Goal: Task Accomplishment & Management: Manage account settings

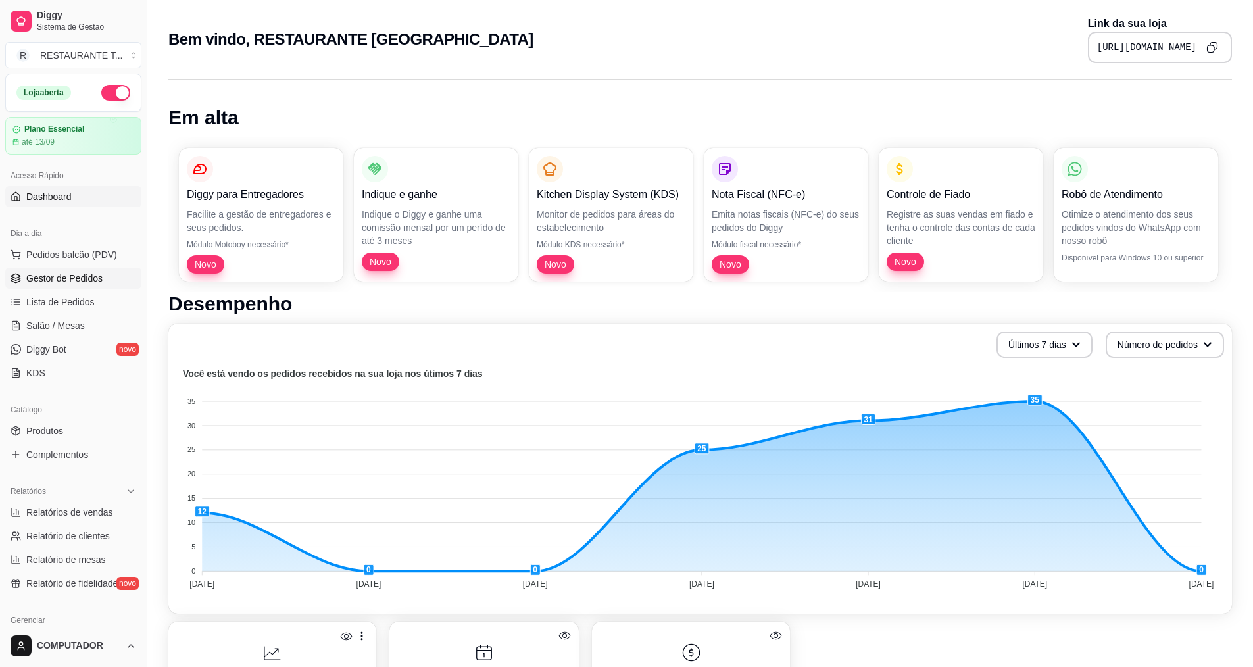
click at [45, 278] on span "Gestor de Pedidos" at bounding box center [64, 278] width 76 height 13
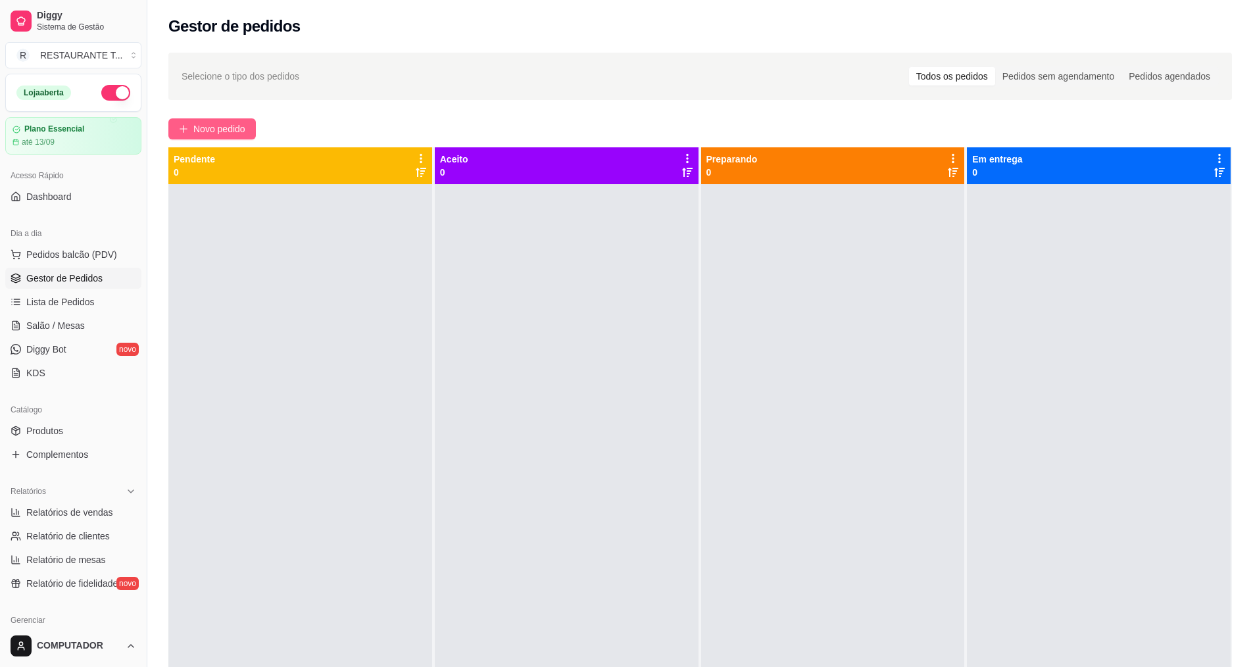
click at [226, 133] on span "Novo pedido" at bounding box center [219, 129] width 52 height 14
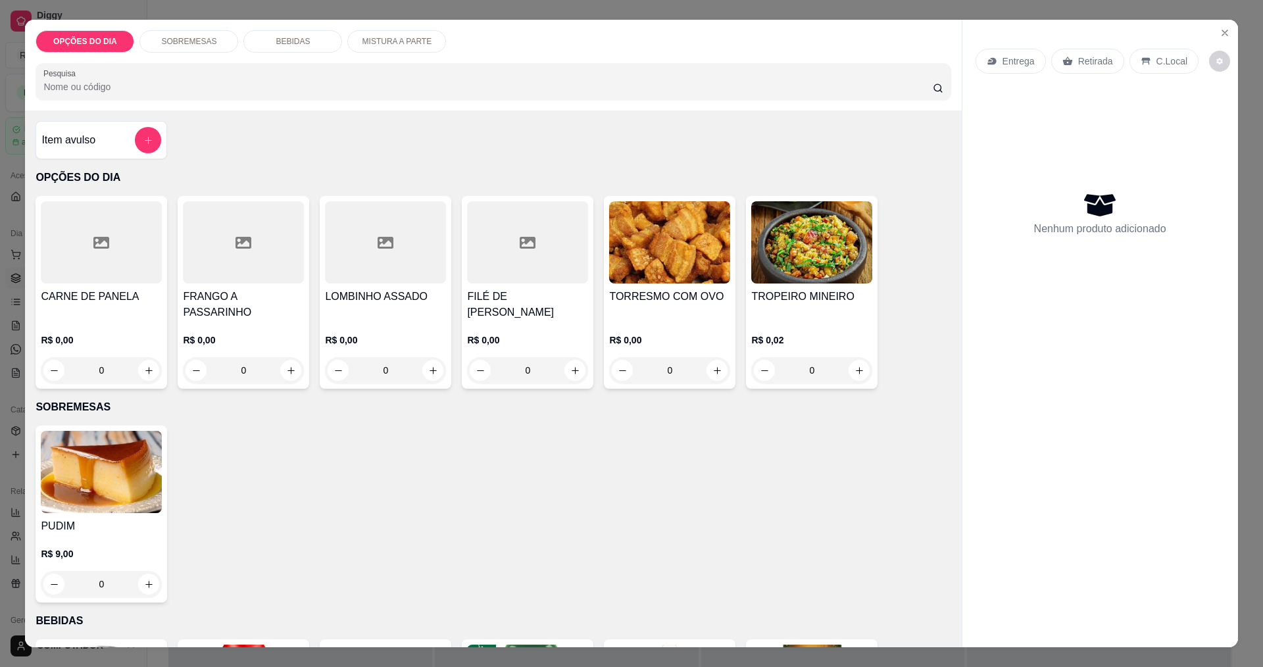
click at [141, 363] on div "0" at bounding box center [101, 370] width 121 height 26
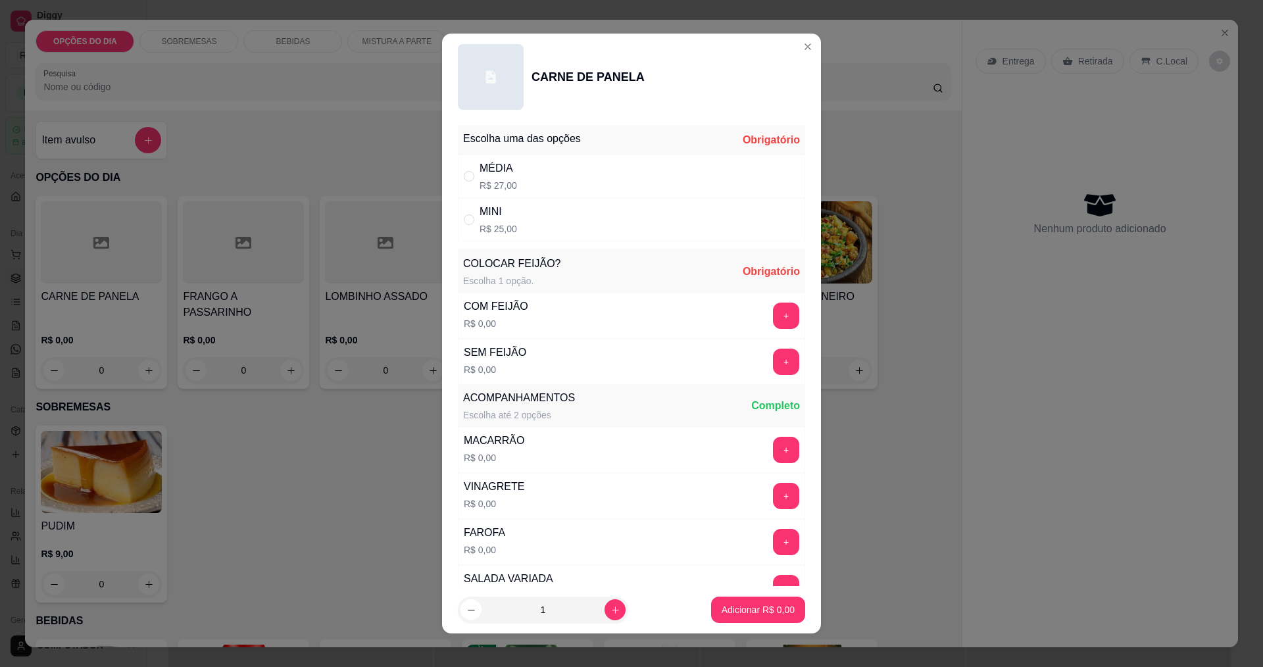
click at [473, 169] on div "" at bounding box center [472, 176] width 16 height 14
radio input "true"
click at [774, 305] on button "+" at bounding box center [787, 316] width 26 height 26
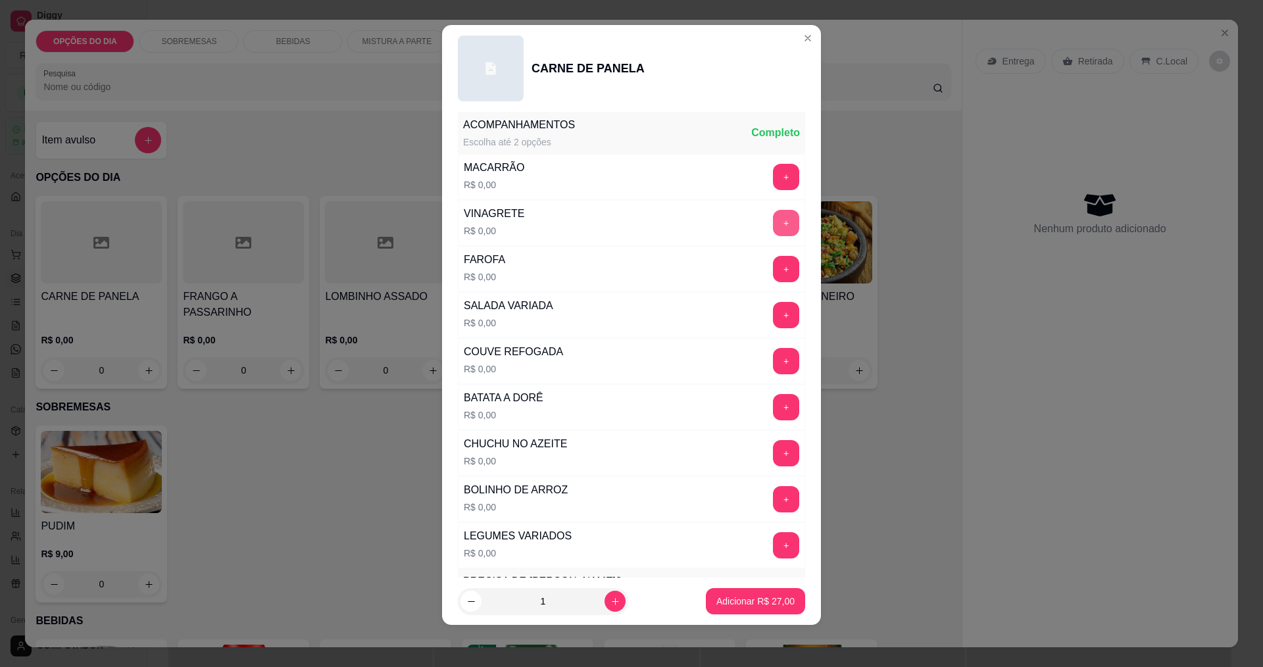
click at [773, 218] on button "+" at bounding box center [786, 223] width 26 height 26
click at [774, 366] on button "+" at bounding box center [787, 361] width 26 height 26
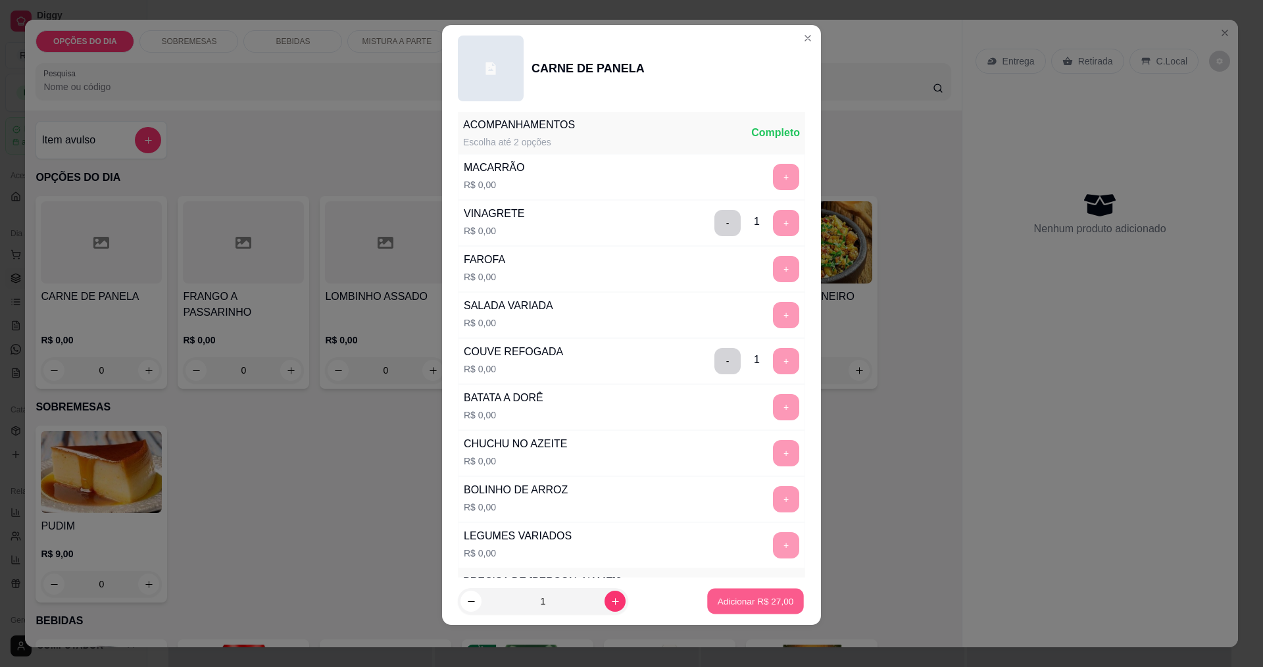
click at [757, 598] on p "Adicionar R$ 27,00" at bounding box center [756, 601] width 76 height 13
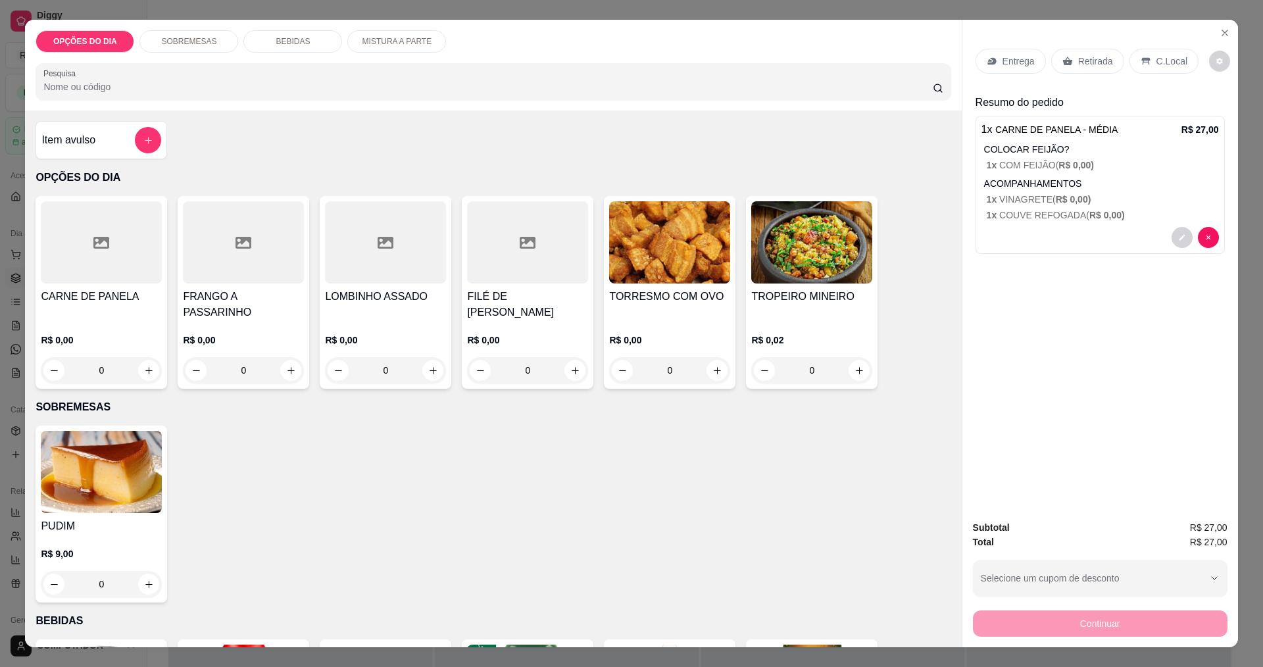
click at [1011, 64] on p "Entrega" at bounding box center [1019, 61] width 32 height 13
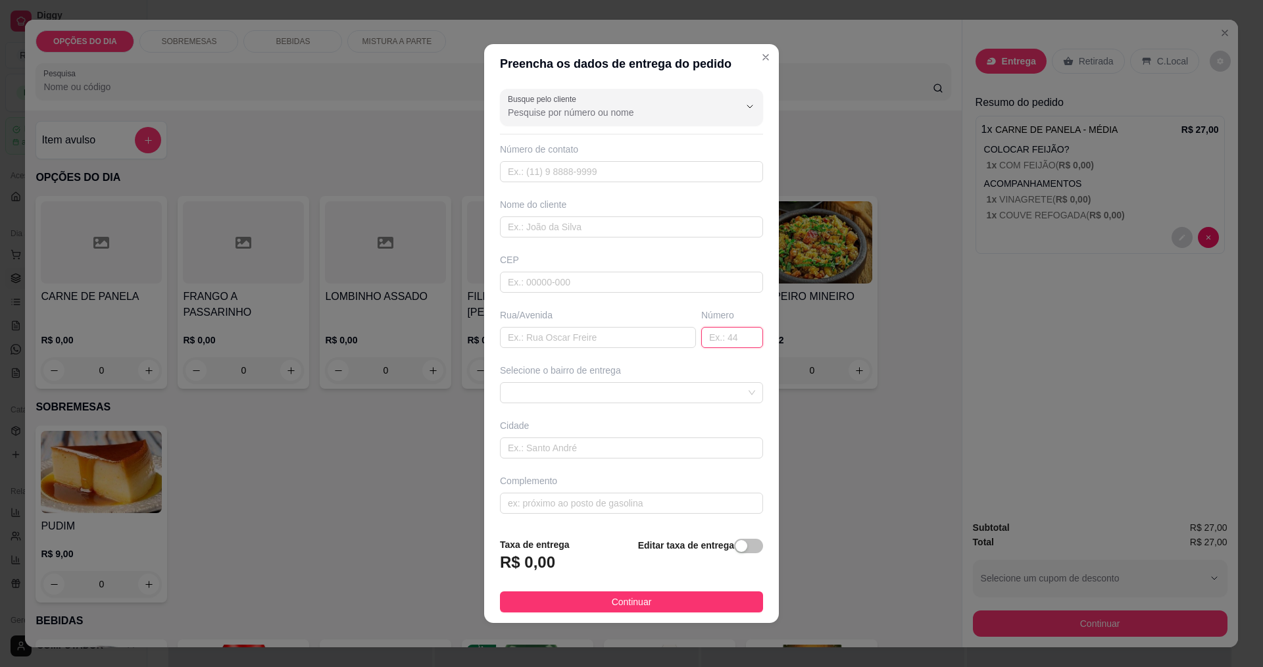
click at [734, 338] on input "text" at bounding box center [732, 337] width 62 height 21
type input "192"
click at [643, 338] on input "text" at bounding box center [598, 337] width 196 height 21
click at [620, 391] on span at bounding box center [631, 393] width 247 height 20
type input "MUTUNS"
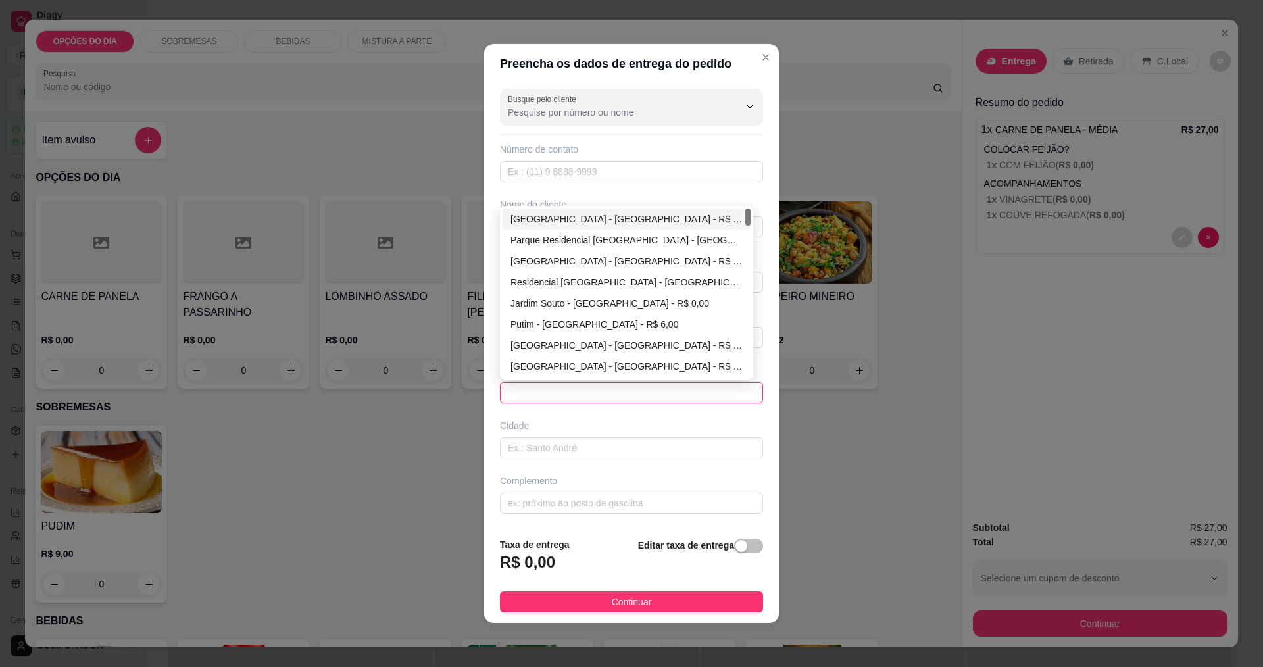
click at [557, 216] on div "[GEOGRAPHIC_DATA] - [GEOGRAPHIC_DATA] - R$ 0,00" at bounding box center [627, 219] width 232 height 14
type input "[GEOGRAPHIC_DATA]"
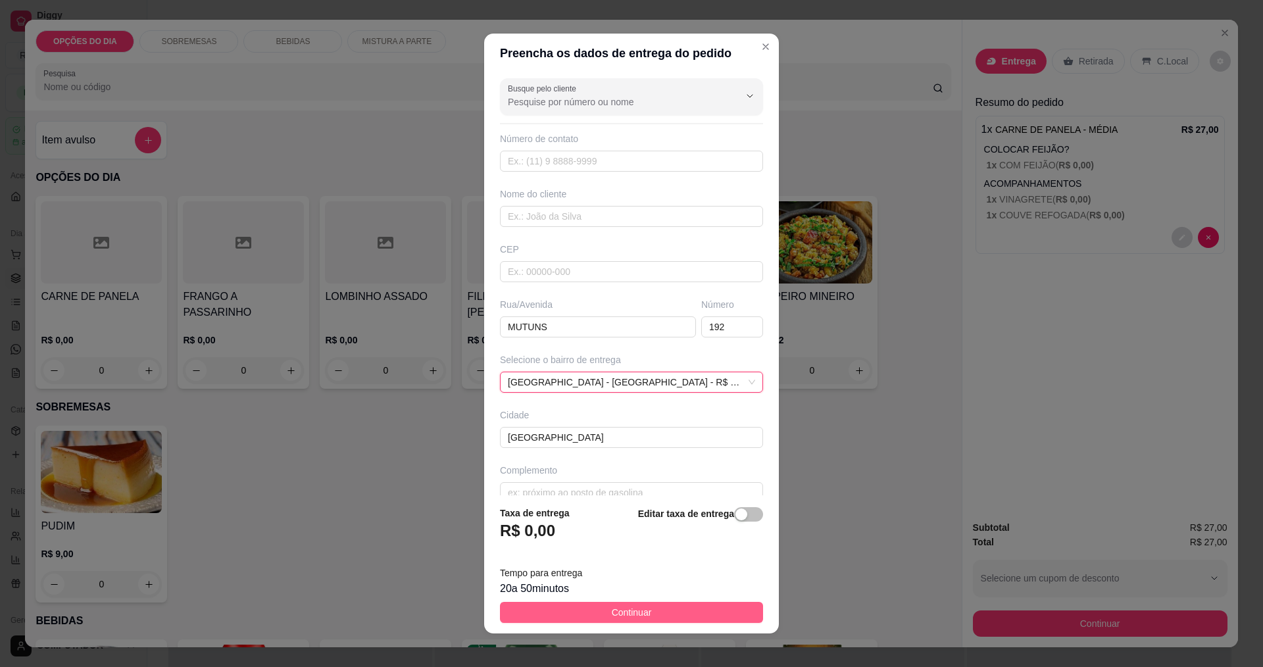
click at [651, 613] on button "Continuar" at bounding box center [631, 612] width 263 height 21
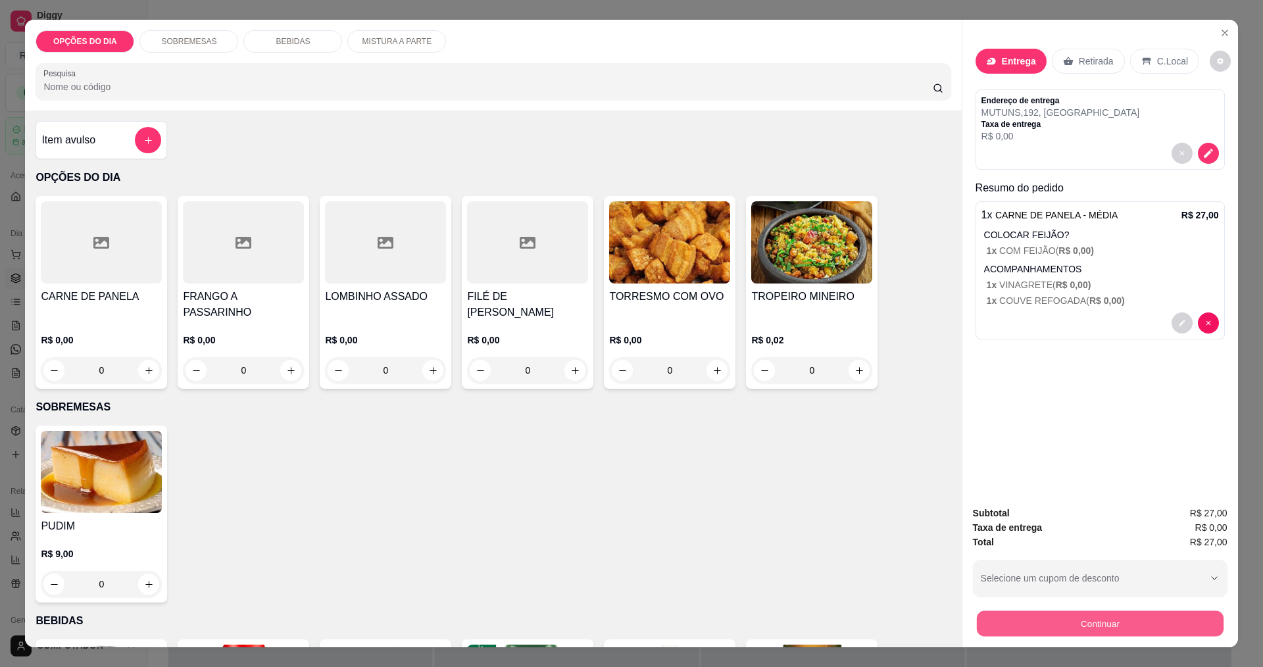
click at [1103, 621] on button "Continuar" at bounding box center [1099, 624] width 247 height 26
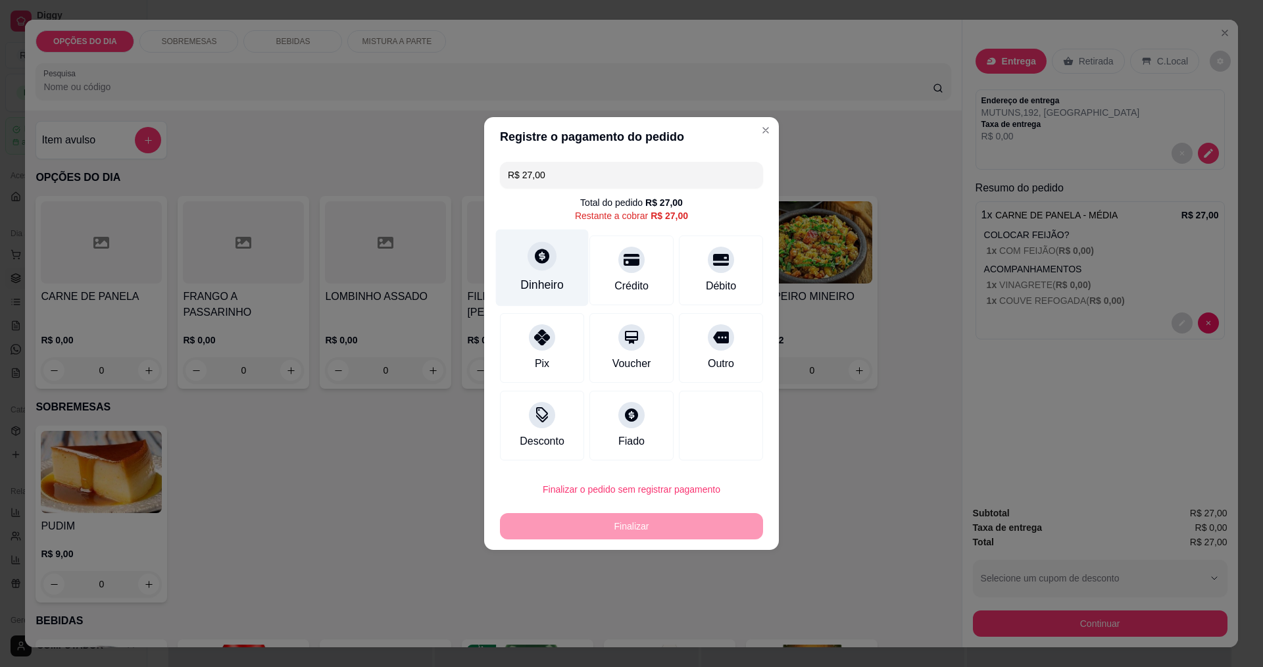
click at [541, 269] on div at bounding box center [542, 255] width 29 height 29
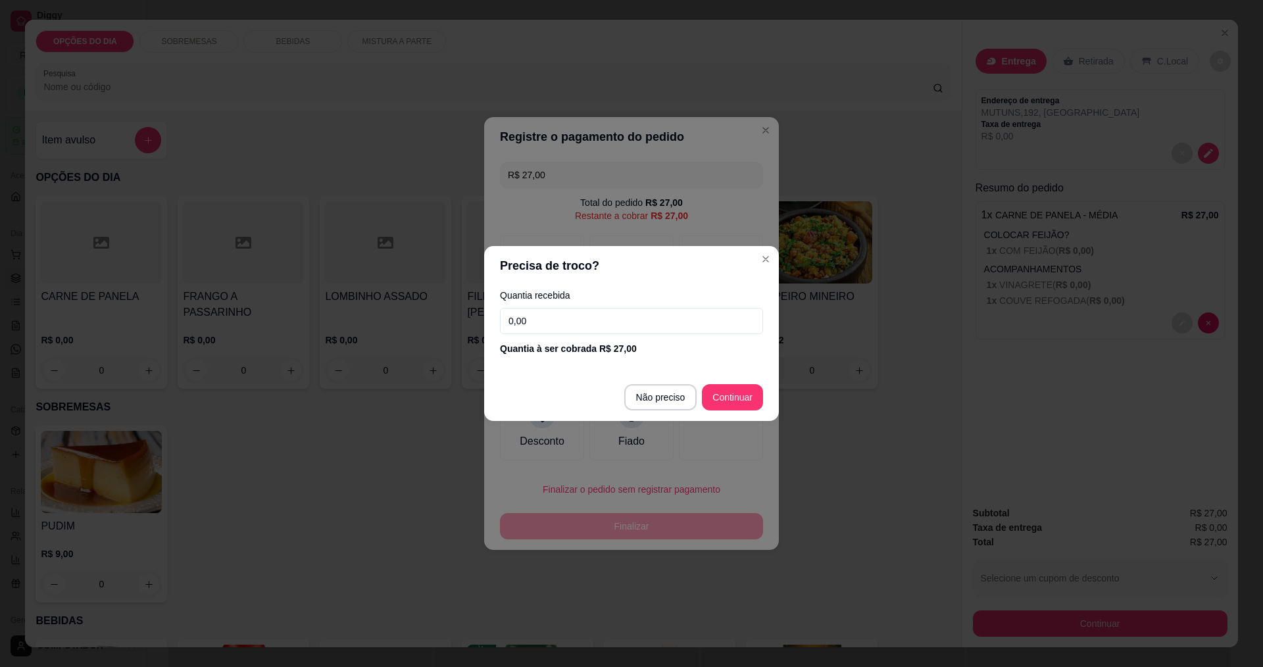
click at [668, 323] on input "0,00" at bounding box center [631, 321] width 263 height 26
type input "100,00"
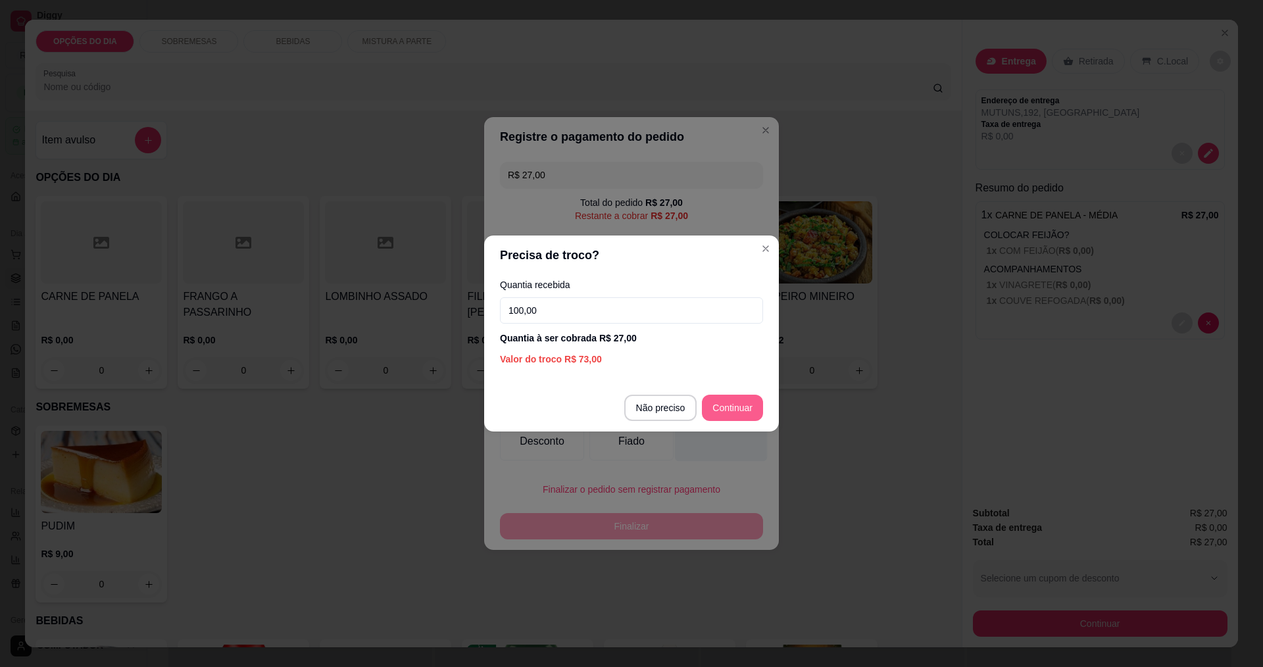
type input "R$ 0,00"
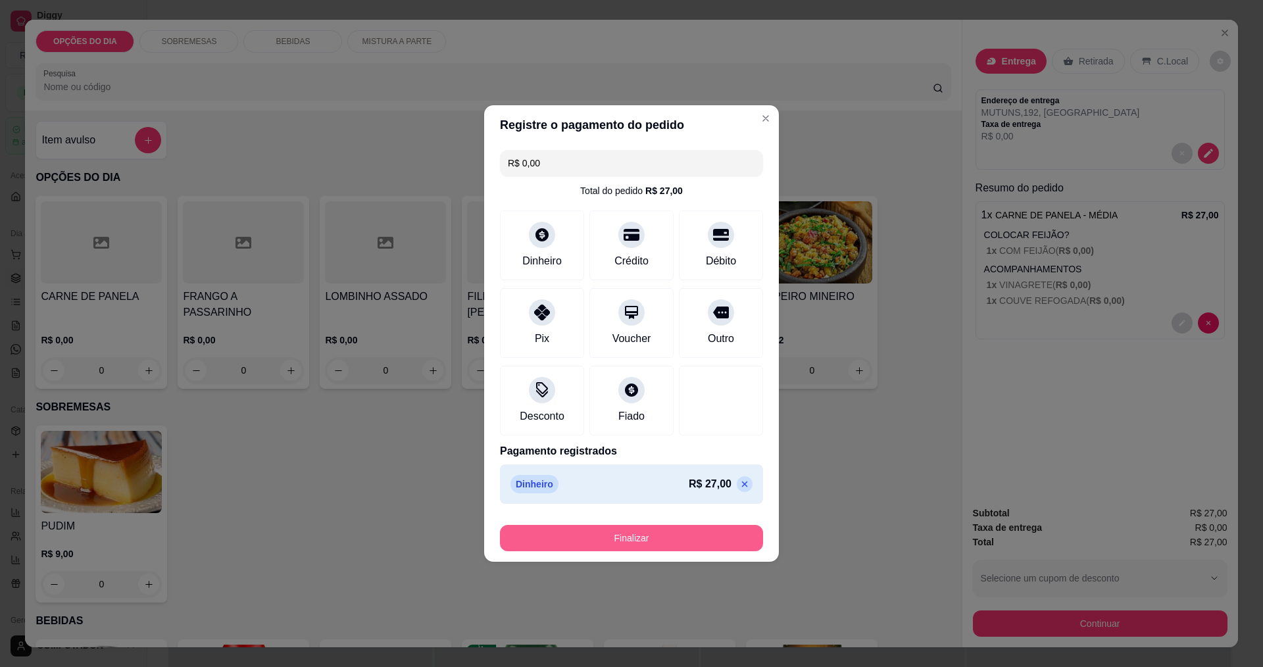
click at [675, 538] on button "Finalizar" at bounding box center [631, 538] width 263 height 26
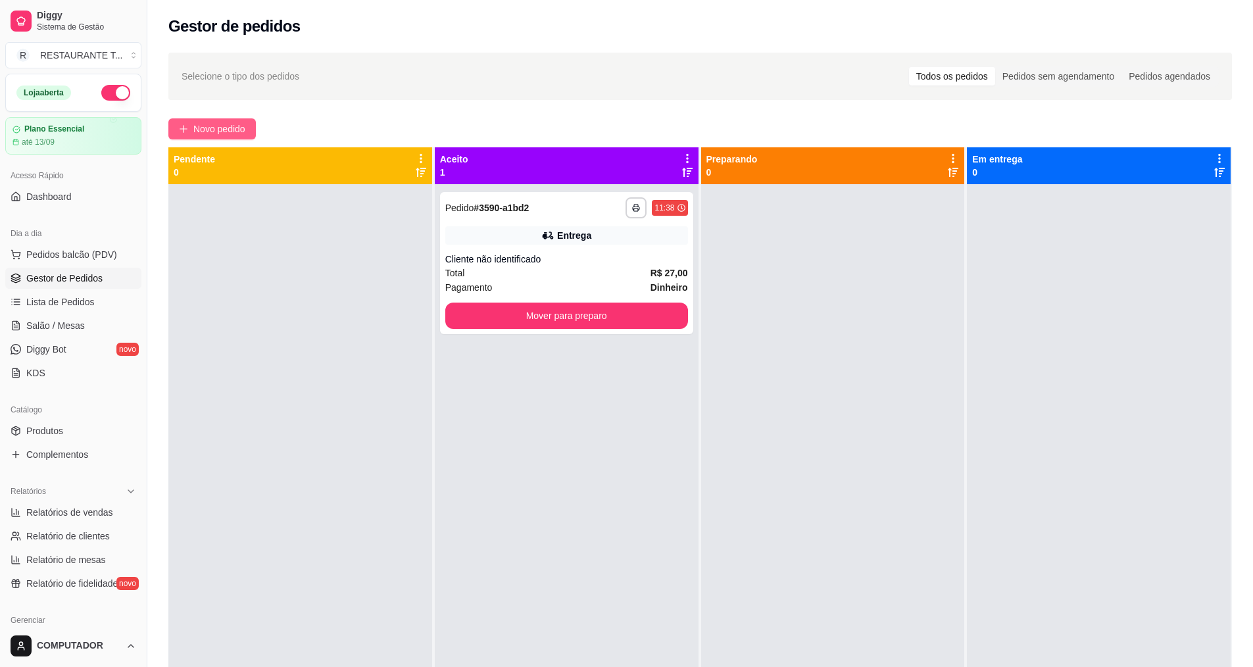
click at [198, 126] on span "Novo pedido" at bounding box center [219, 129] width 52 height 14
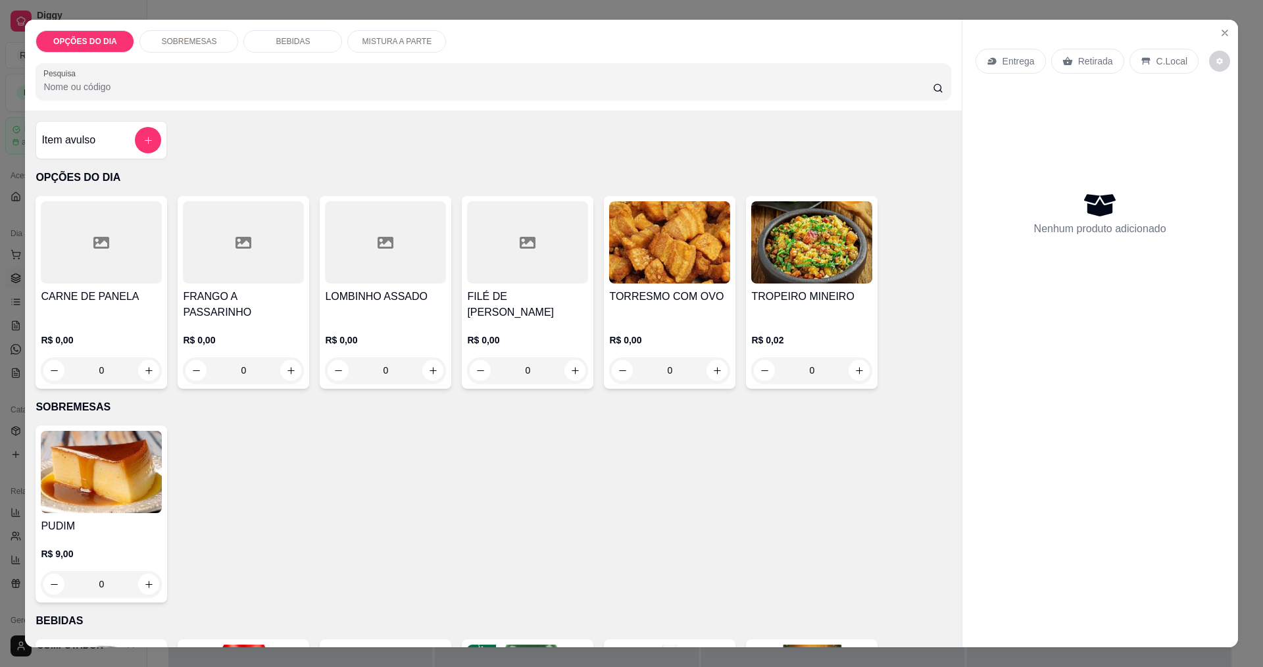
click at [147, 371] on div "0" at bounding box center [101, 370] width 121 height 26
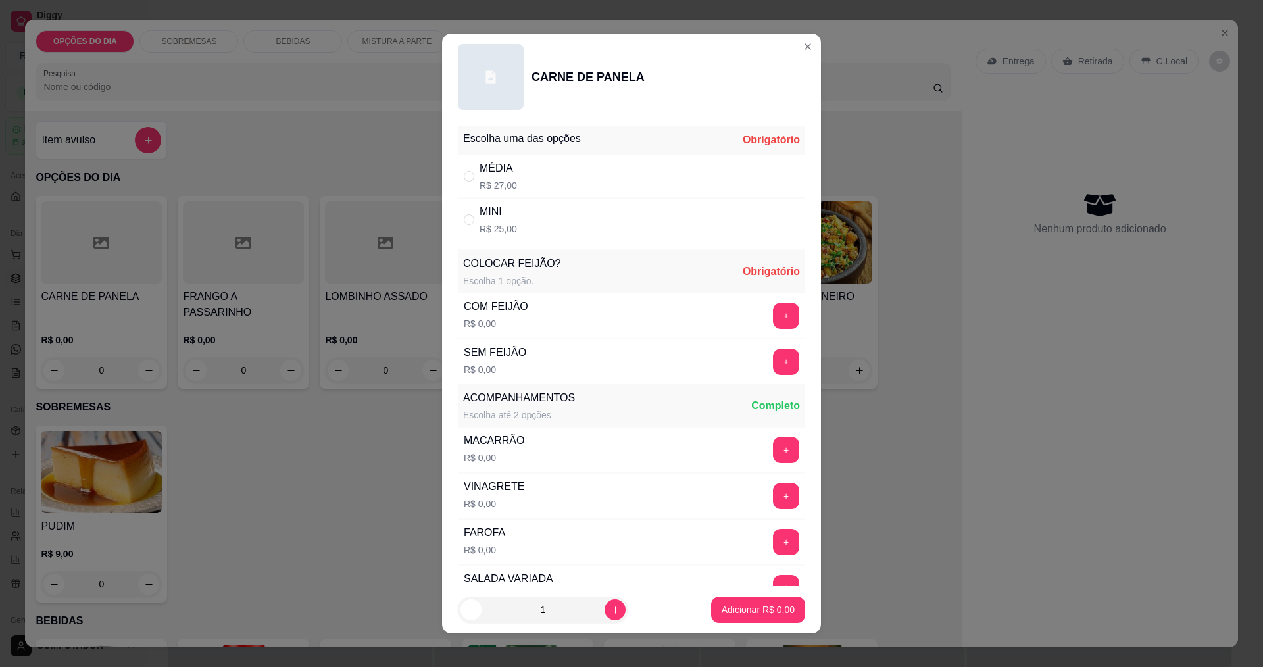
click at [480, 175] on div "MÉDIA" at bounding box center [499, 169] width 38 height 16
radio input "true"
click at [774, 308] on button "+" at bounding box center [787, 316] width 26 height 26
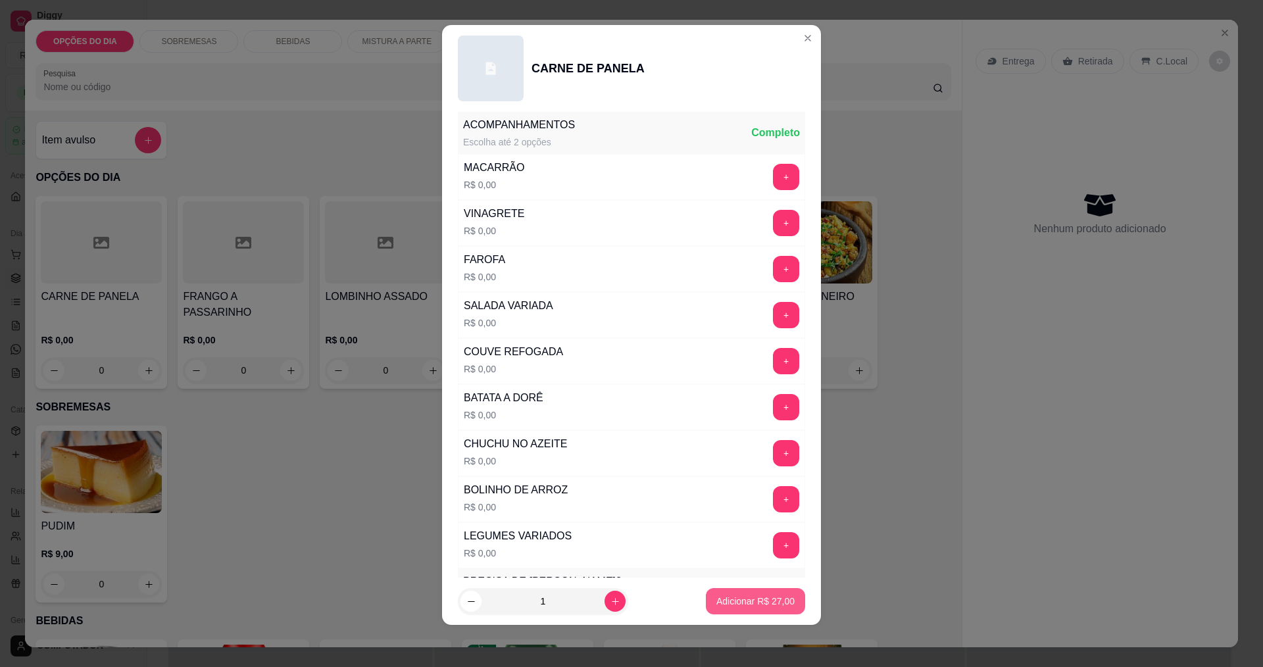
click at [751, 596] on p "Adicionar R$ 27,00" at bounding box center [755, 601] width 78 height 13
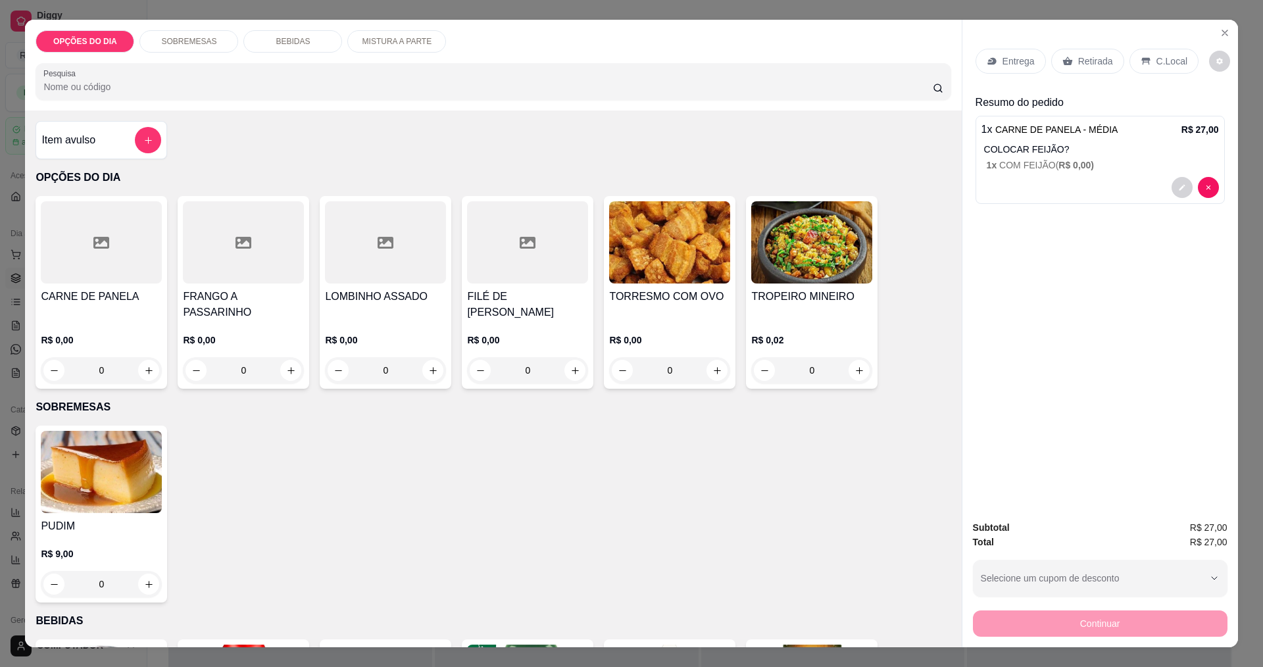
click at [1013, 55] on p "Entrega" at bounding box center [1019, 61] width 32 height 13
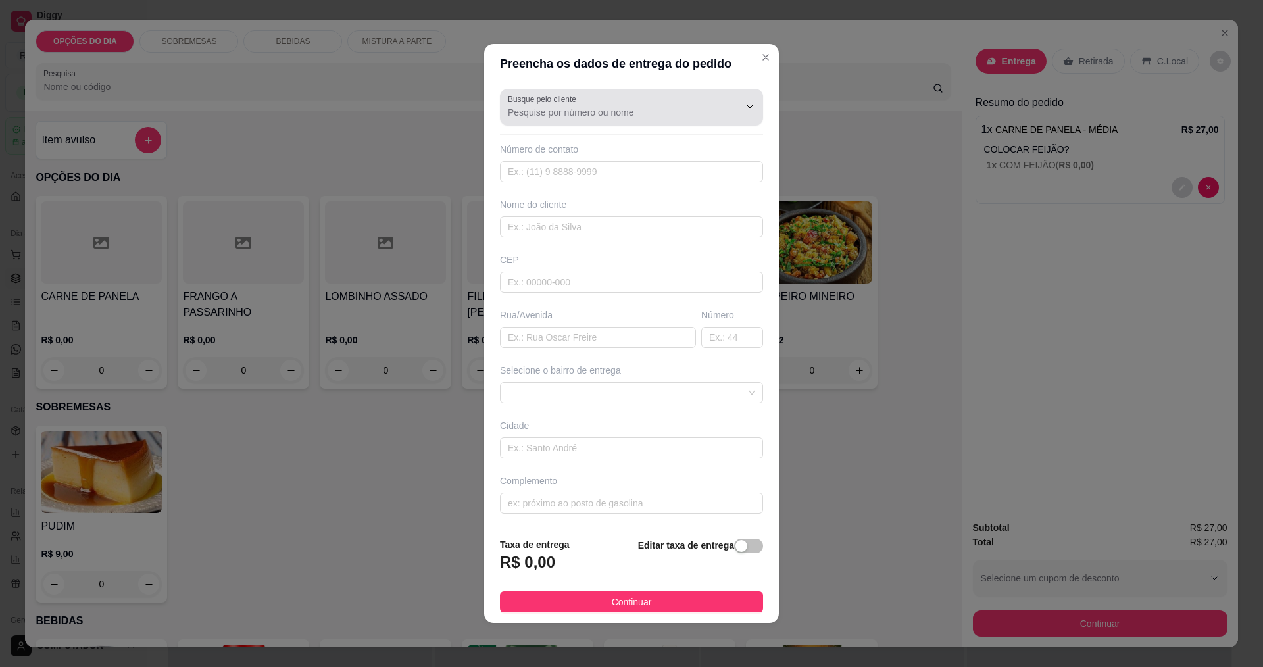
click at [654, 105] on div at bounding box center [631, 107] width 247 height 26
type input "[PERSON_NAME]"
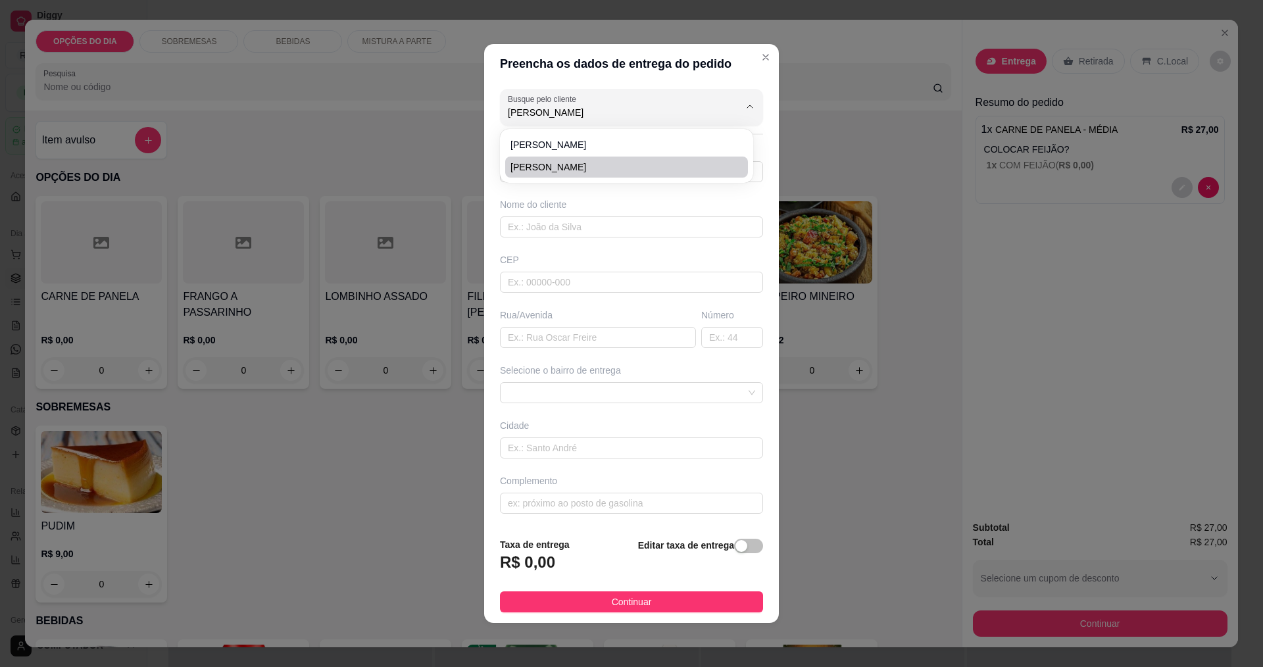
click at [551, 166] on span "[PERSON_NAME]" at bounding box center [620, 167] width 219 height 13
type input "12997343716"
type input "[PERSON_NAME]"
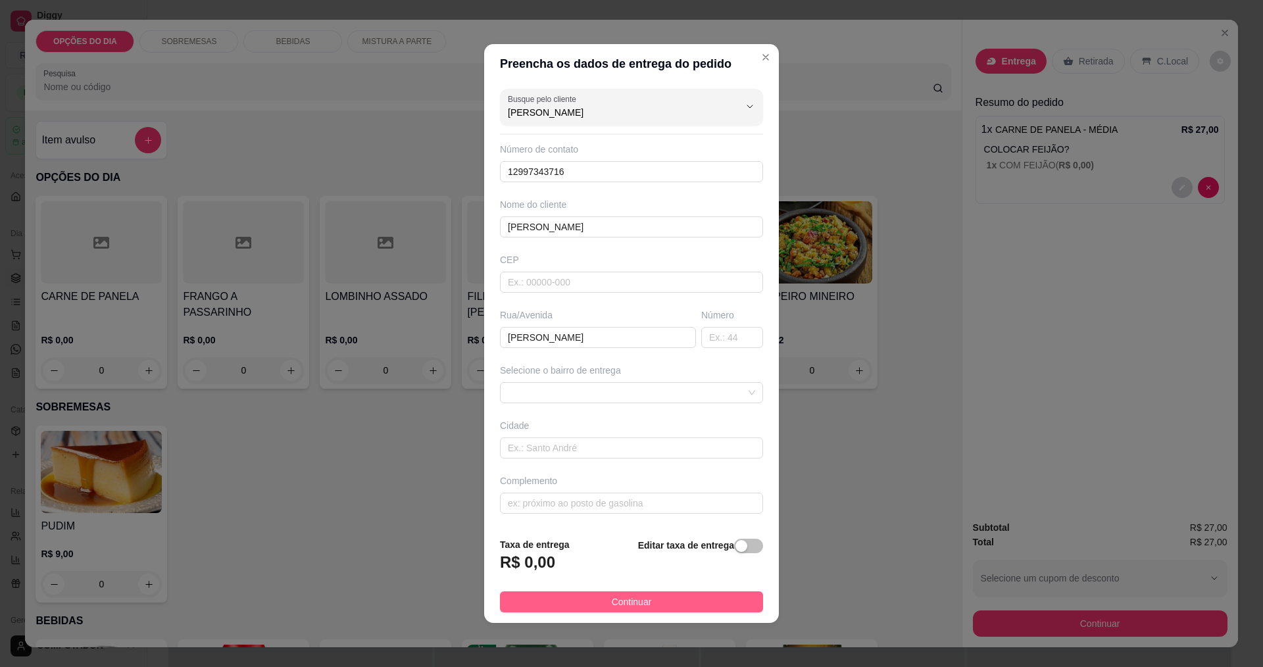
click at [615, 596] on span "Continuar" at bounding box center [632, 602] width 40 height 14
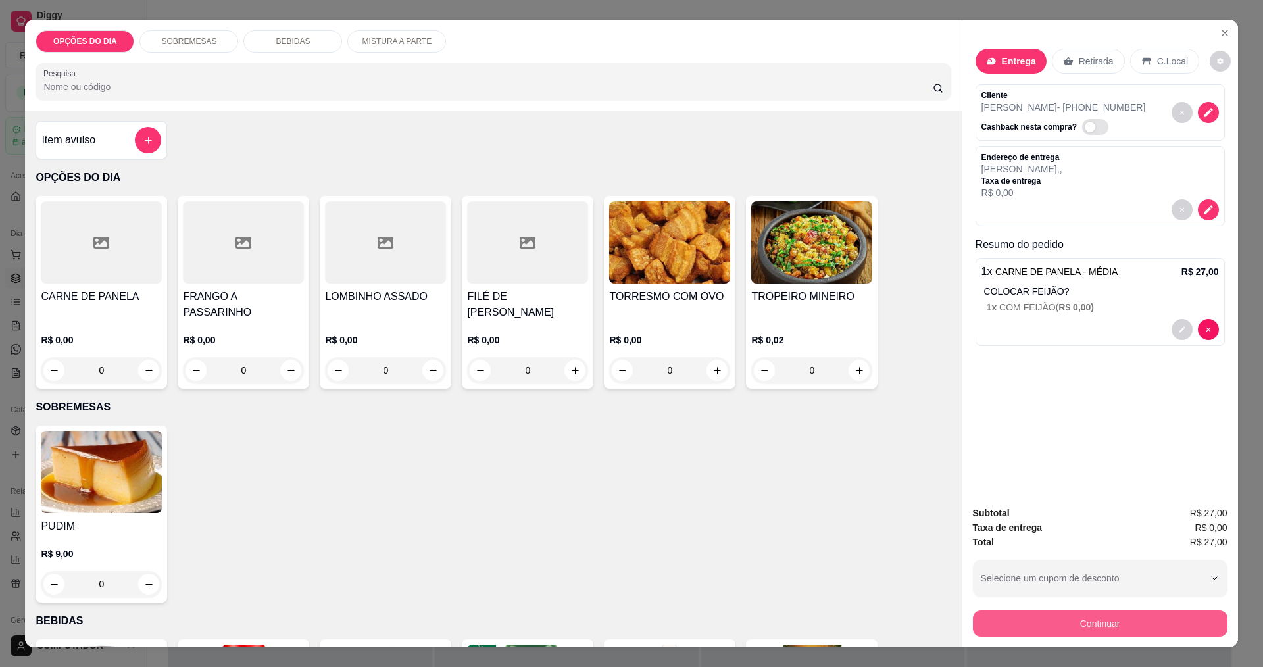
click at [1111, 625] on button "Continuar" at bounding box center [1100, 624] width 255 height 26
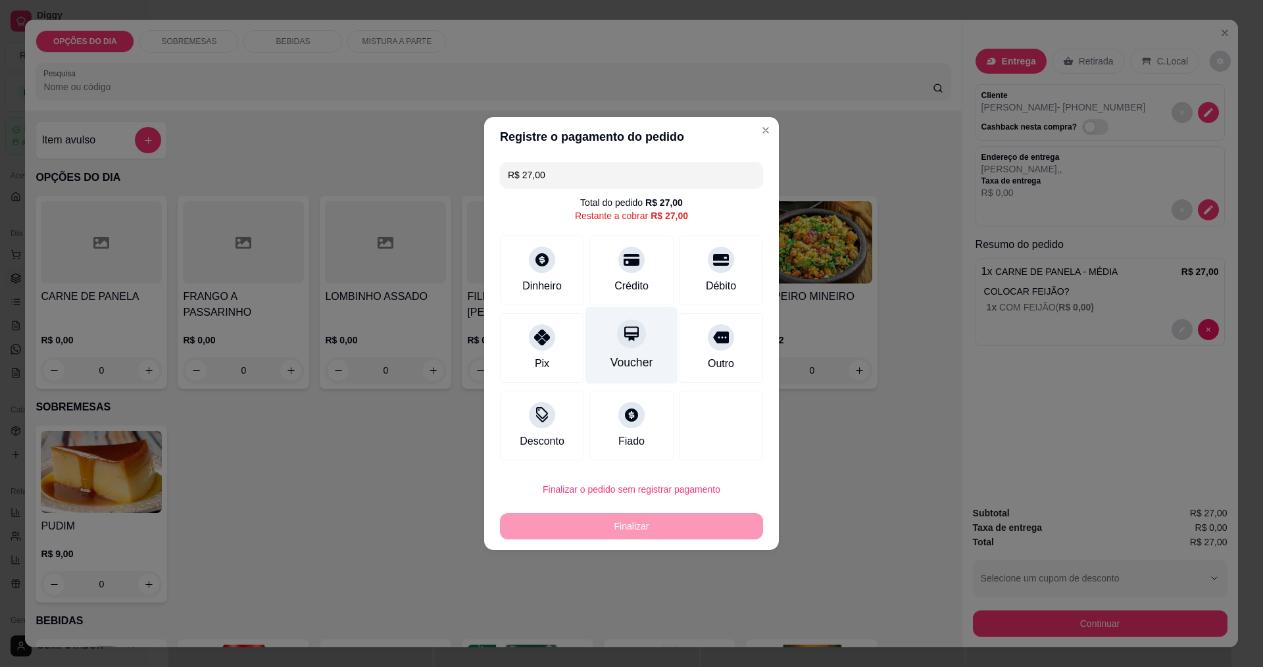
click at [634, 340] on icon at bounding box center [631, 333] width 17 height 17
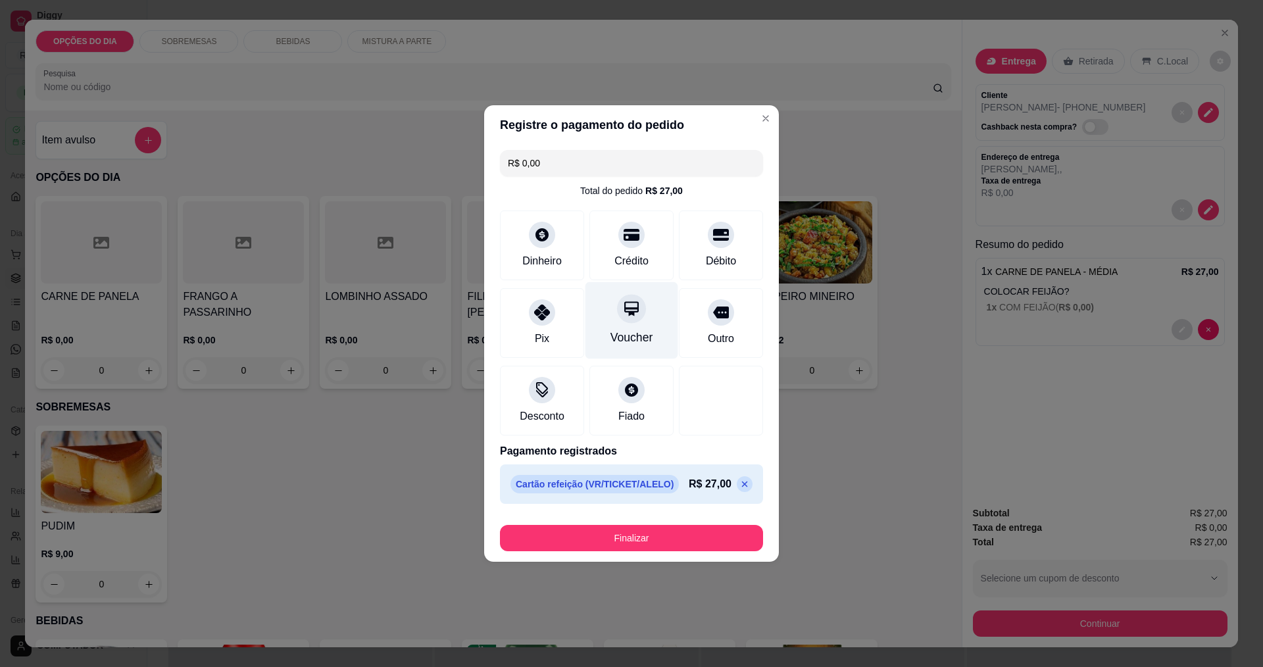
type input "R$ 0,00"
click at [669, 538] on button "Finalizar" at bounding box center [631, 538] width 263 height 26
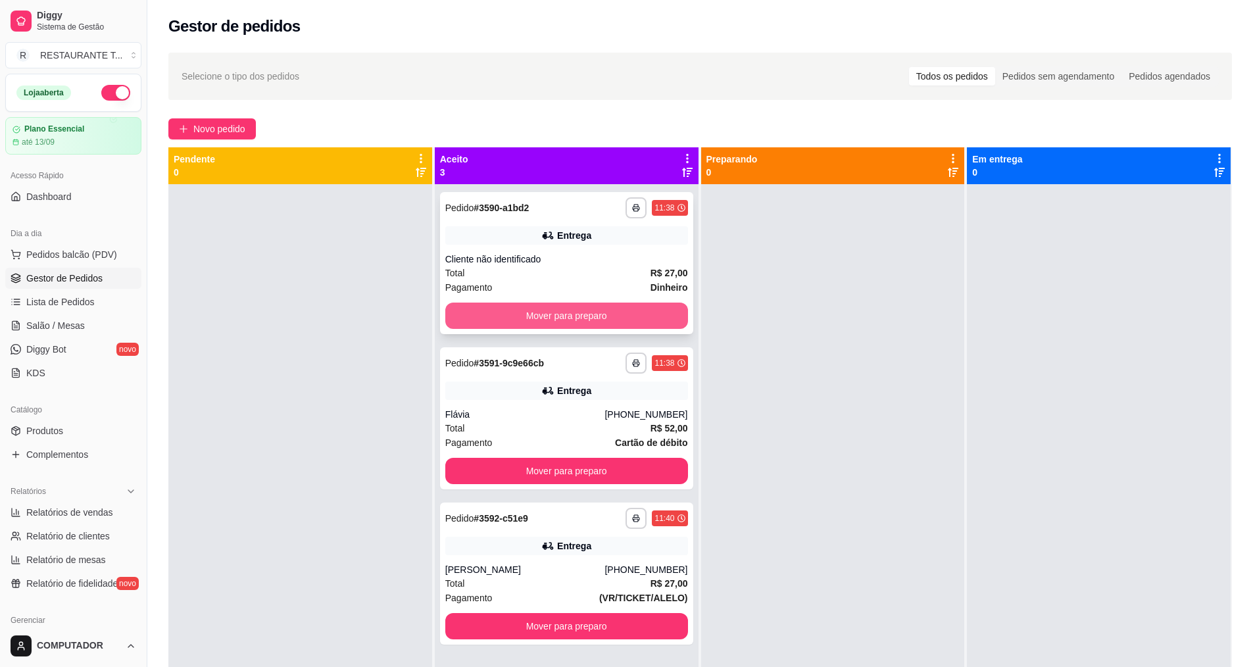
click at [525, 311] on button "Mover para preparo" at bounding box center [566, 316] width 243 height 26
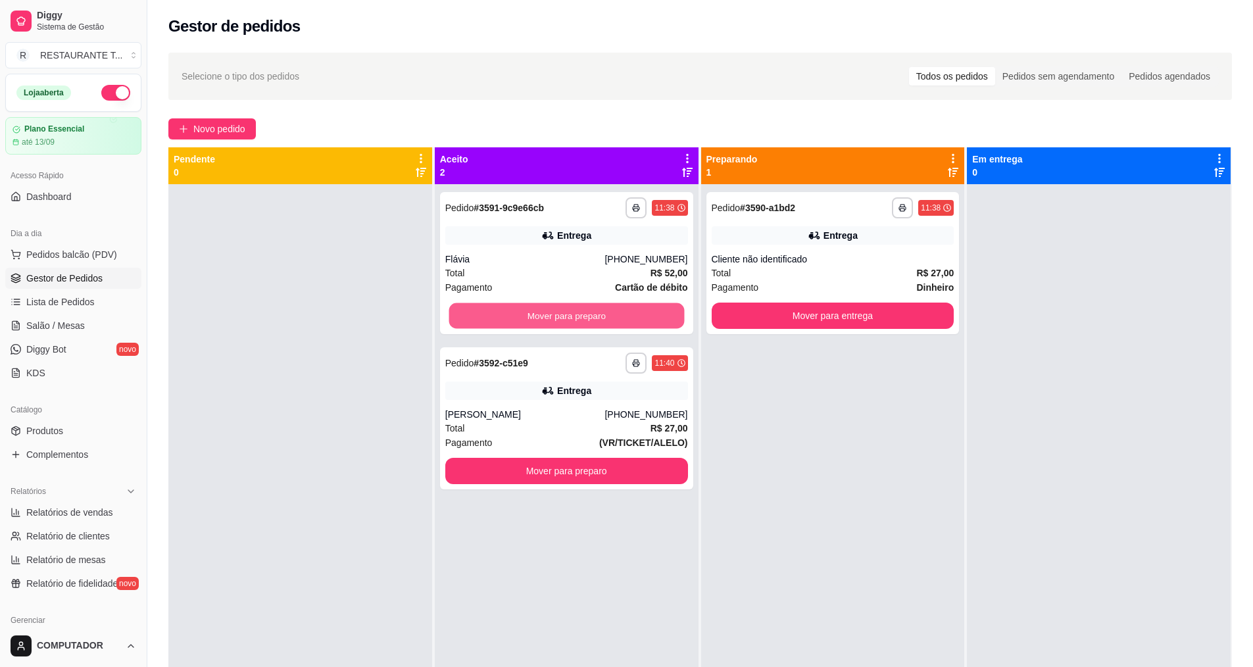
click at [525, 311] on button "Mover para preparo" at bounding box center [567, 316] width 236 height 26
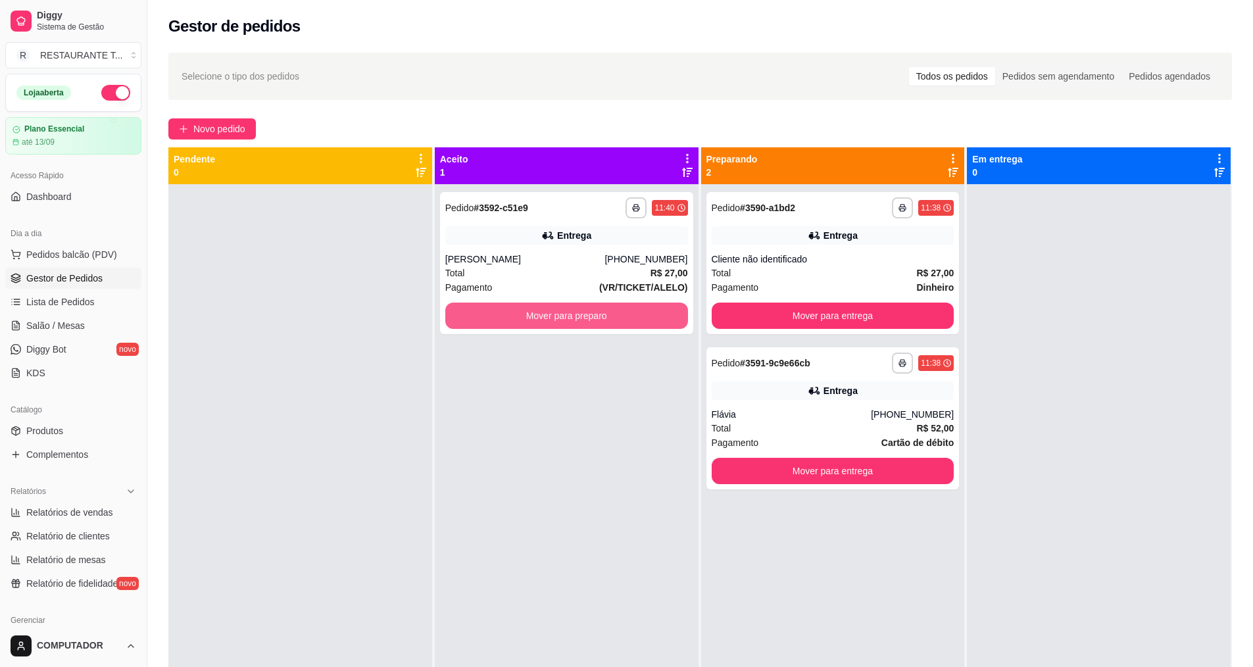
click at [525, 311] on button "Mover para preparo" at bounding box center [566, 316] width 243 height 26
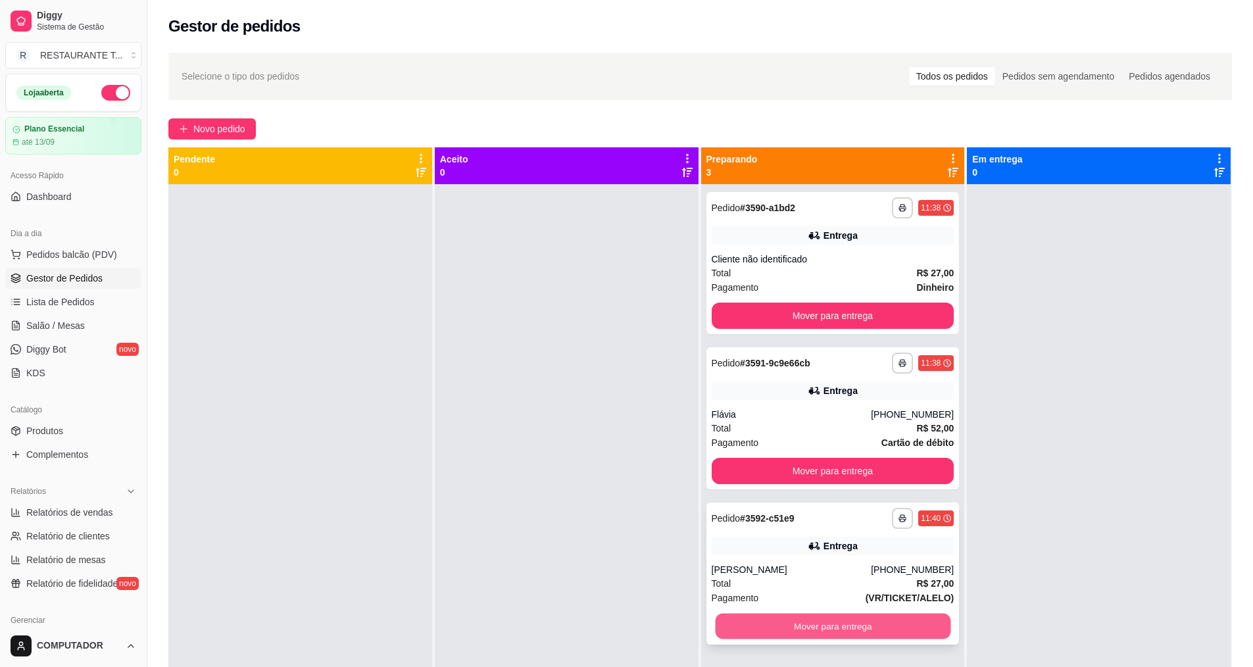
click at [813, 625] on button "Mover para entrega" at bounding box center [833, 627] width 236 height 26
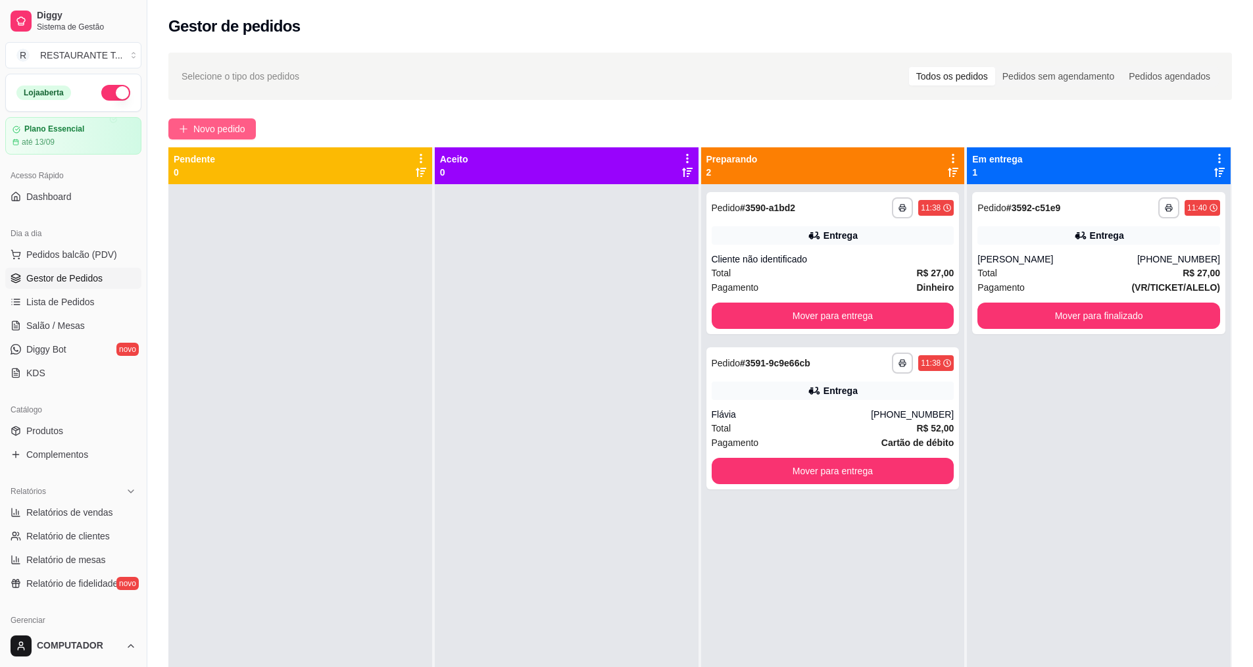
click at [223, 118] on button "Novo pedido" at bounding box center [212, 128] width 88 height 21
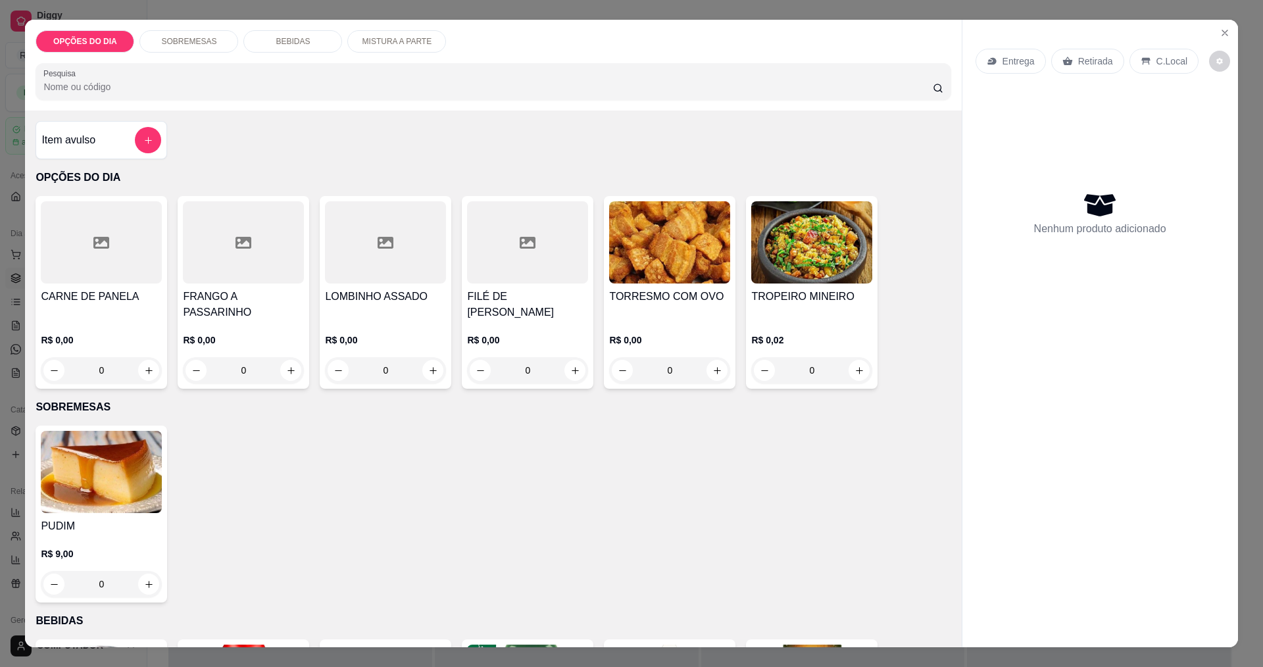
click at [139, 368] on div "0" at bounding box center [101, 370] width 121 height 26
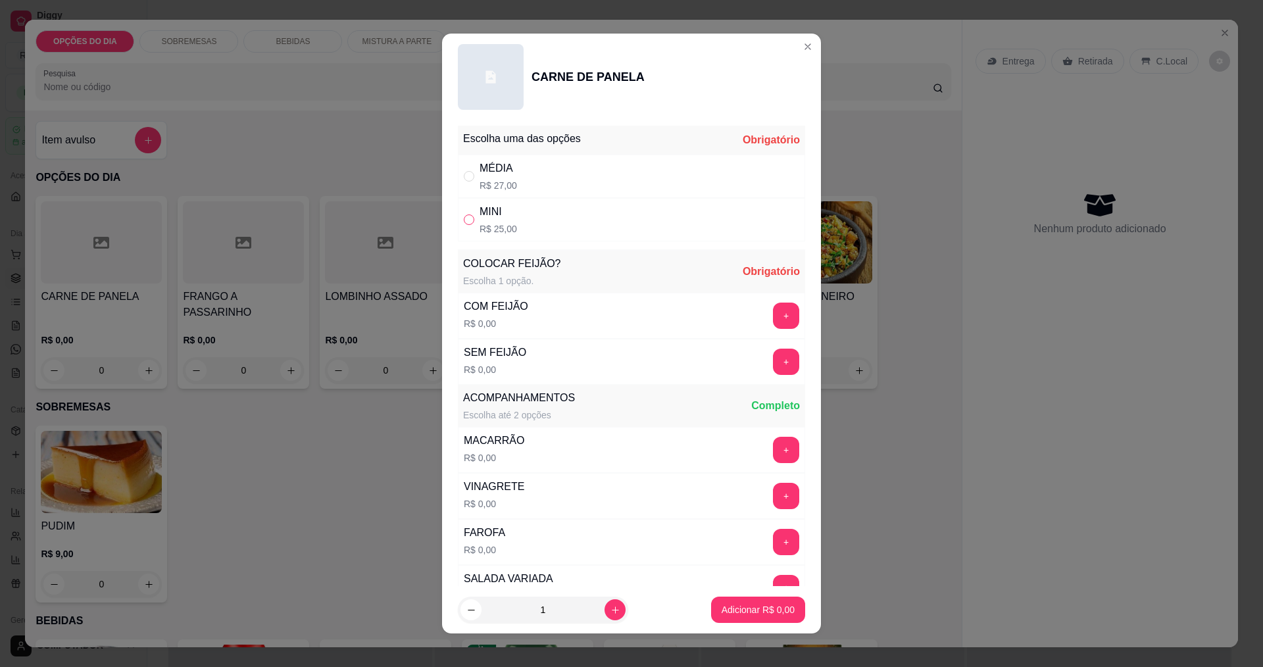
click at [464, 222] on input "" at bounding box center [469, 219] width 11 height 11
radio input "true"
click at [611, 615] on icon "increase-product-quantity" at bounding box center [616, 610] width 10 height 10
type input "2"
click at [773, 313] on button "+" at bounding box center [786, 316] width 26 height 26
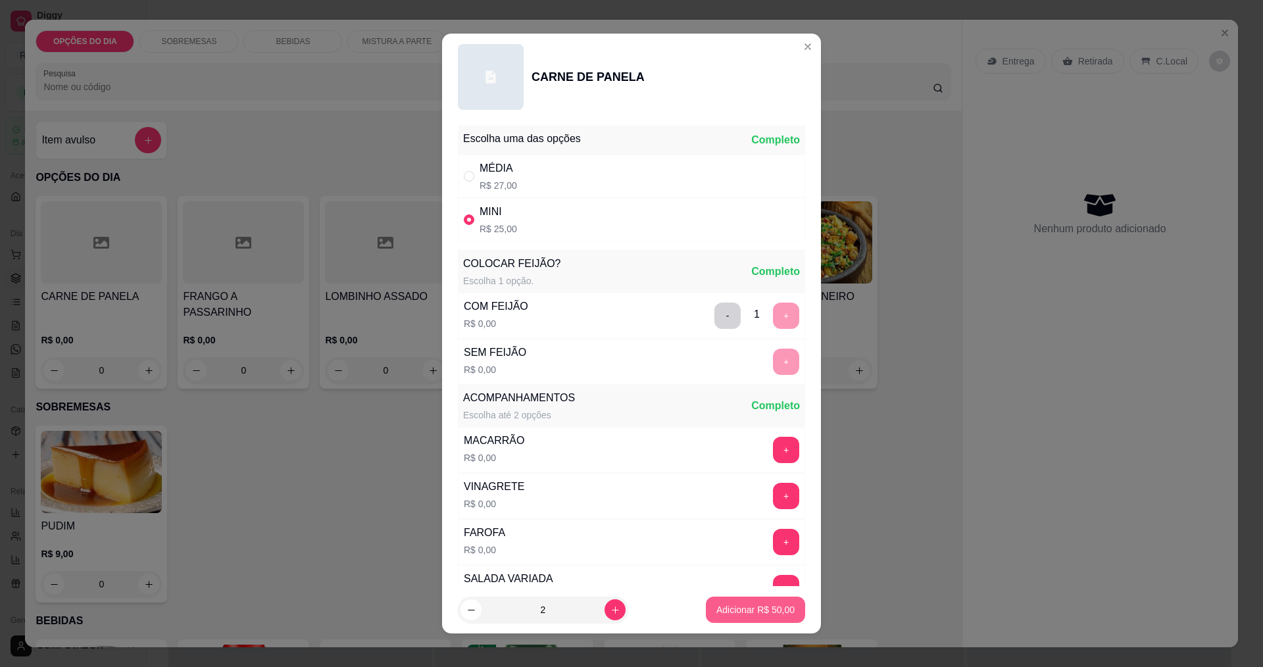
click at [723, 609] on button "Adicionar R$ 50,00" at bounding box center [755, 610] width 99 height 26
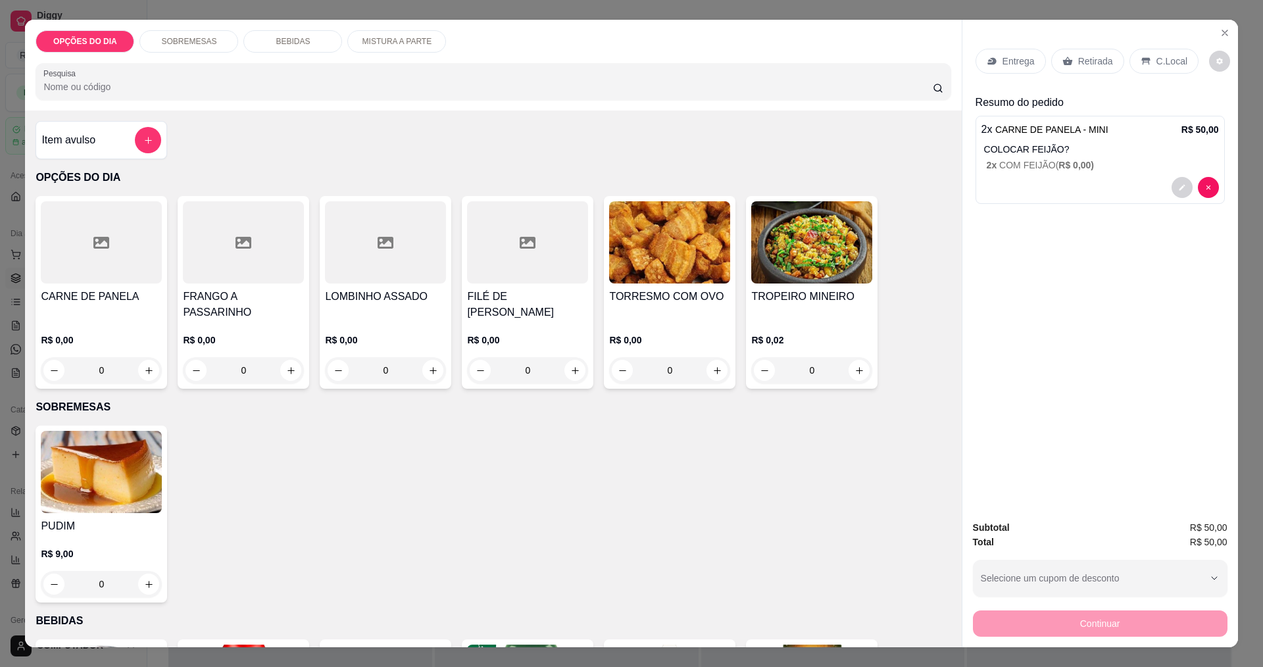
scroll to position [263, 0]
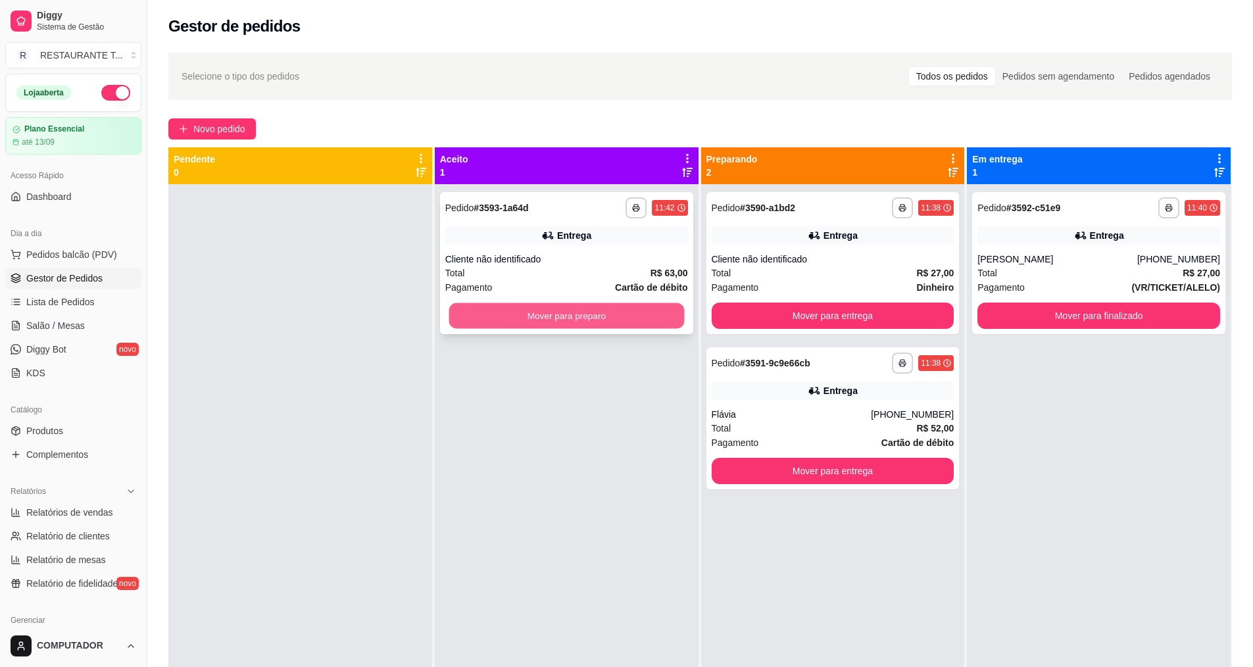
click at [610, 307] on button "Mover para preparo" at bounding box center [567, 316] width 236 height 26
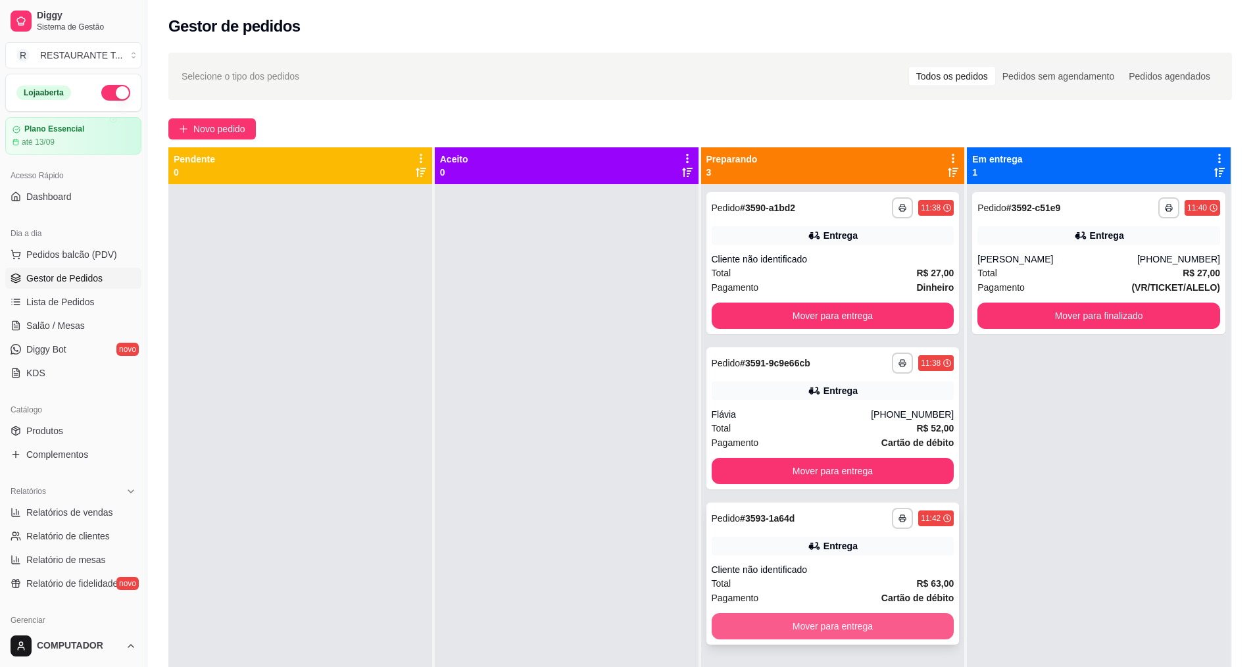
click at [834, 628] on button "Mover para entrega" at bounding box center [833, 626] width 243 height 26
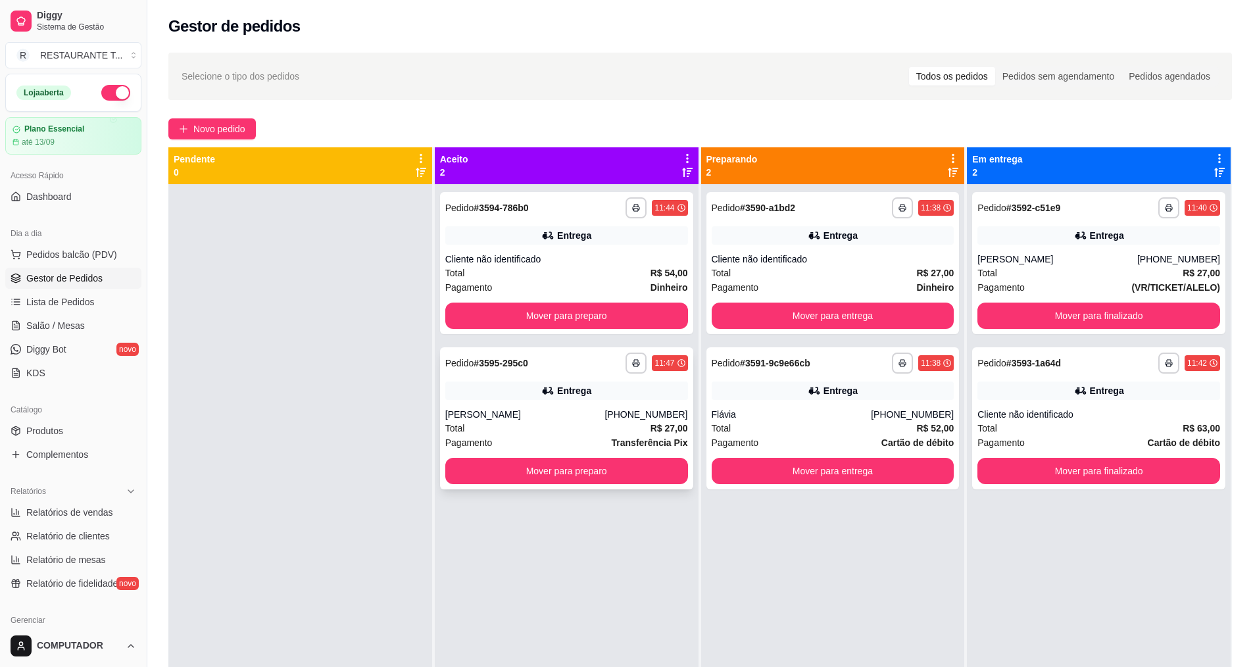
click at [612, 465] on button "Mover para preparo" at bounding box center [566, 471] width 243 height 26
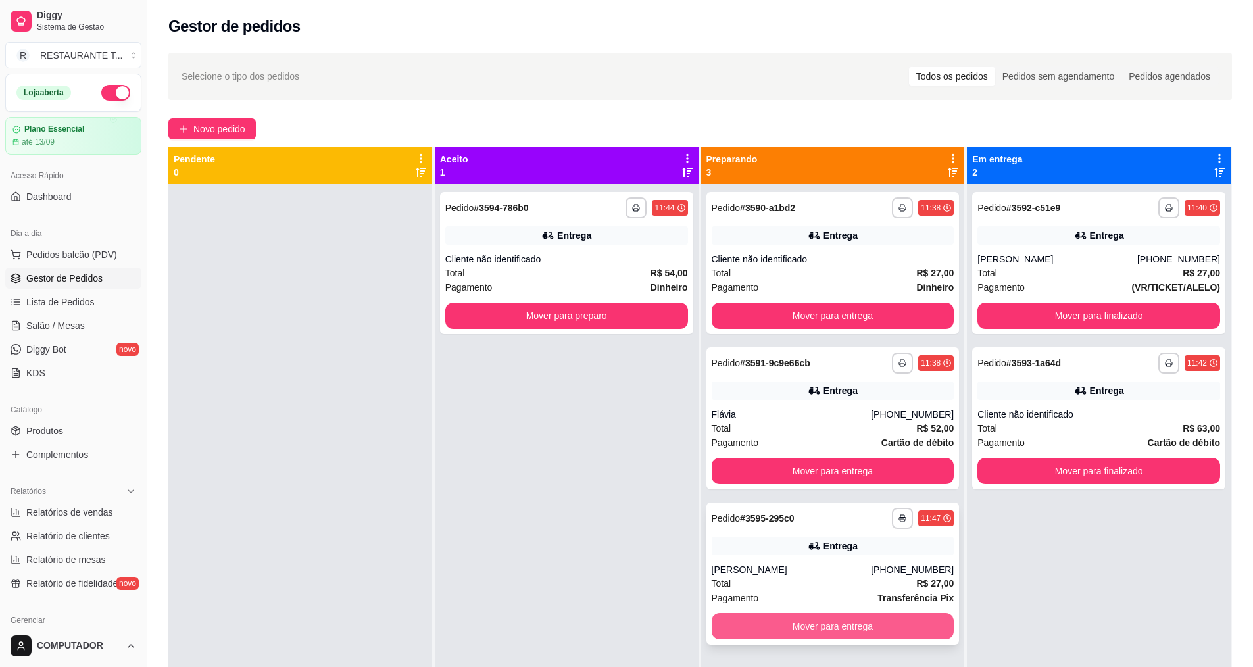
click at [813, 622] on button "Mover para entrega" at bounding box center [833, 626] width 243 height 26
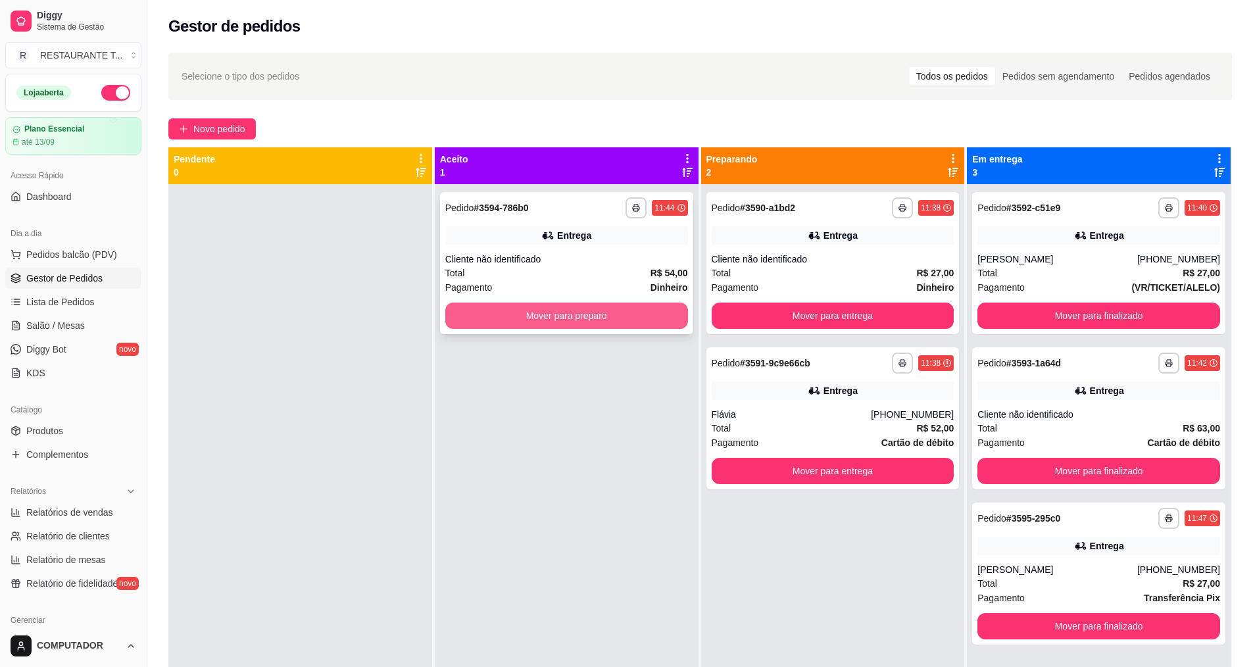
click at [611, 315] on button "Mover para preparo" at bounding box center [566, 316] width 243 height 26
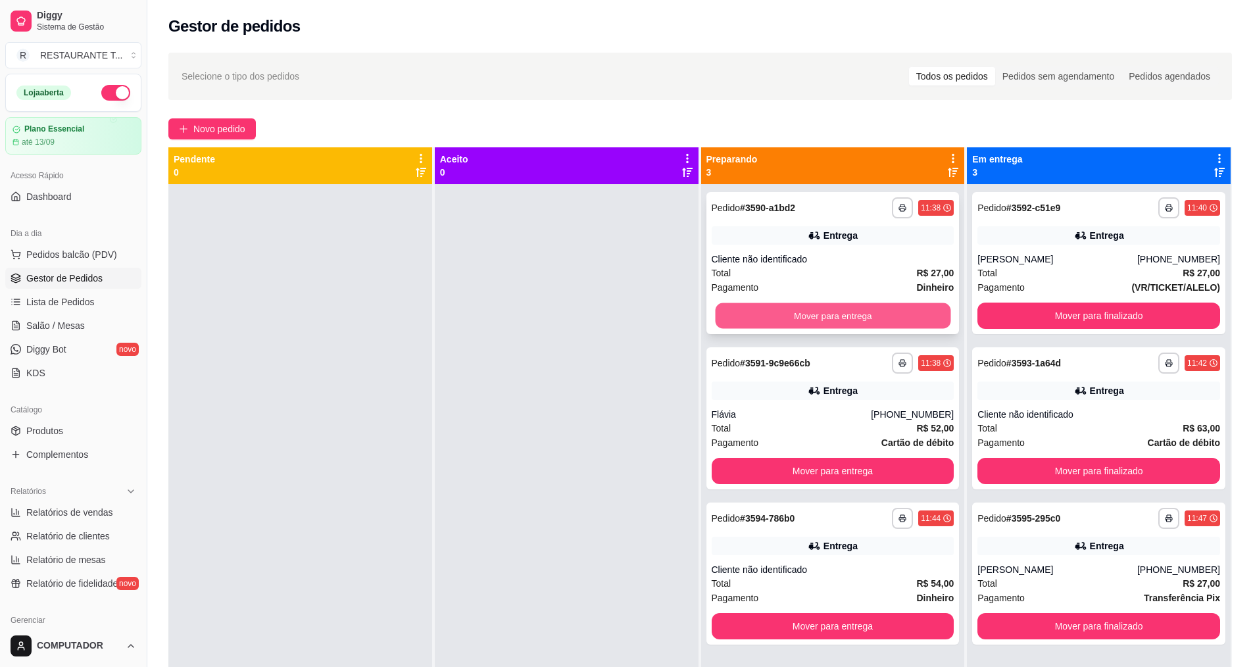
click at [798, 309] on button "Mover para entrega" at bounding box center [833, 316] width 236 height 26
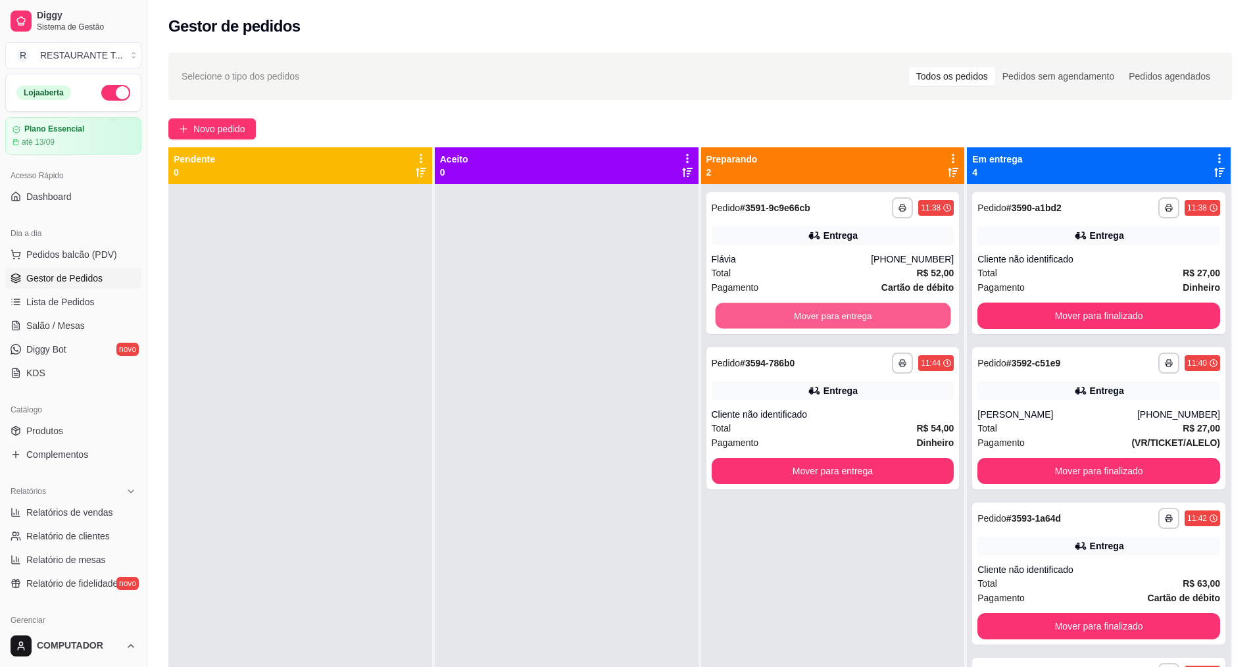
click at [798, 309] on button "Mover para entrega" at bounding box center [833, 316] width 236 height 26
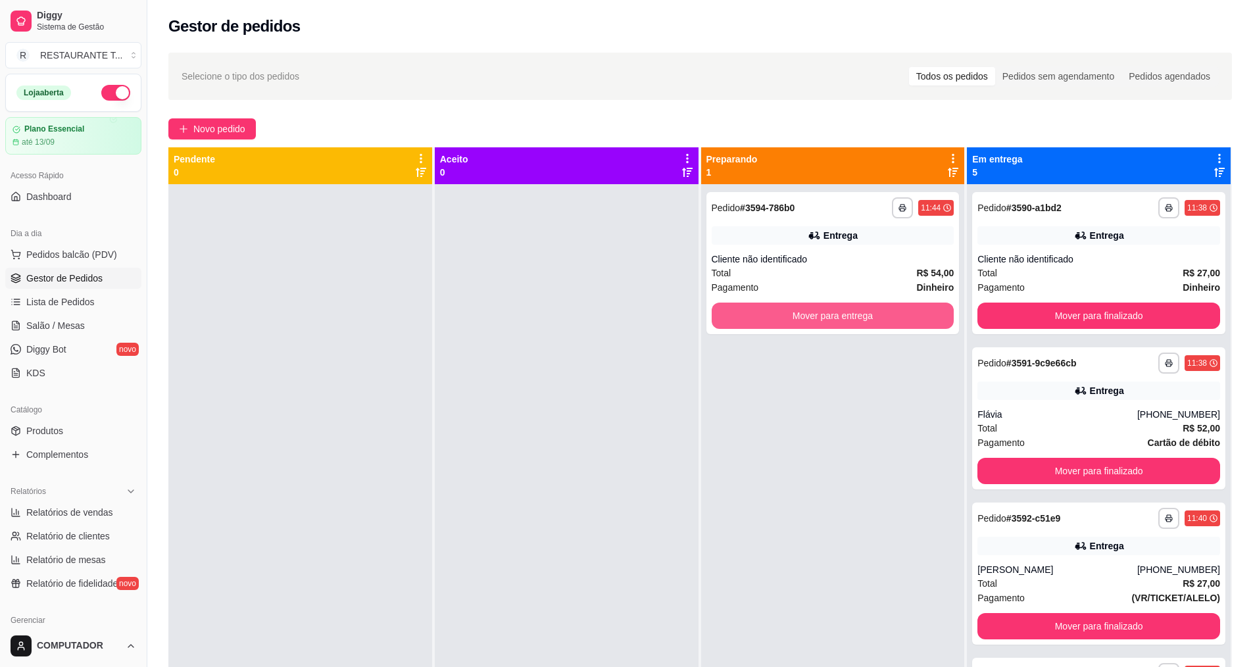
click at [798, 309] on button "Mover para entrega" at bounding box center [833, 316] width 243 height 26
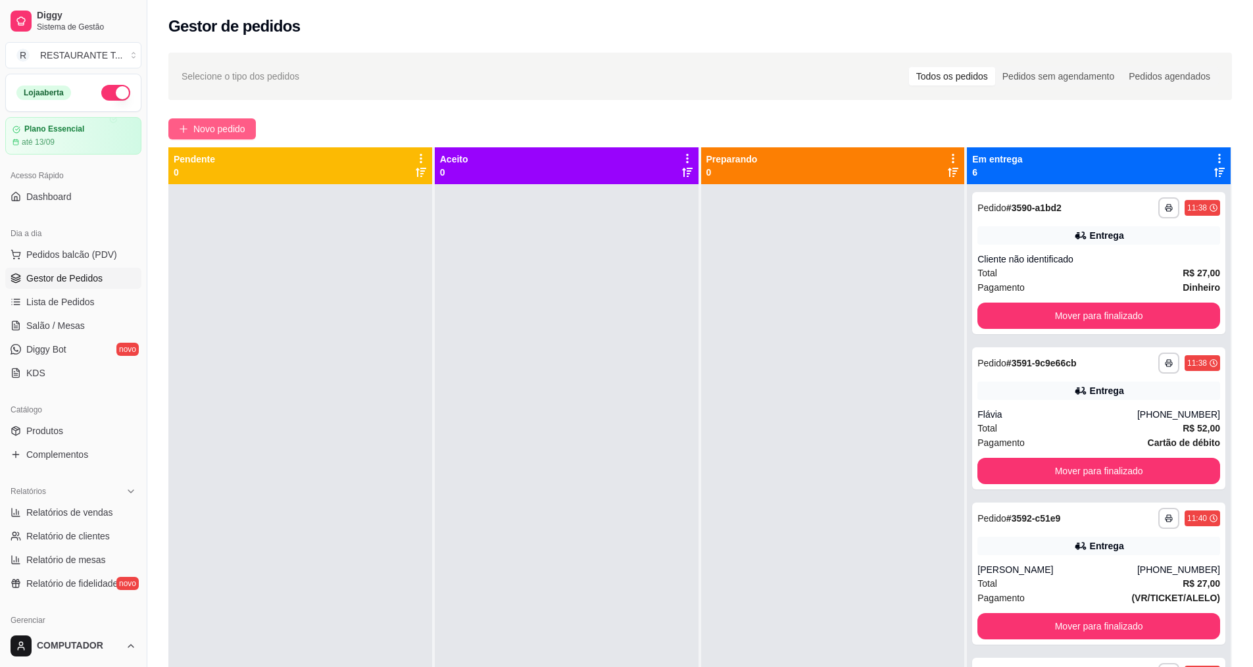
click at [199, 133] on span "Novo pedido" at bounding box center [219, 129] width 52 height 14
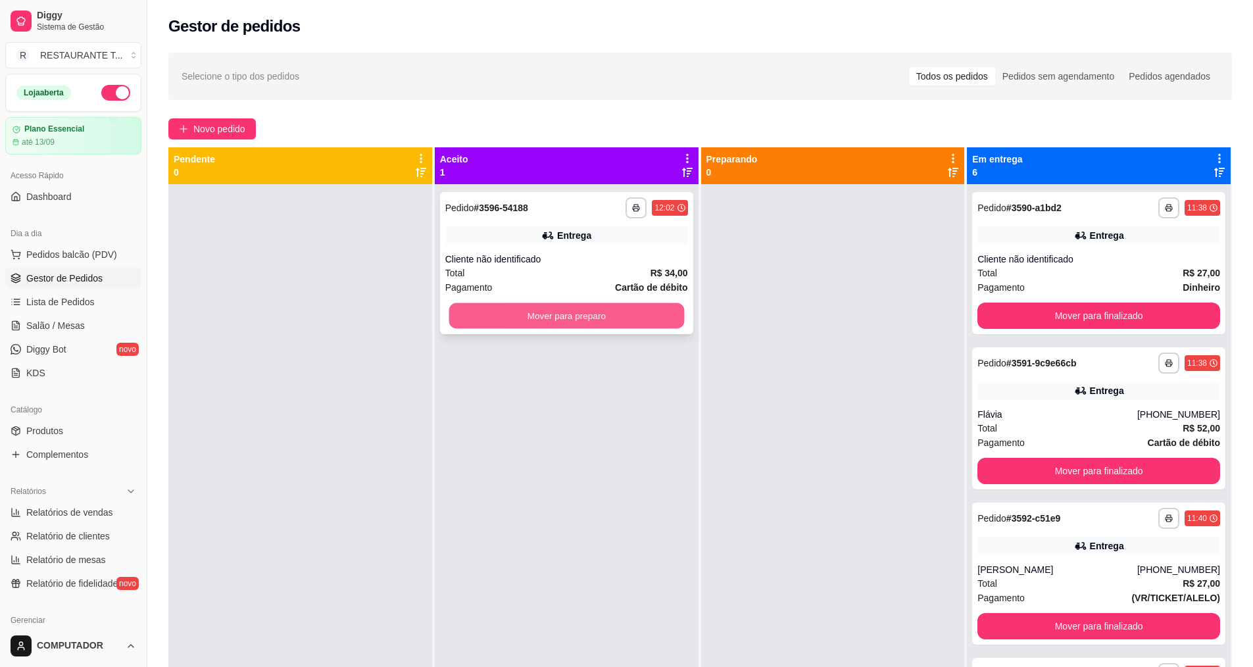
click at [606, 313] on button "Mover para preparo" at bounding box center [567, 316] width 236 height 26
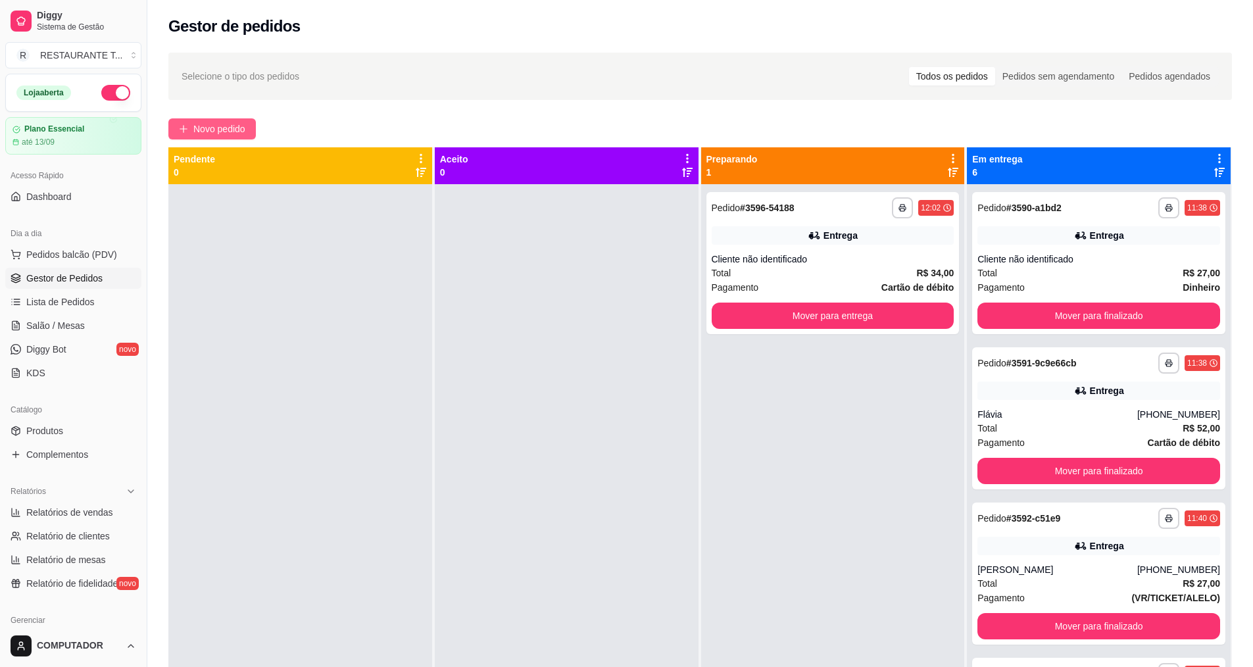
click at [234, 129] on span "Novo pedido" at bounding box center [219, 129] width 52 height 14
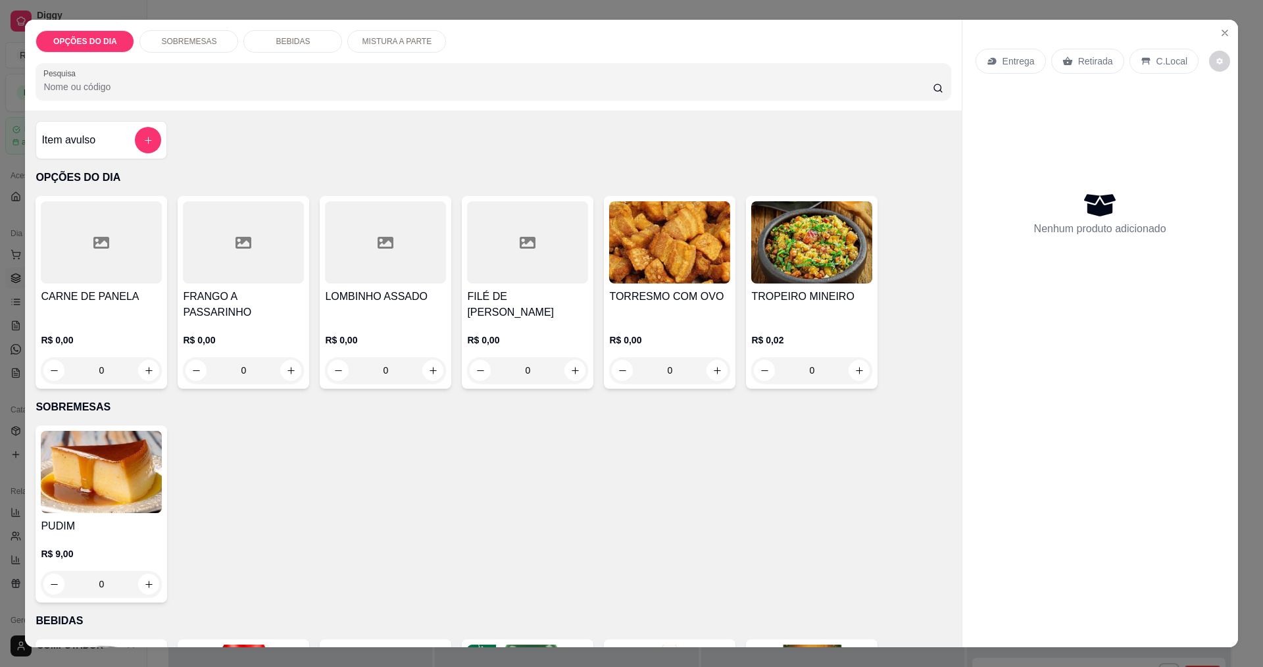
click at [850, 367] on div "0" at bounding box center [811, 370] width 121 height 26
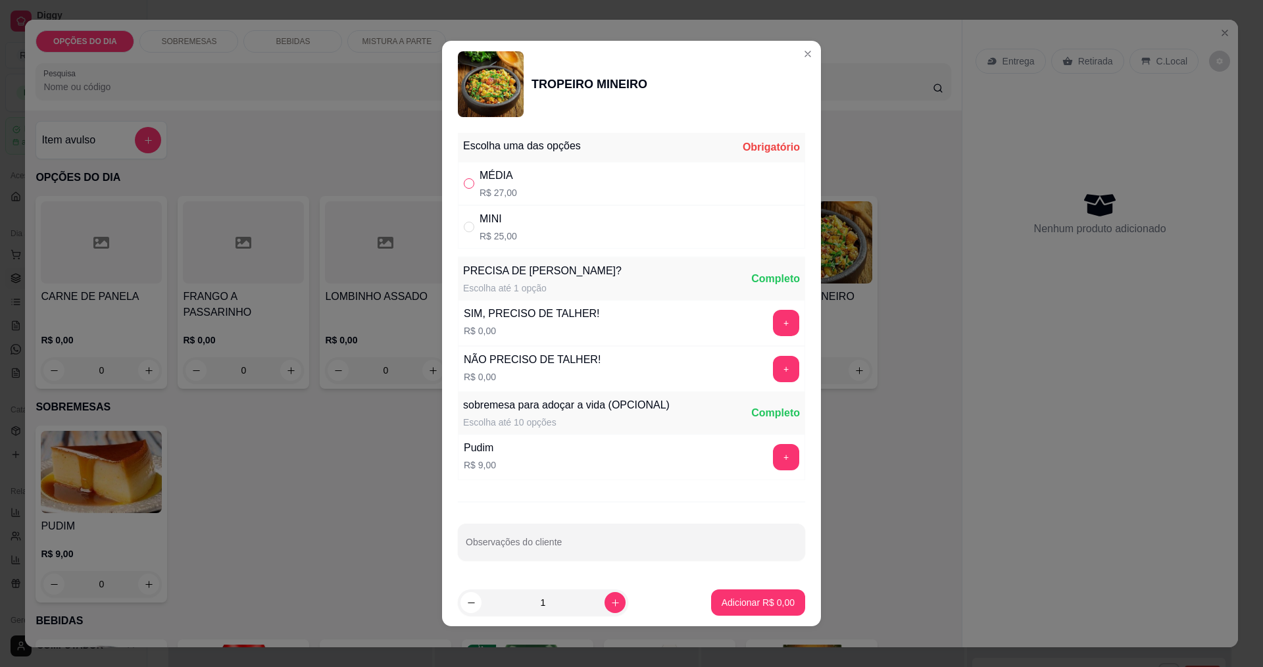
click at [465, 180] on input "" at bounding box center [469, 183] width 11 height 11
radio input "true"
click at [761, 602] on p "Adicionar R$ 27,00" at bounding box center [755, 602] width 78 height 13
type input "1"
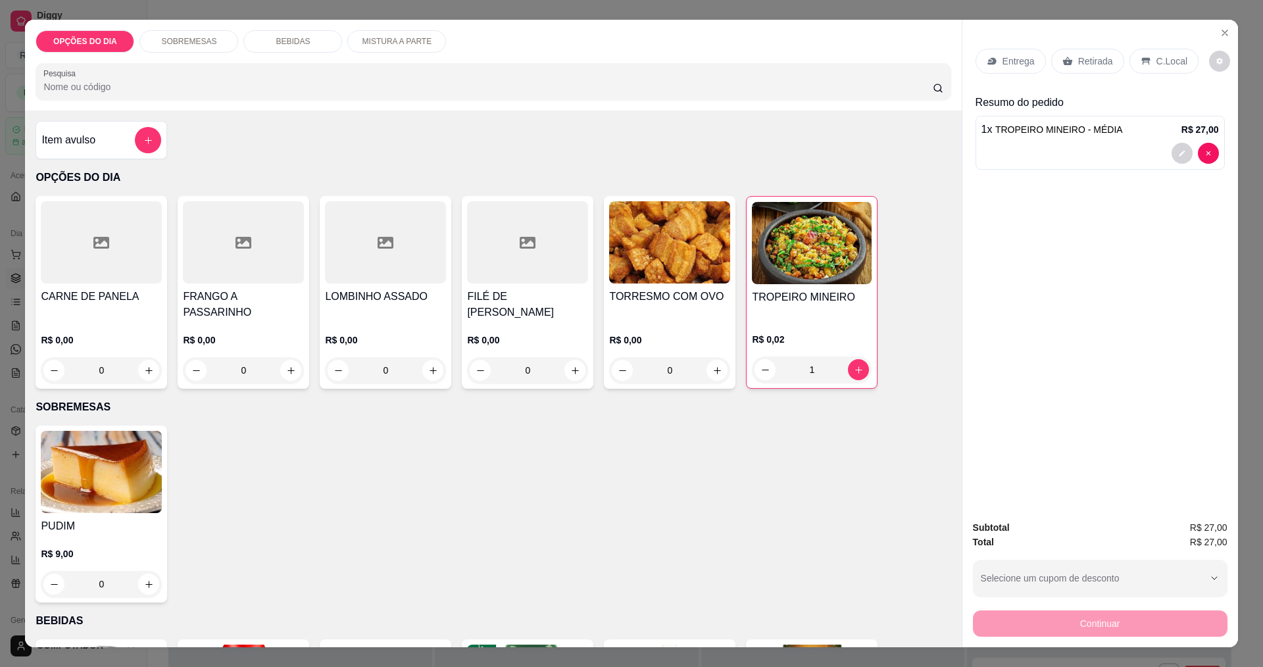
click at [1017, 55] on p "Entrega" at bounding box center [1019, 61] width 32 height 13
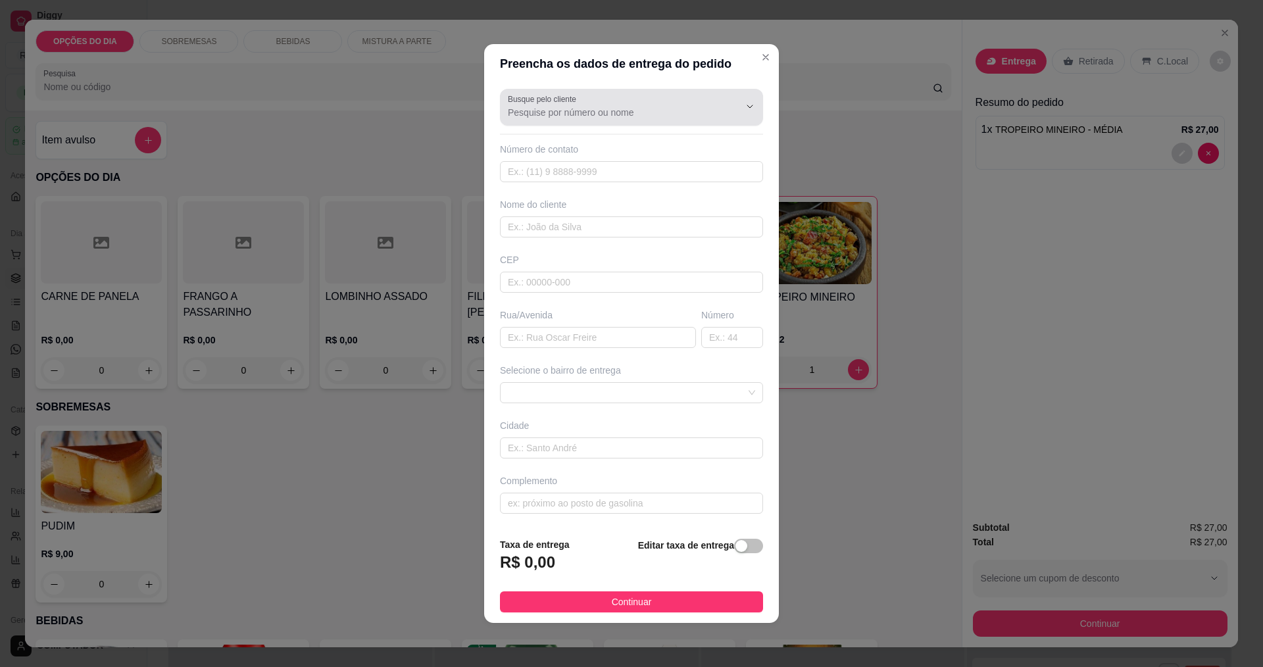
click at [595, 99] on div at bounding box center [631, 107] width 247 height 26
click at [552, 142] on span "[PERSON_NAME]" at bounding box center [620, 144] width 219 height 13
type input "[PERSON_NAME]"
type input "11957899015"
type input "[PERSON_NAME]"
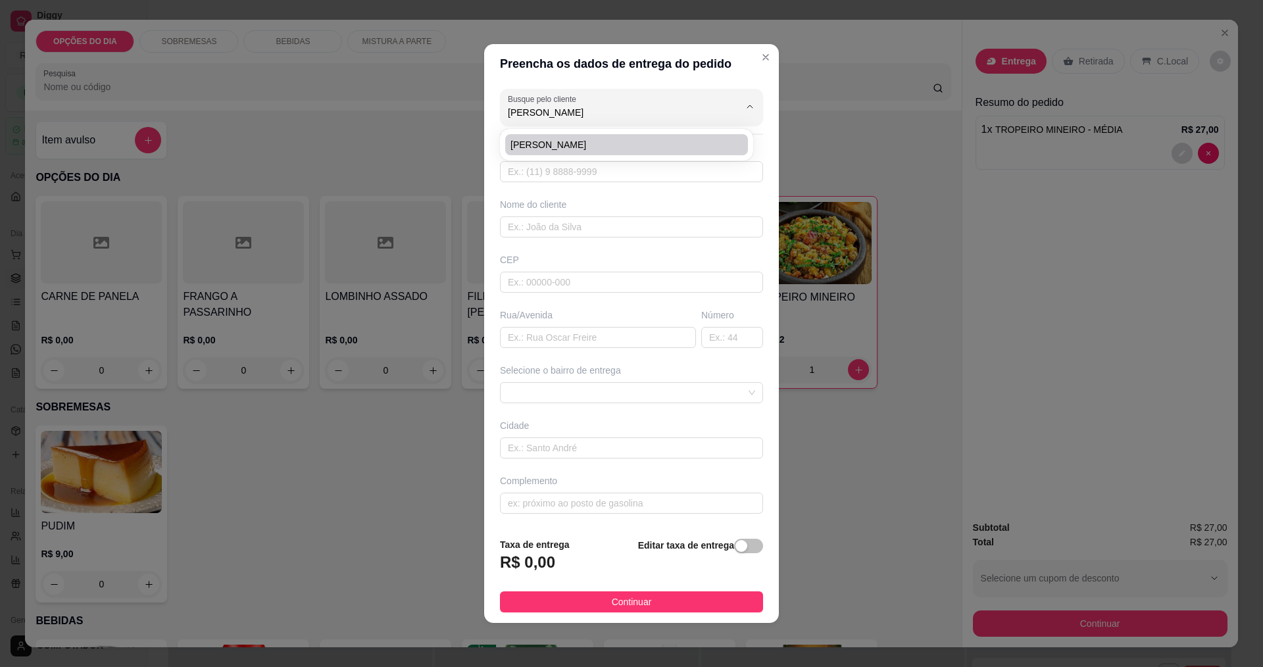
type input "TRAVESSA BREJAUVEIRAS"
type input "101"
type input "[GEOGRAPHIC_DATA]"
type input "ao lado da chacara tres irmaos - [GEOGRAPHIC_DATA]"
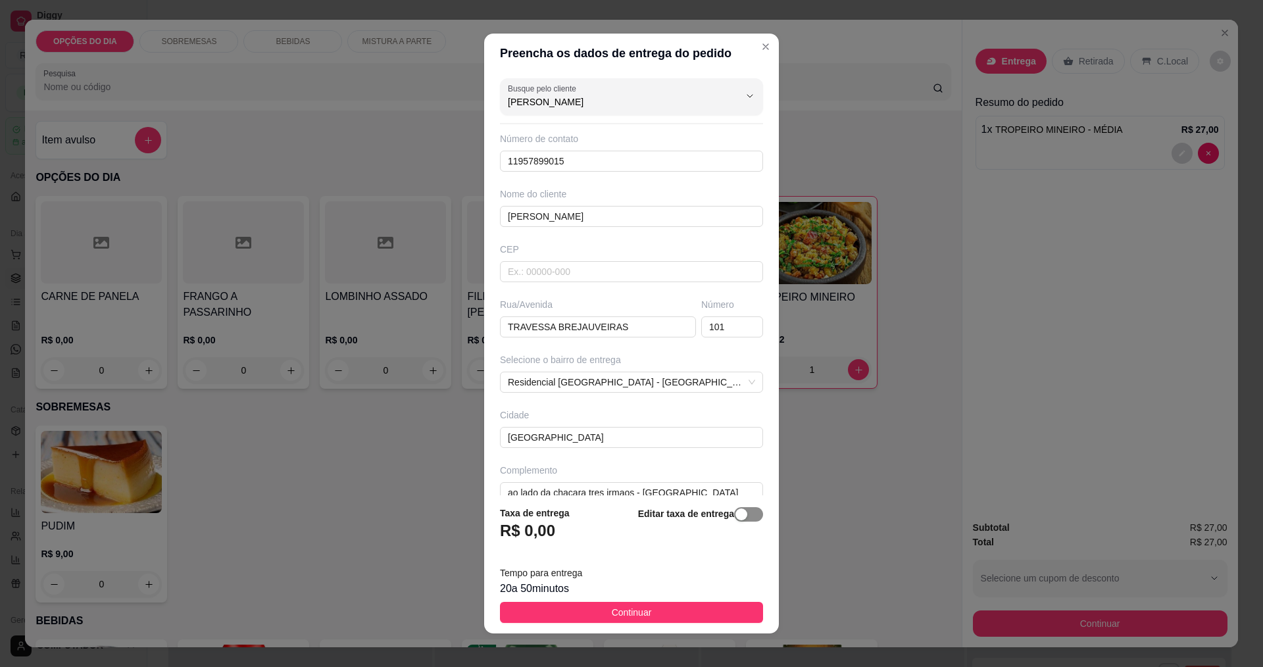
type input "[PERSON_NAME]"
click at [736, 511] on div "button" at bounding box center [742, 515] width 12 height 12
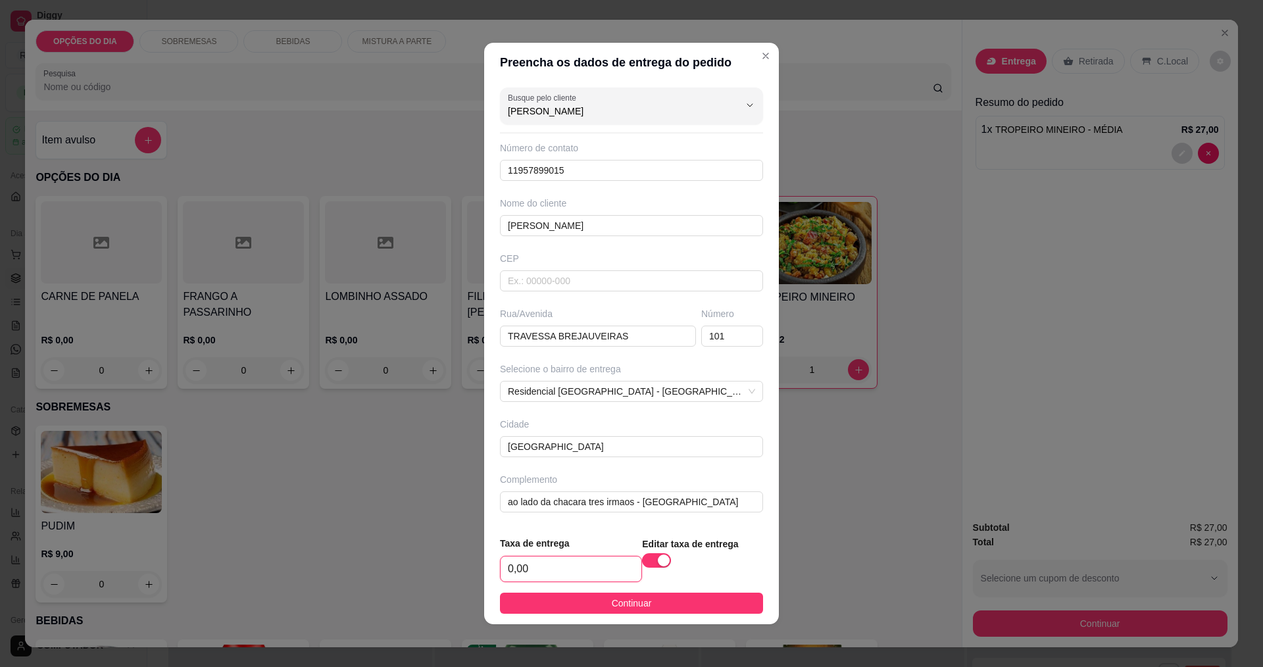
click at [600, 567] on input "0,00" at bounding box center [571, 569] width 141 height 25
type input "3,00"
click at [615, 603] on span "Continuar" at bounding box center [632, 603] width 40 height 14
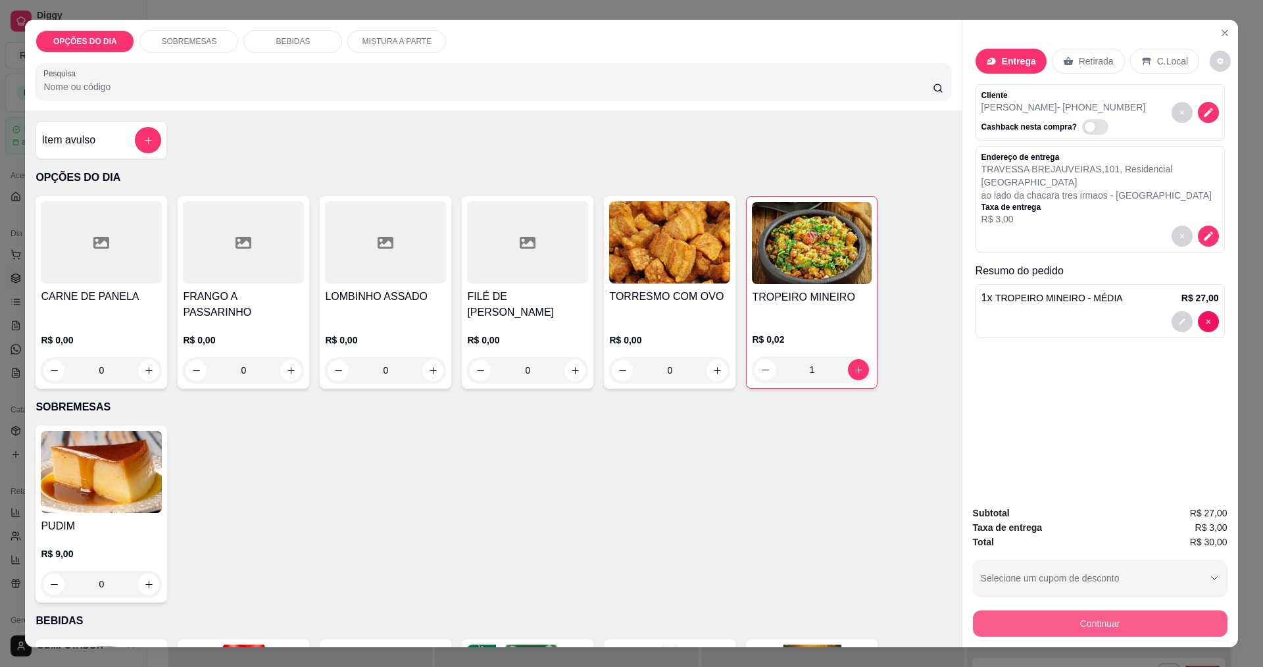
click at [1065, 622] on button "Continuar" at bounding box center [1100, 624] width 255 height 26
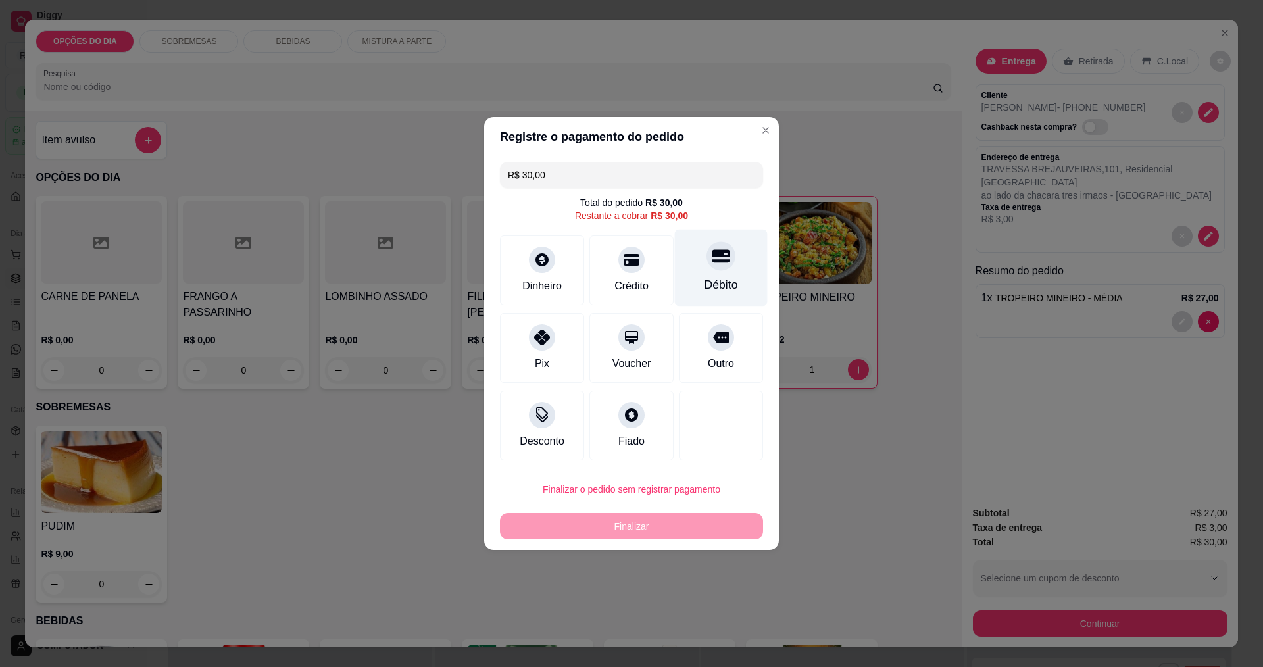
click at [707, 273] on div "Débito" at bounding box center [721, 268] width 93 height 77
type input "R$ 0,00"
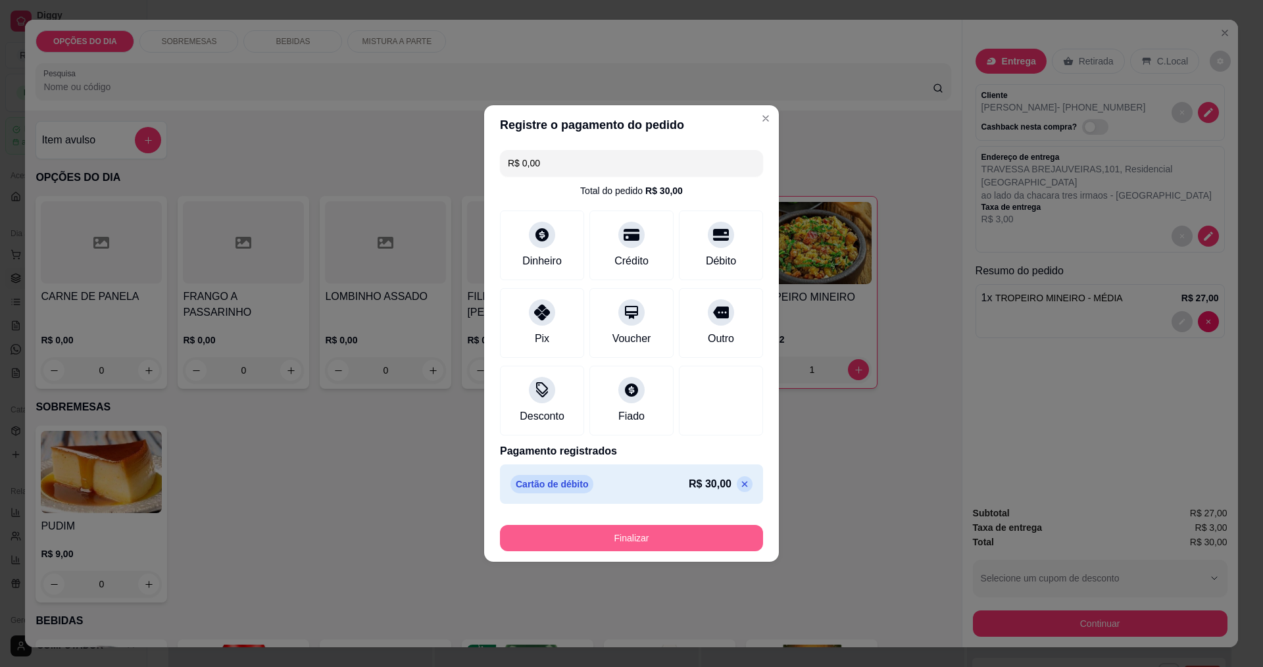
click at [654, 539] on button "Finalizar" at bounding box center [631, 538] width 263 height 26
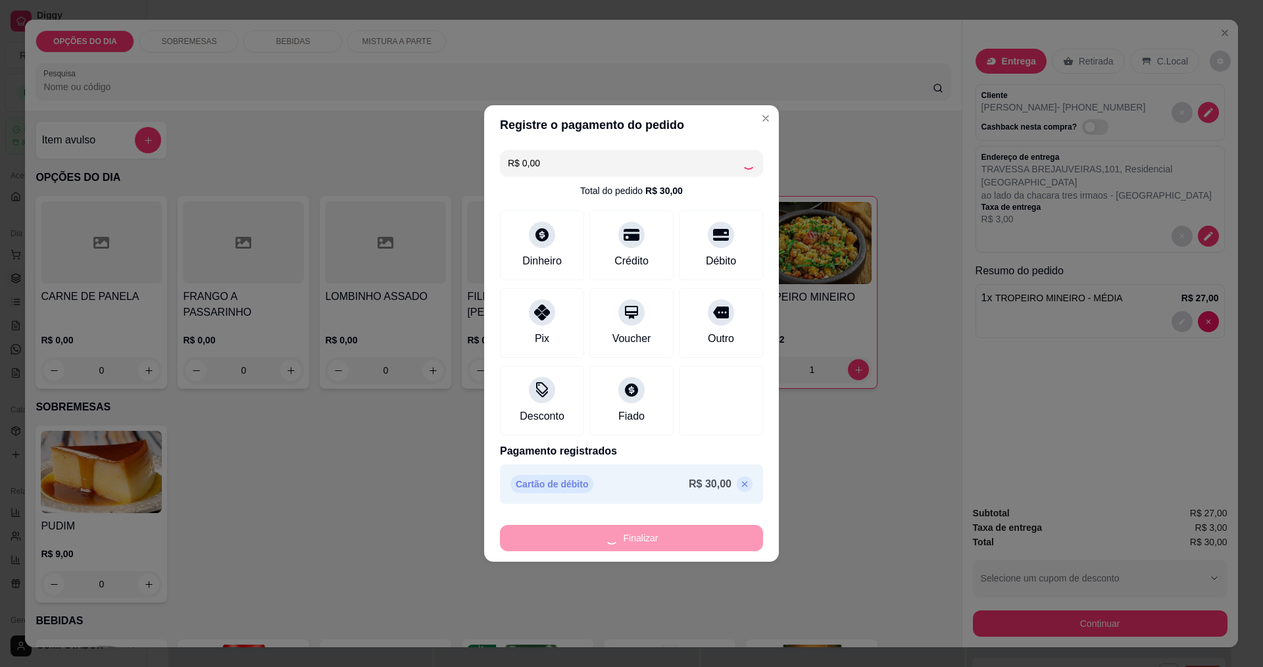
type input "0"
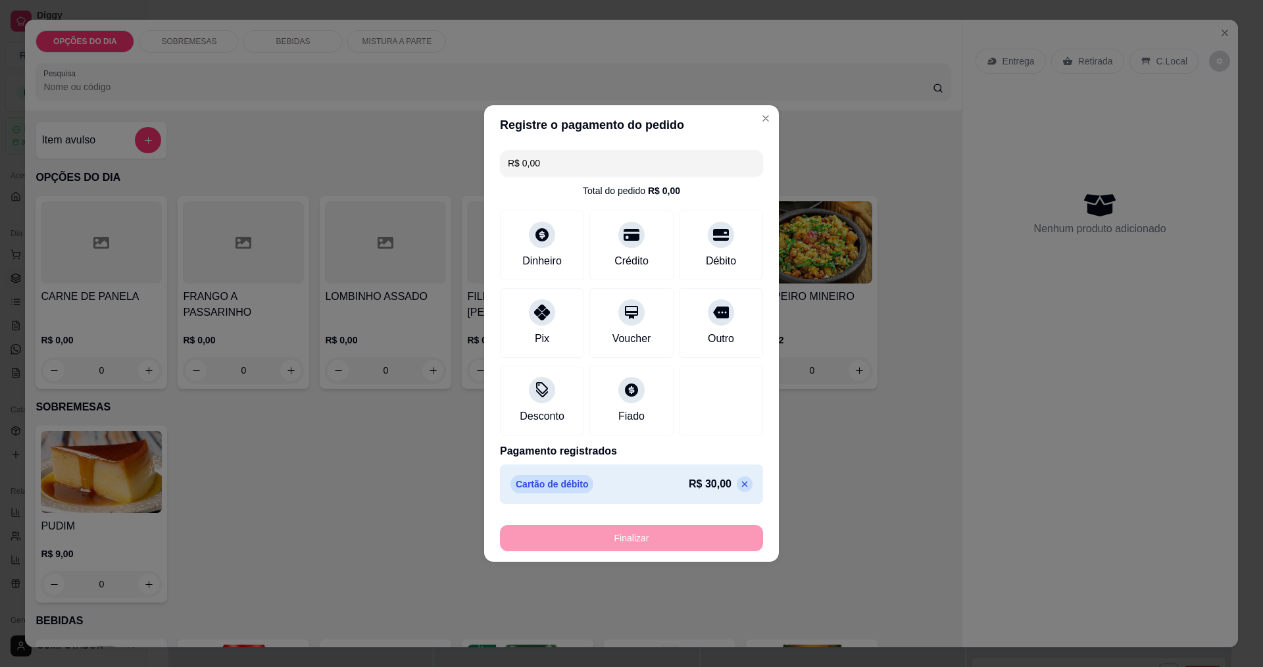
type input "-R$ 30,00"
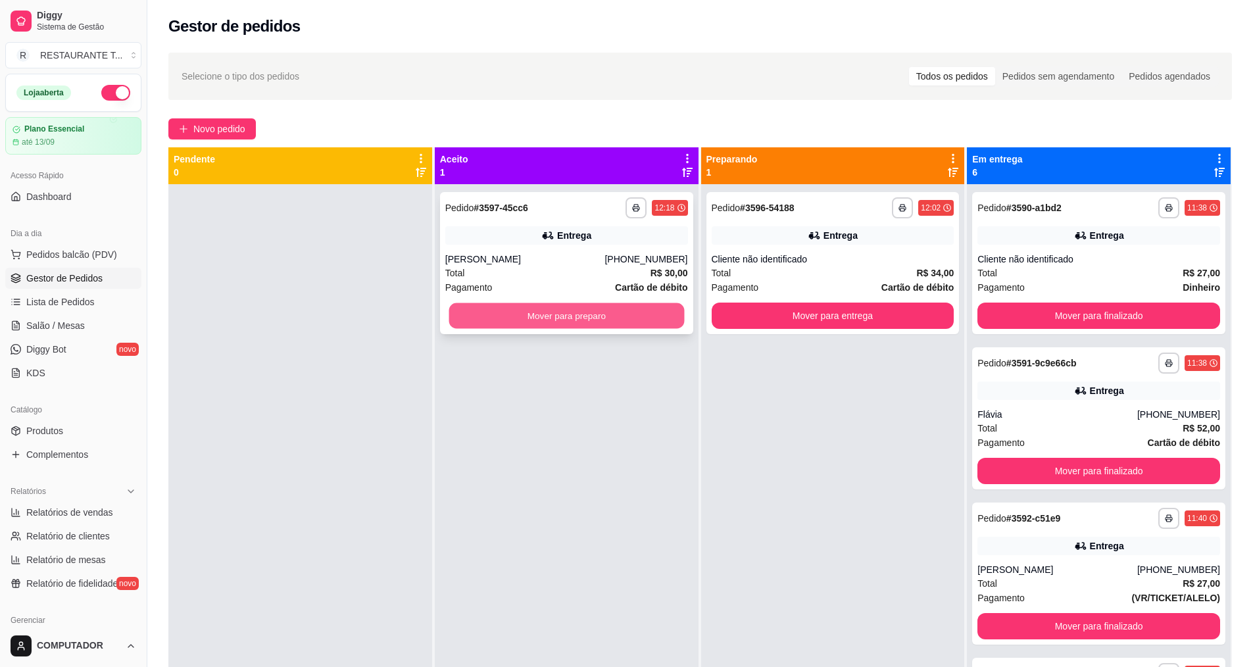
click at [497, 308] on button "Mover para preparo" at bounding box center [567, 316] width 236 height 26
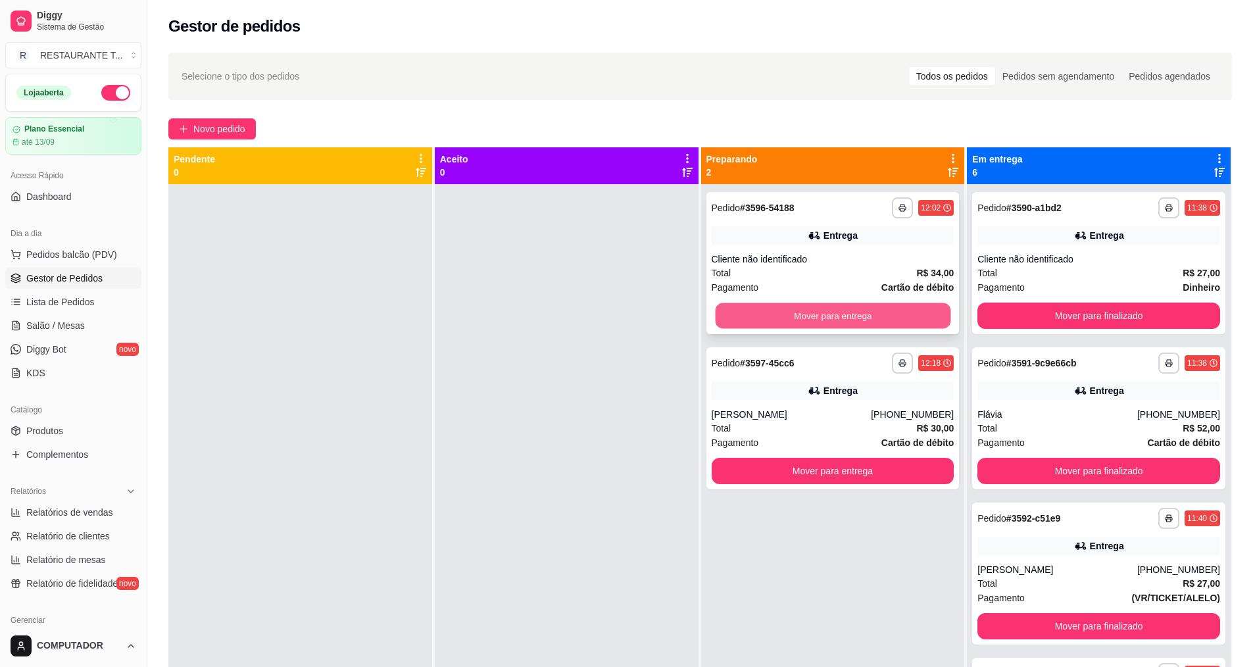
click at [855, 316] on button "Mover para entrega" at bounding box center [833, 316] width 236 height 26
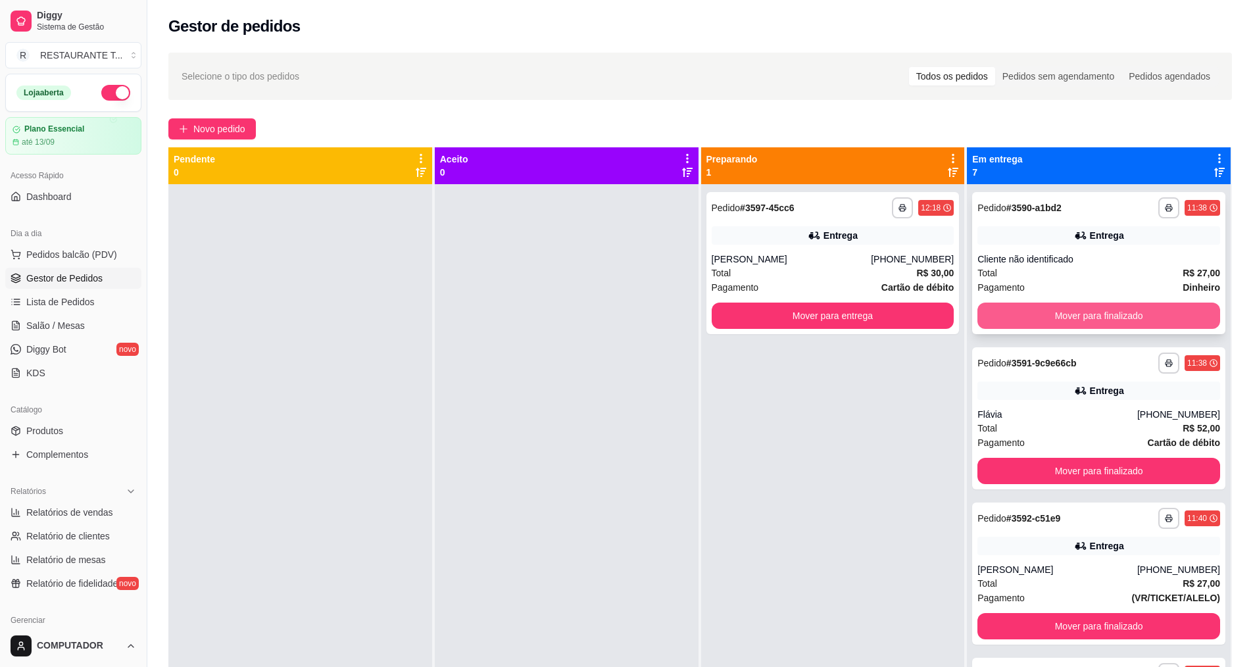
click at [1055, 320] on button "Mover para finalizado" at bounding box center [1099, 316] width 243 height 26
click at [1056, 318] on button "Mover para finalizado" at bounding box center [1100, 316] width 236 height 26
click at [1057, 316] on button "Mover para finalizado" at bounding box center [1099, 316] width 243 height 26
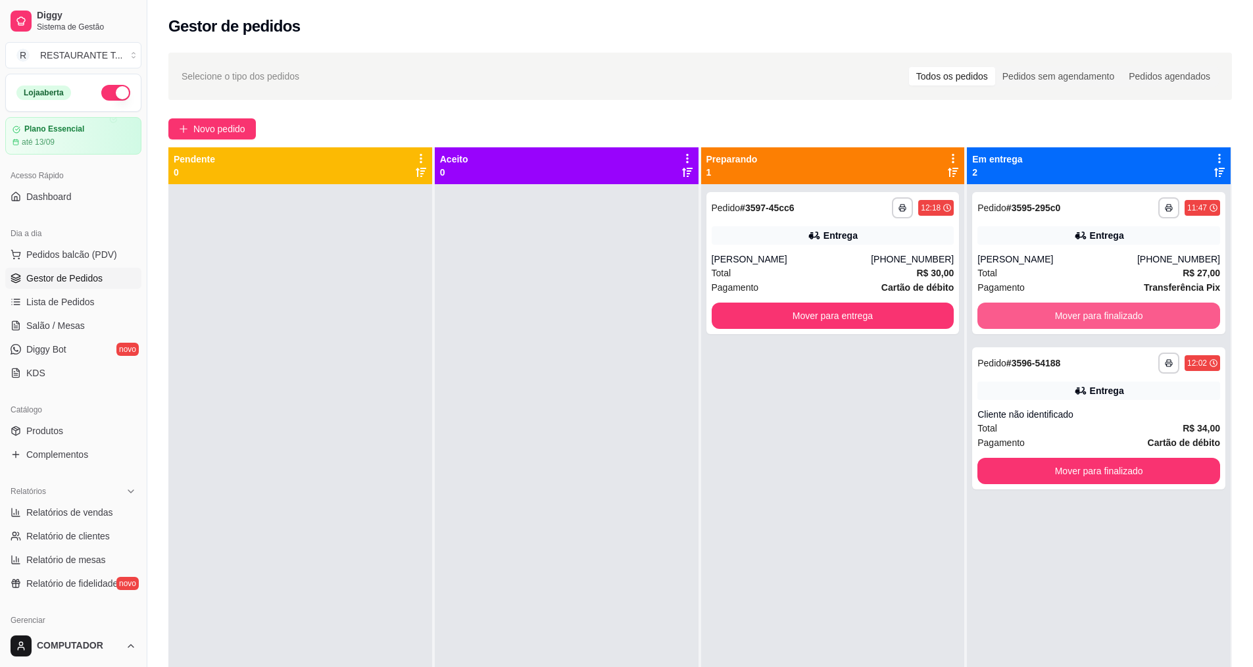
click at [1057, 316] on button "Mover para finalizado" at bounding box center [1099, 316] width 243 height 26
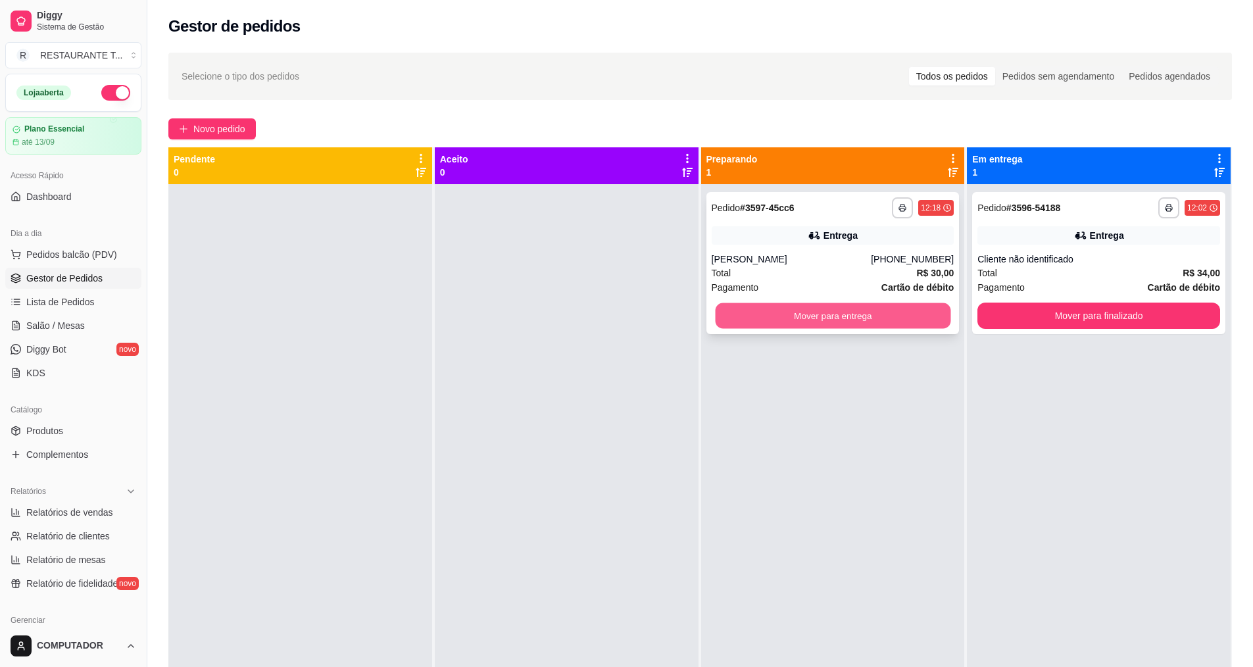
click at [861, 320] on button "Mover para entrega" at bounding box center [833, 316] width 236 height 26
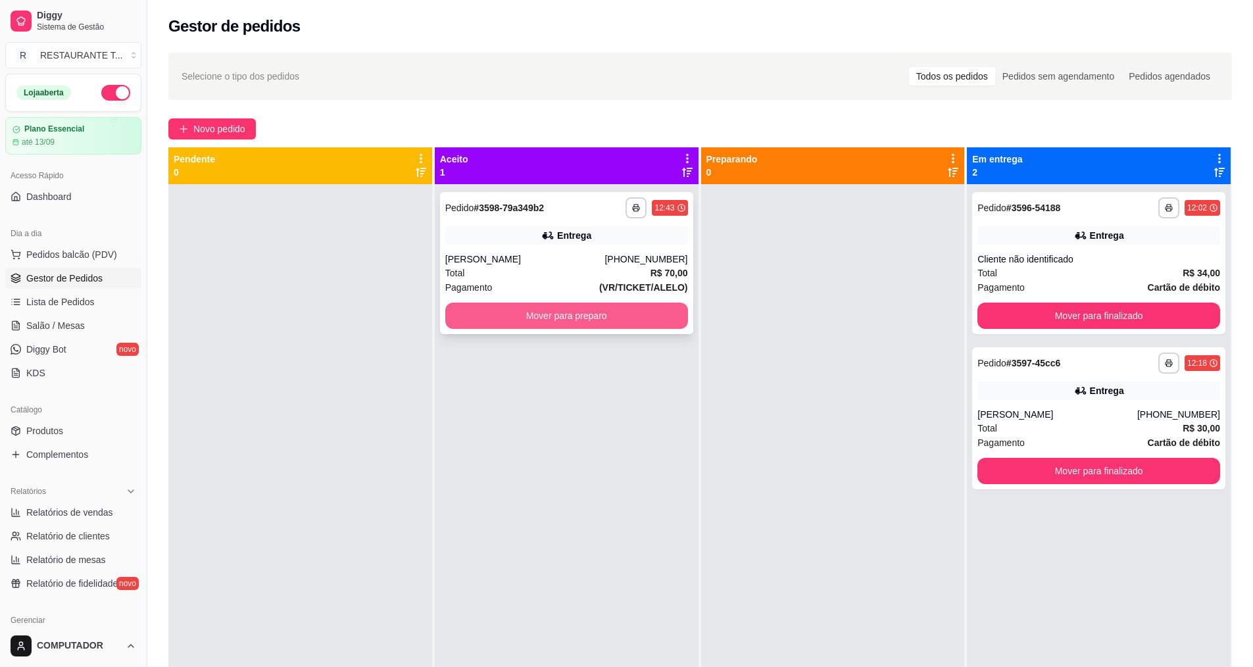
click at [540, 308] on button "Mover para preparo" at bounding box center [566, 316] width 243 height 26
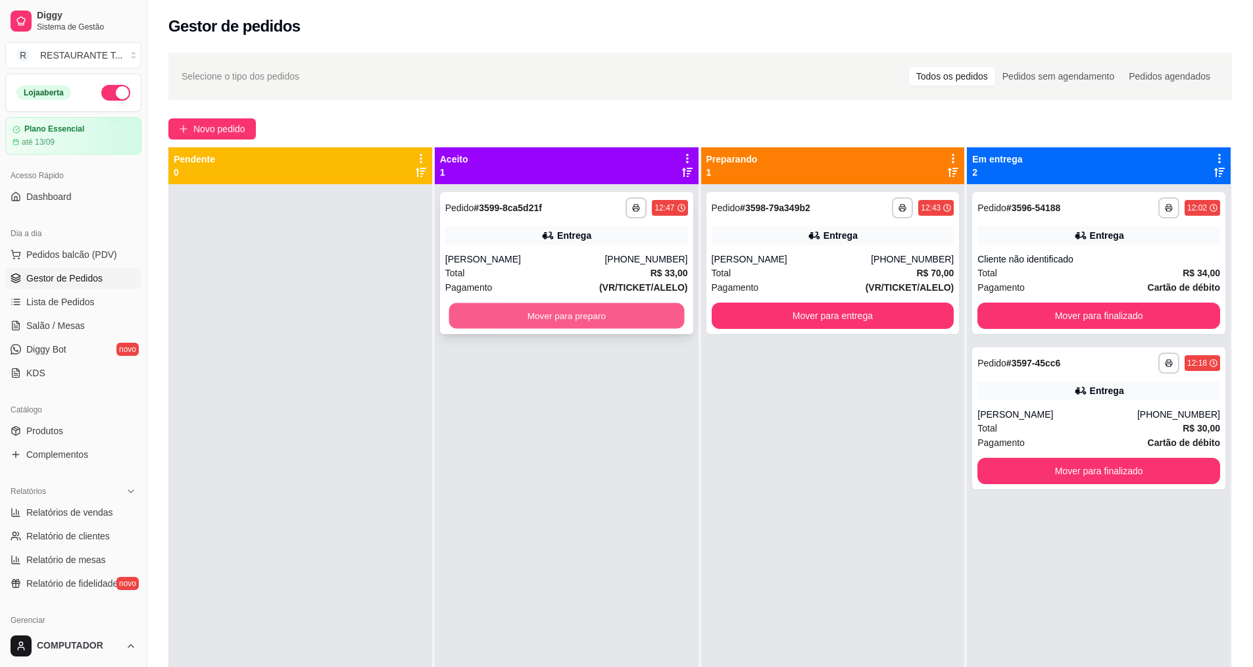
click at [617, 324] on button "Mover para preparo" at bounding box center [567, 316] width 236 height 26
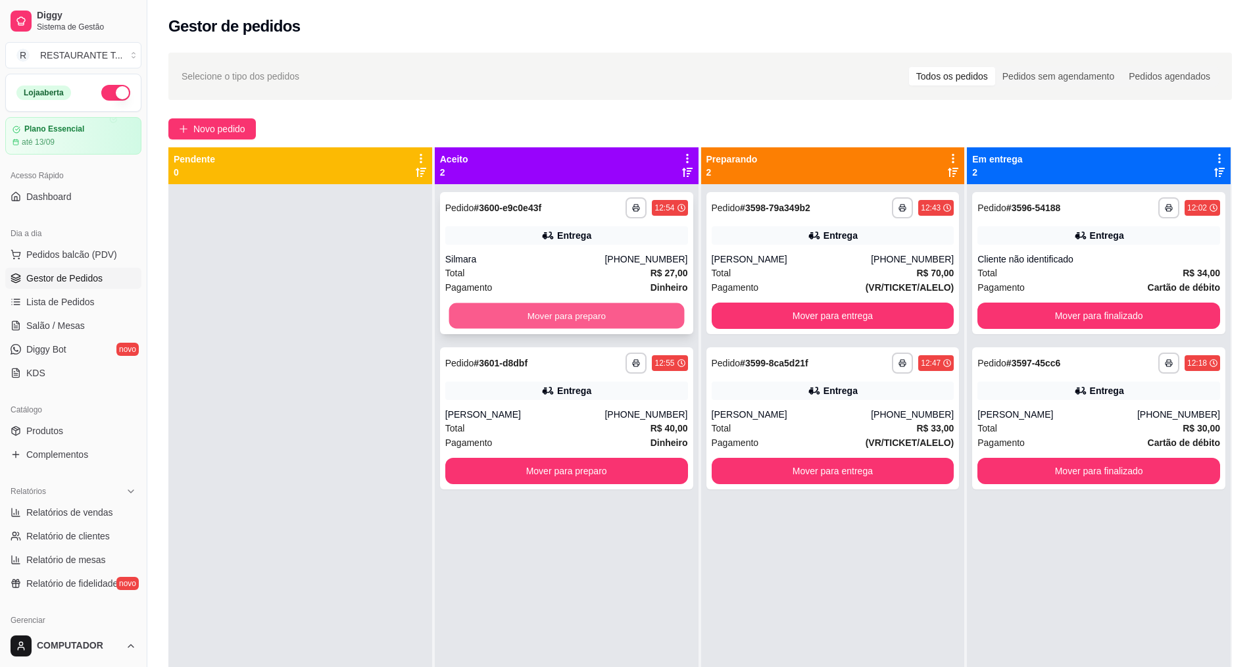
click at [571, 317] on button "Mover para preparo" at bounding box center [567, 316] width 236 height 26
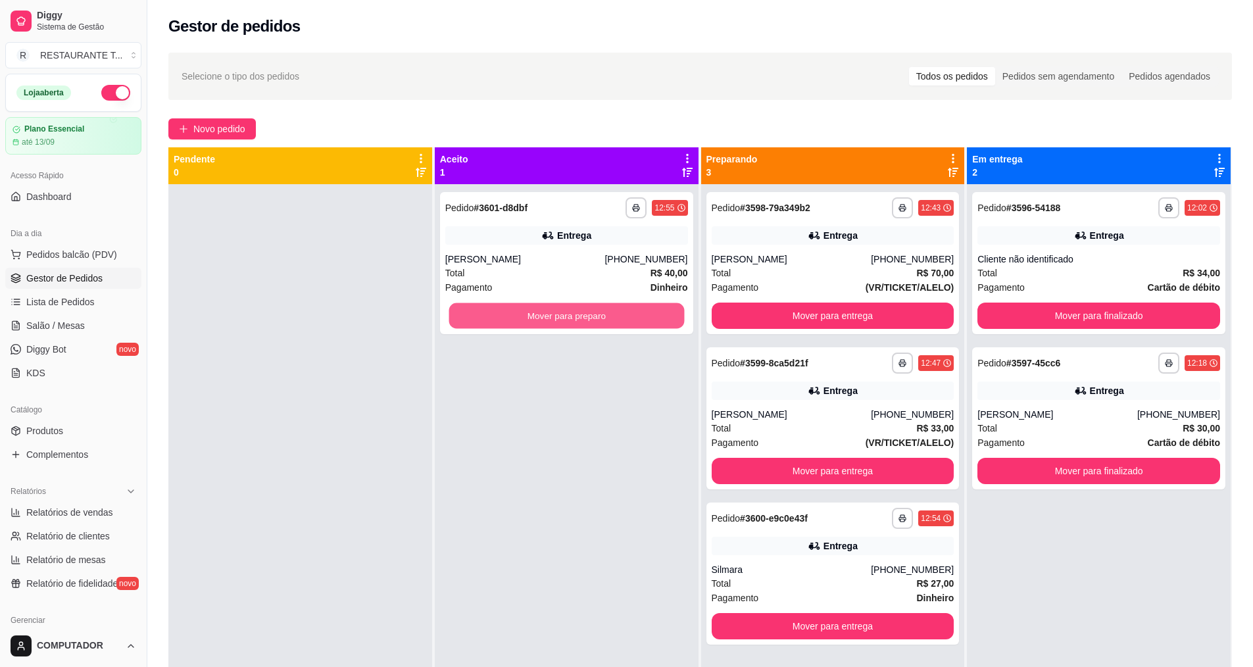
click at [571, 316] on button "Mover para preparo" at bounding box center [567, 316] width 236 height 26
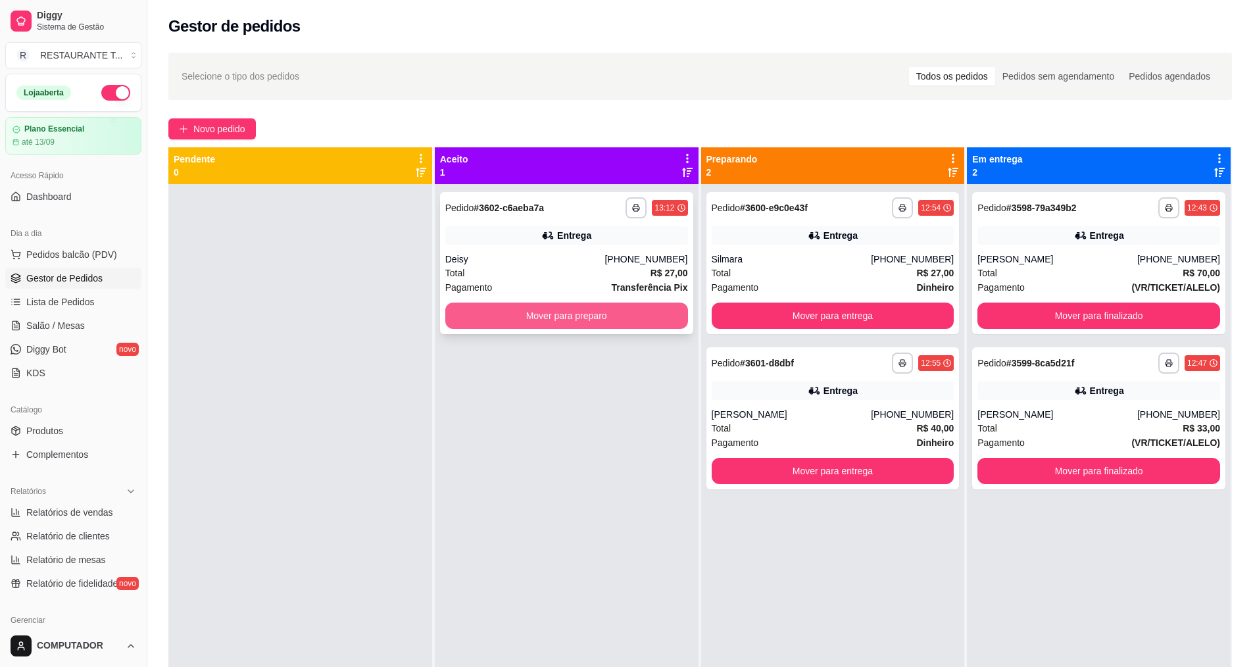
click at [573, 321] on button "Mover para preparo" at bounding box center [566, 316] width 243 height 26
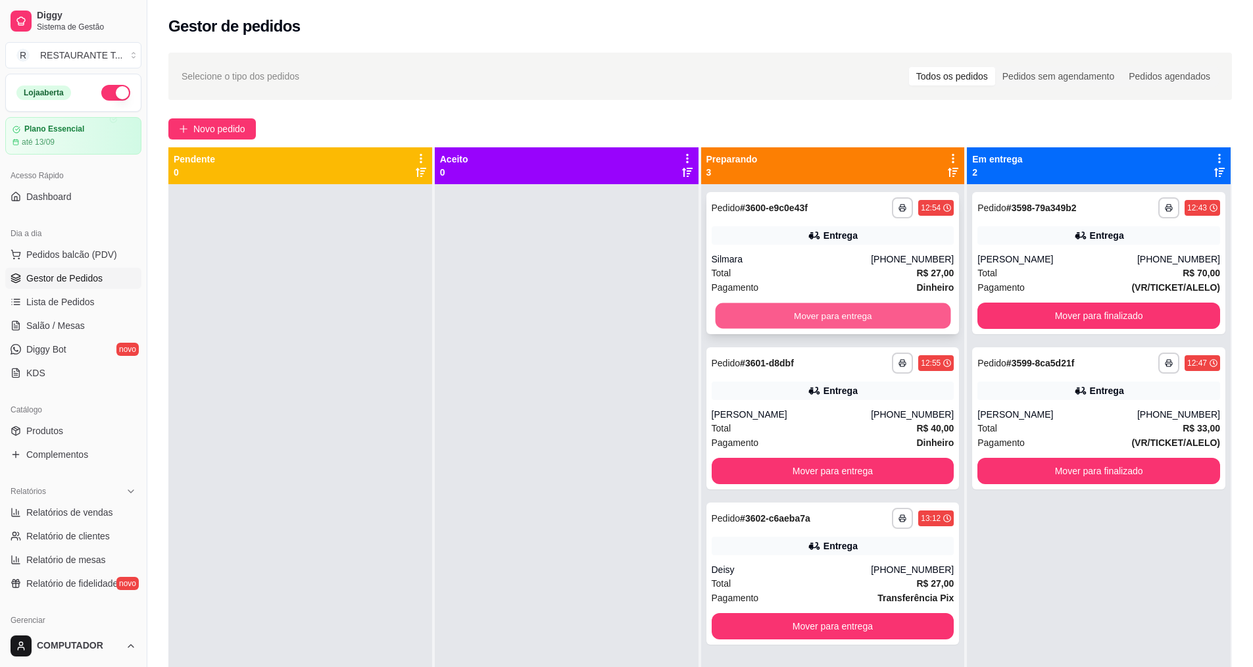
click at [824, 313] on button "Mover para entrega" at bounding box center [833, 316] width 236 height 26
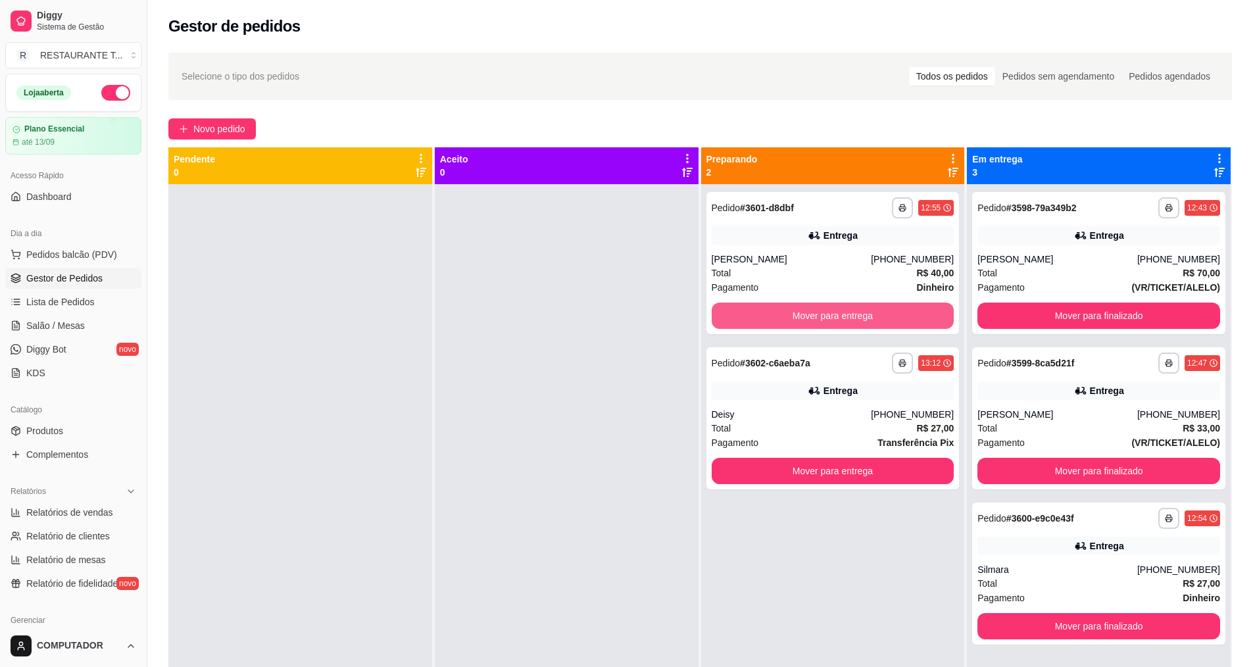
click at [824, 313] on button "Mover para entrega" at bounding box center [833, 316] width 243 height 26
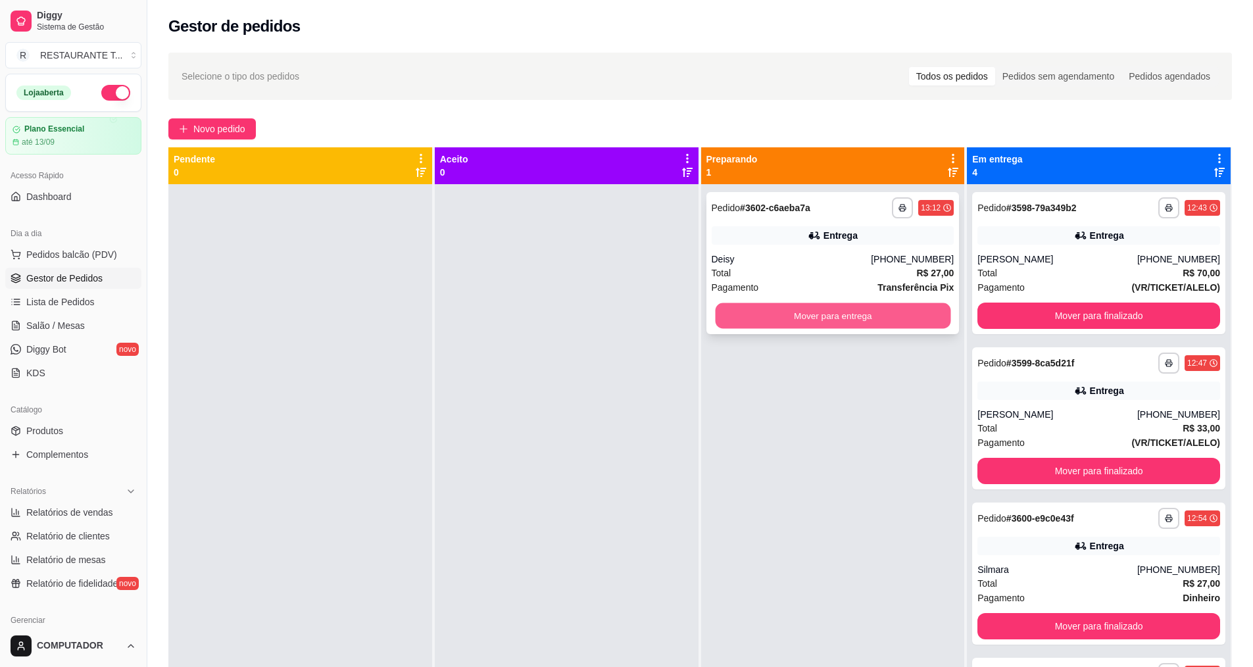
click at [852, 308] on button "Mover para entrega" at bounding box center [833, 316] width 236 height 26
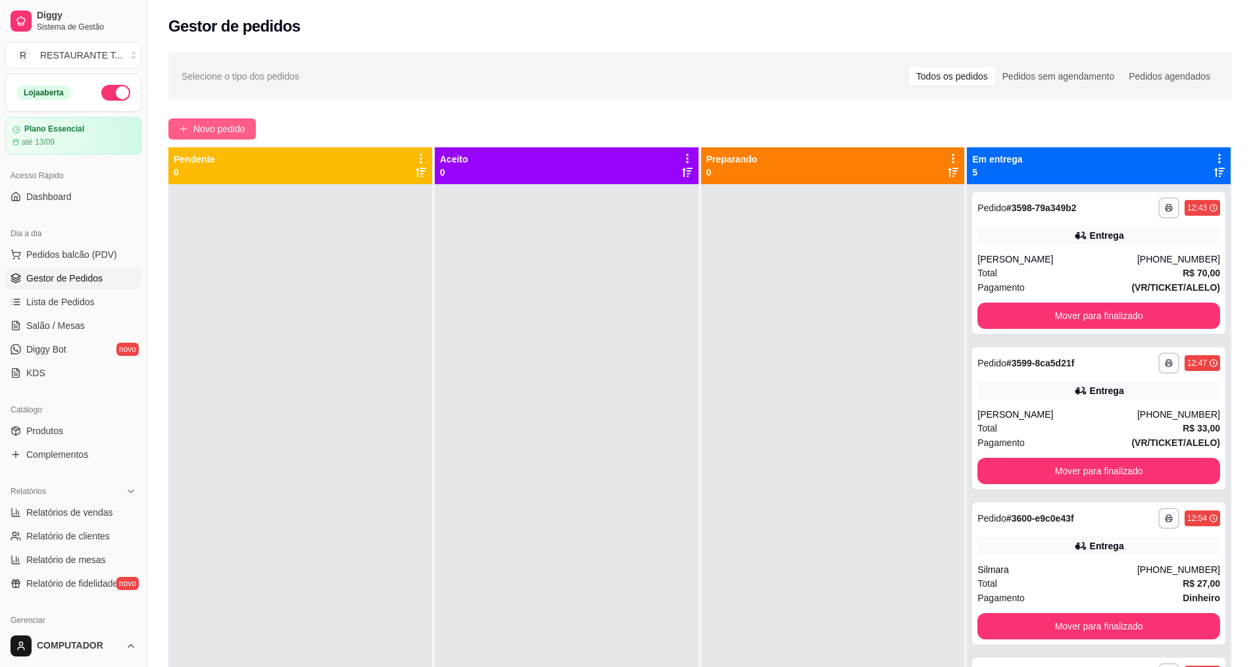
click at [227, 123] on span "Novo pedido" at bounding box center [219, 129] width 52 height 14
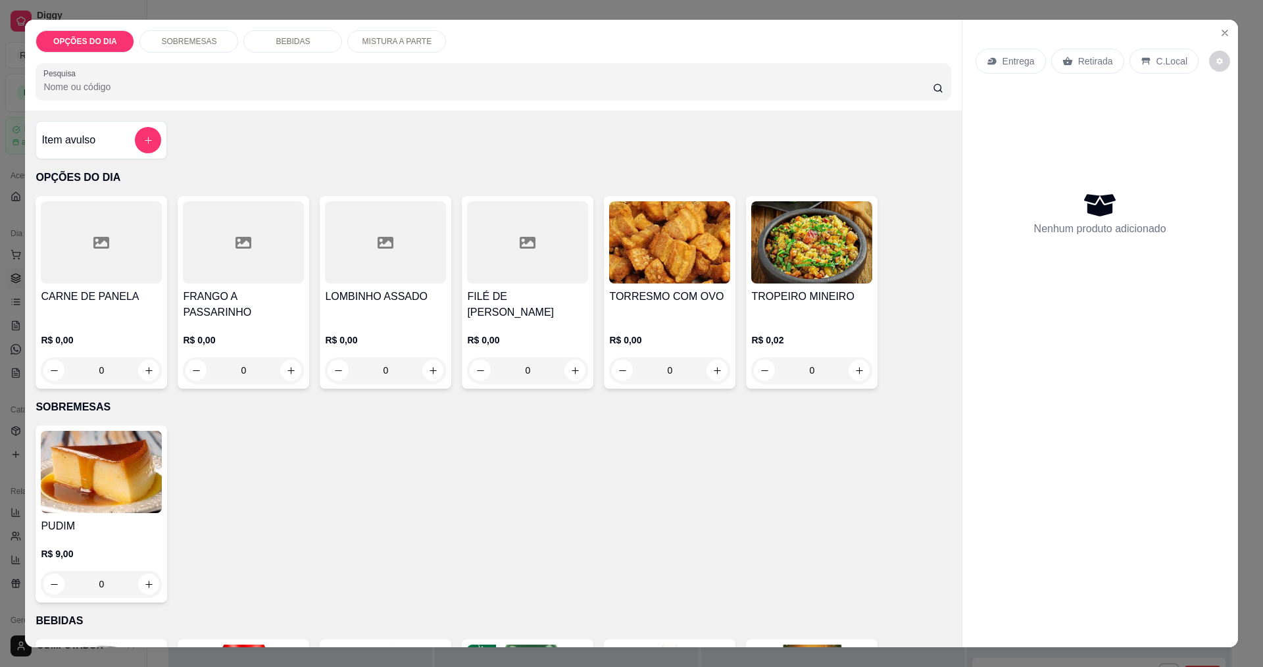
click at [150, 365] on div "0" at bounding box center [101, 370] width 121 height 26
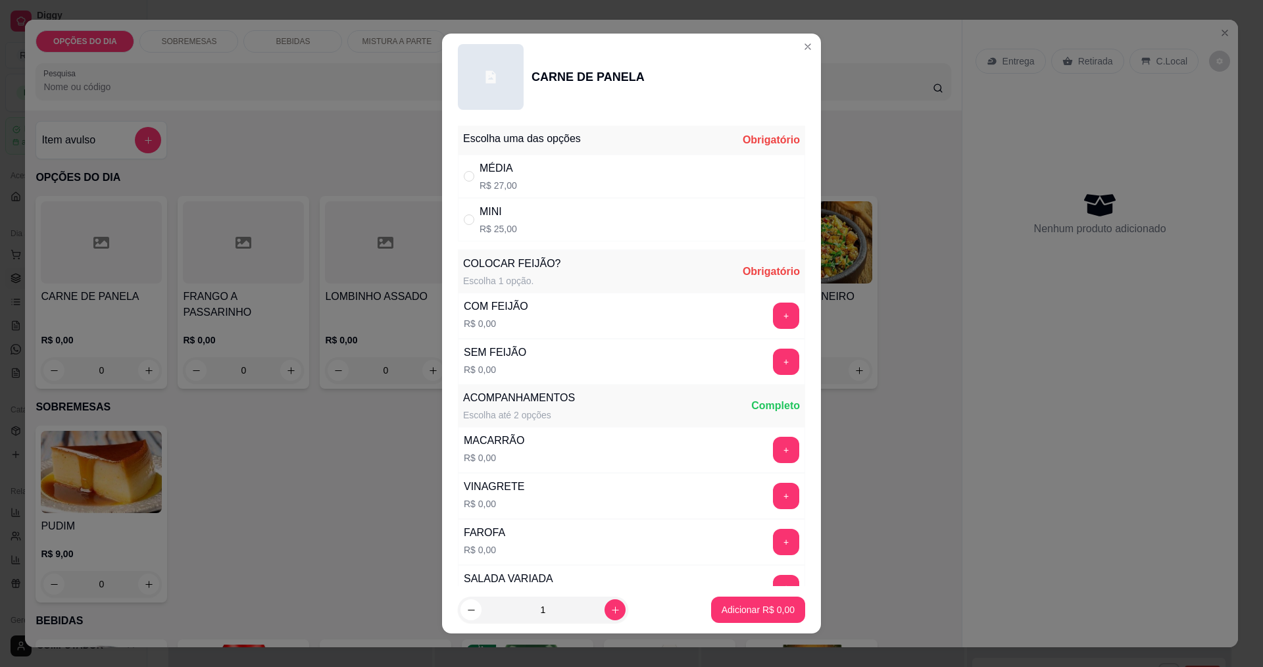
click at [499, 211] on div "MINI" at bounding box center [499, 212] width 38 height 16
radio input "true"
click at [774, 311] on button "+" at bounding box center [787, 316] width 26 height 26
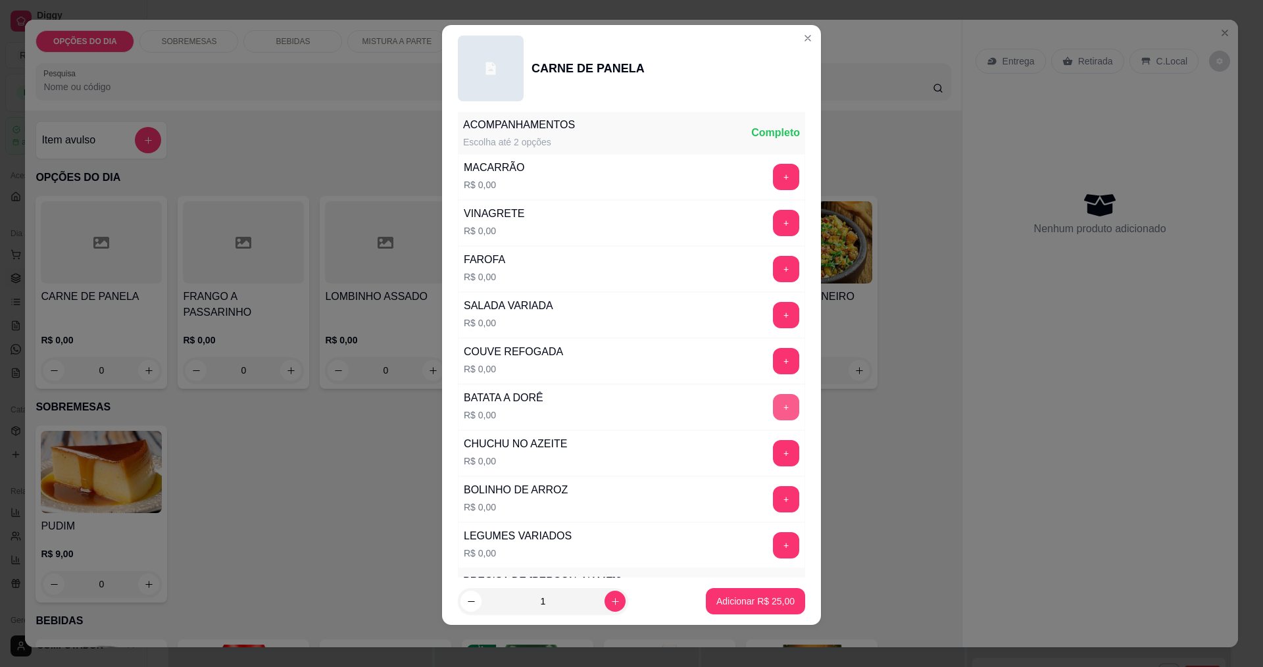
click at [773, 357] on button "+" at bounding box center [786, 361] width 26 height 26
click at [773, 260] on button "+" at bounding box center [786, 269] width 26 height 26
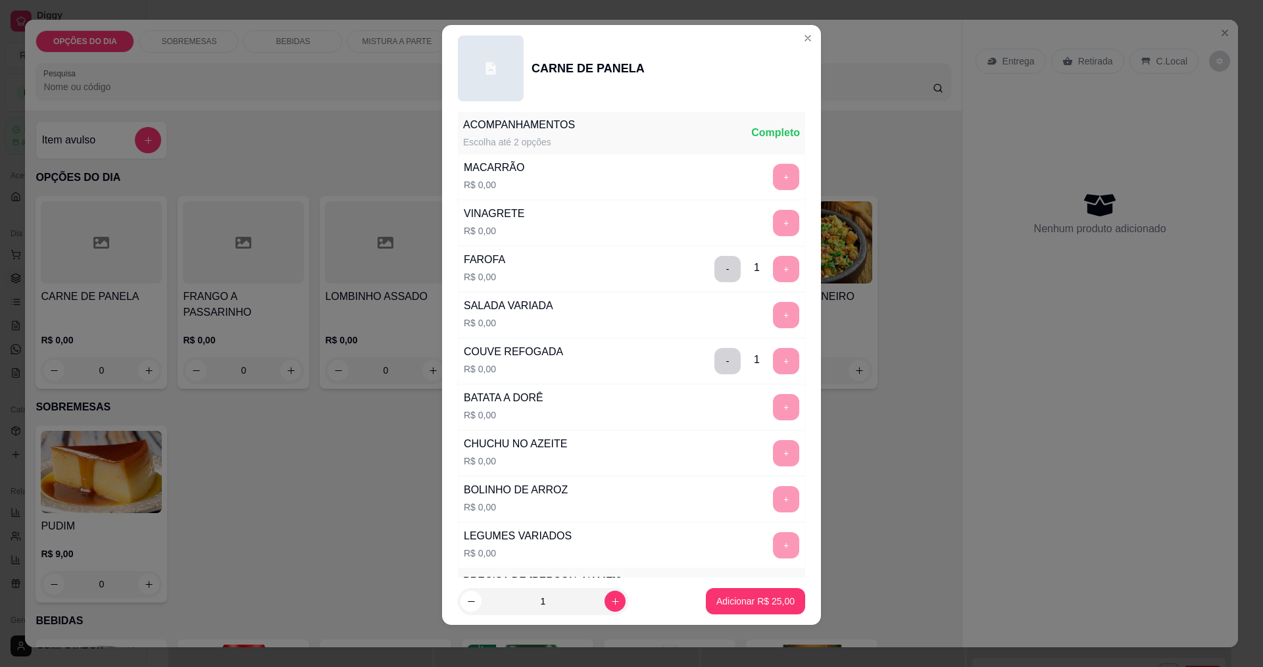
scroll to position [576, 0]
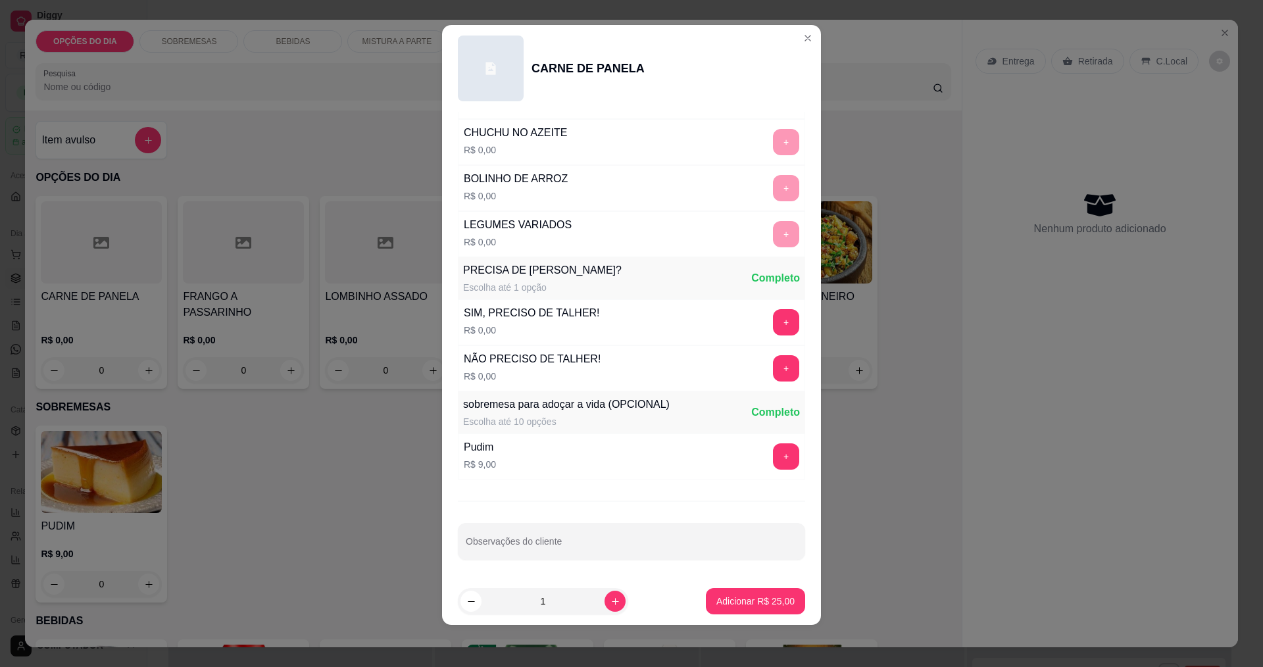
click at [722, 594] on button "Adicionar R$ 25,00" at bounding box center [755, 601] width 99 height 26
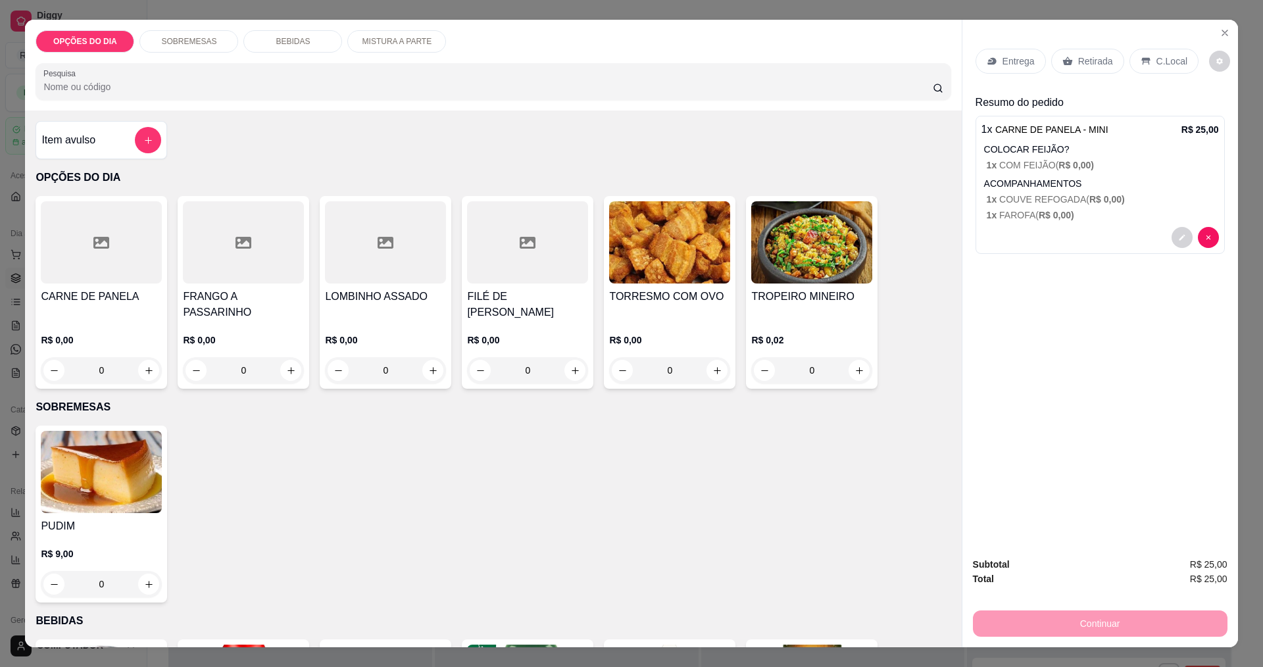
click at [145, 363] on div "0" at bounding box center [101, 370] width 121 height 26
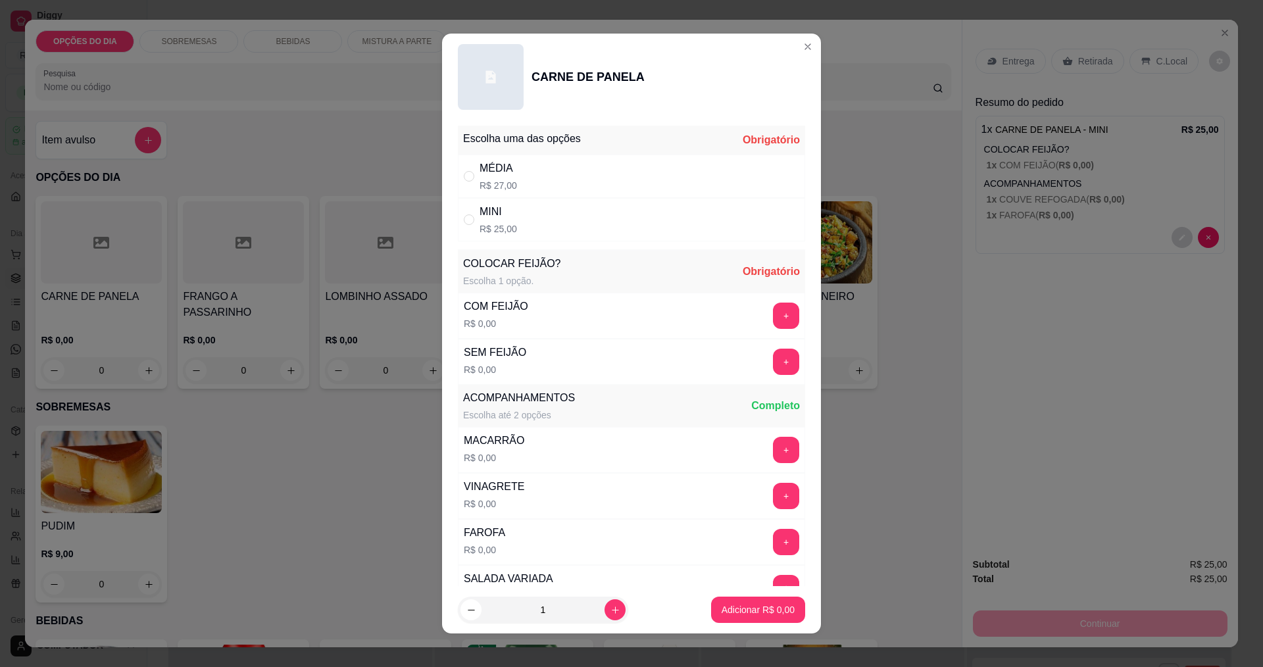
click at [467, 211] on div "MINI R$ 25,00" at bounding box center [631, 219] width 347 height 43
radio input "true"
click at [774, 313] on button "+" at bounding box center [787, 316] width 26 height 26
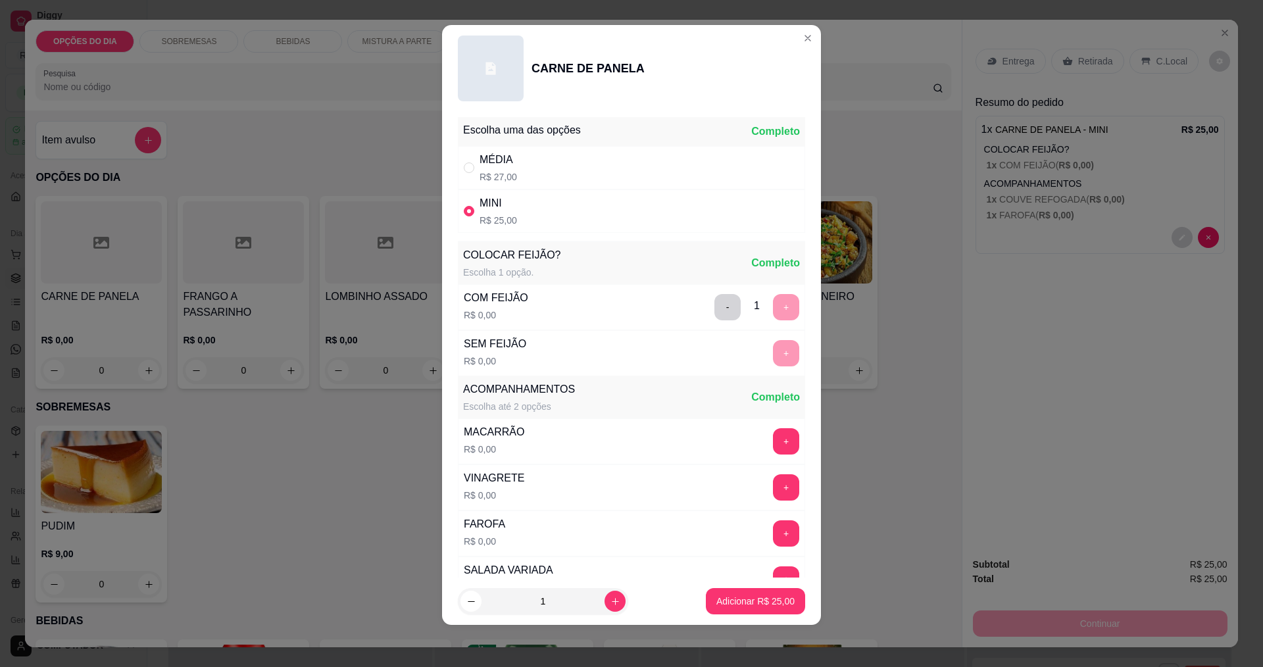
scroll to position [264, 0]
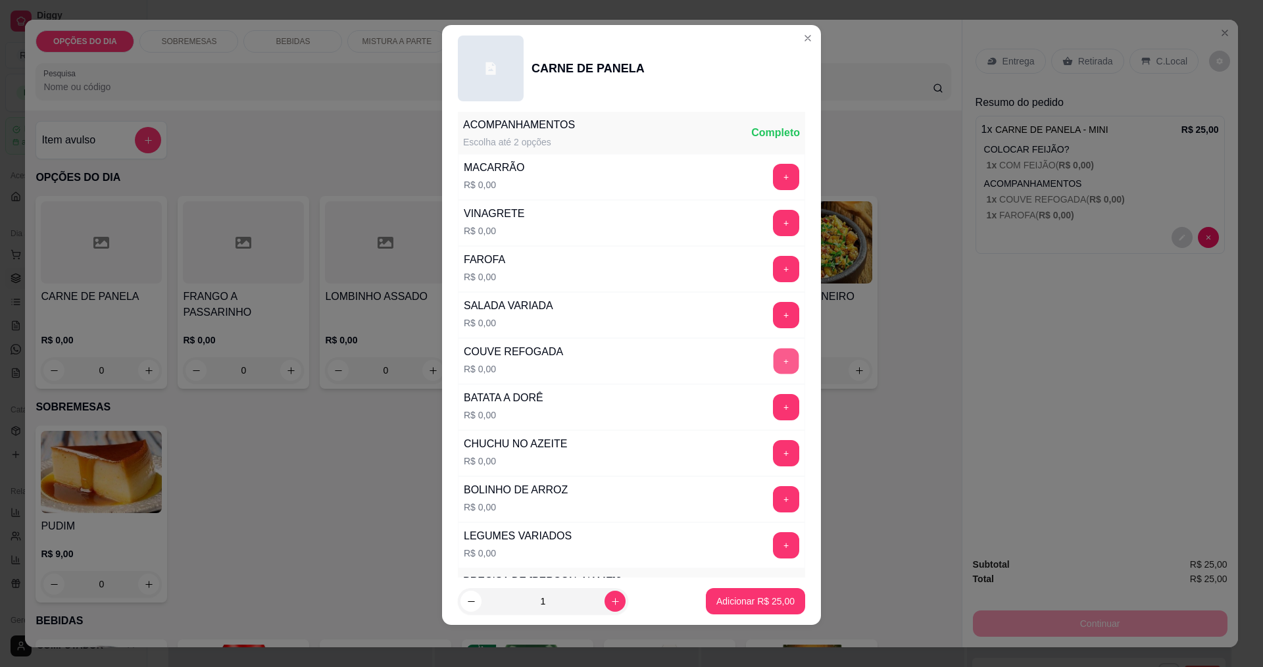
click at [774, 360] on button "+" at bounding box center [787, 361] width 26 height 26
click at [774, 317] on button "+" at bounding box center [787, 315] width 26 height 26
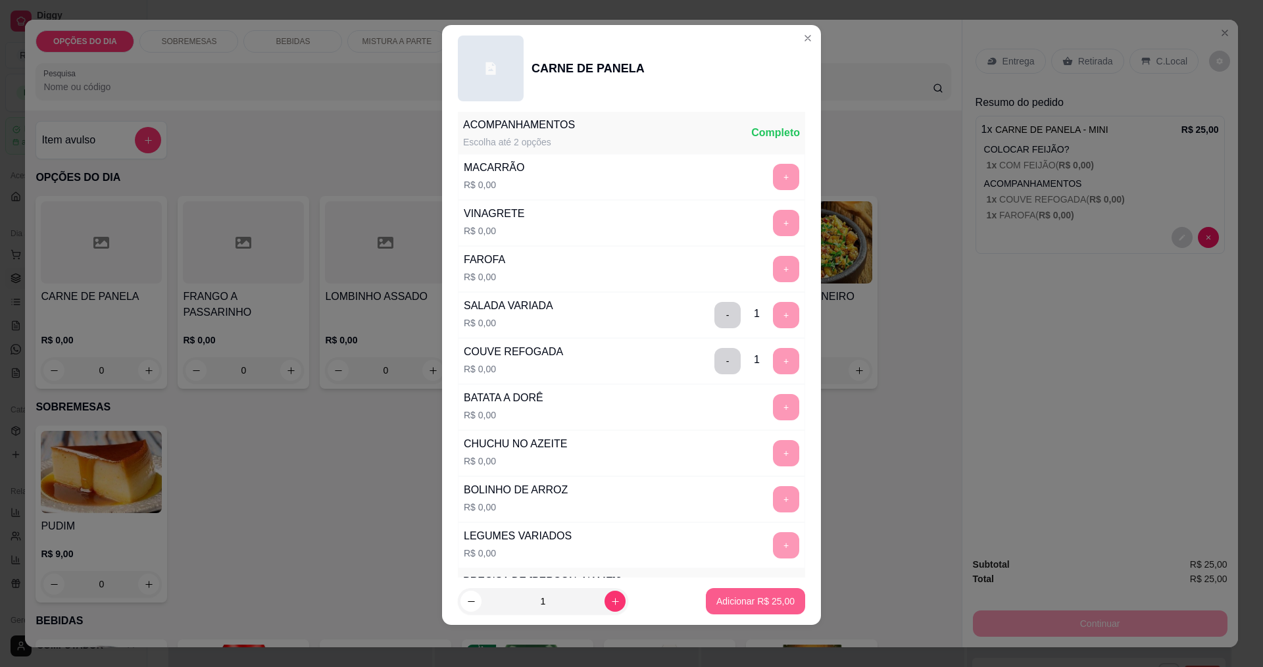
scroll to position [576, 0]
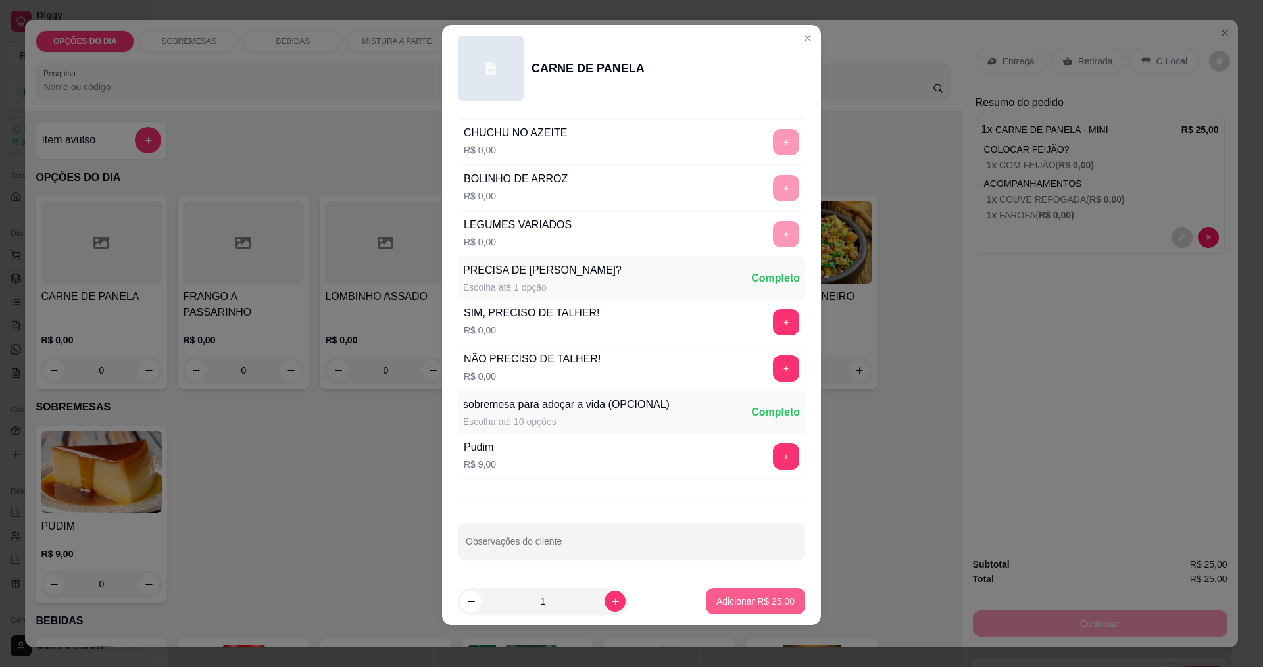
click at [734, 603] on p "Adicionar R$ 25,00" at bounding box center [755, 601] width 78 height 13
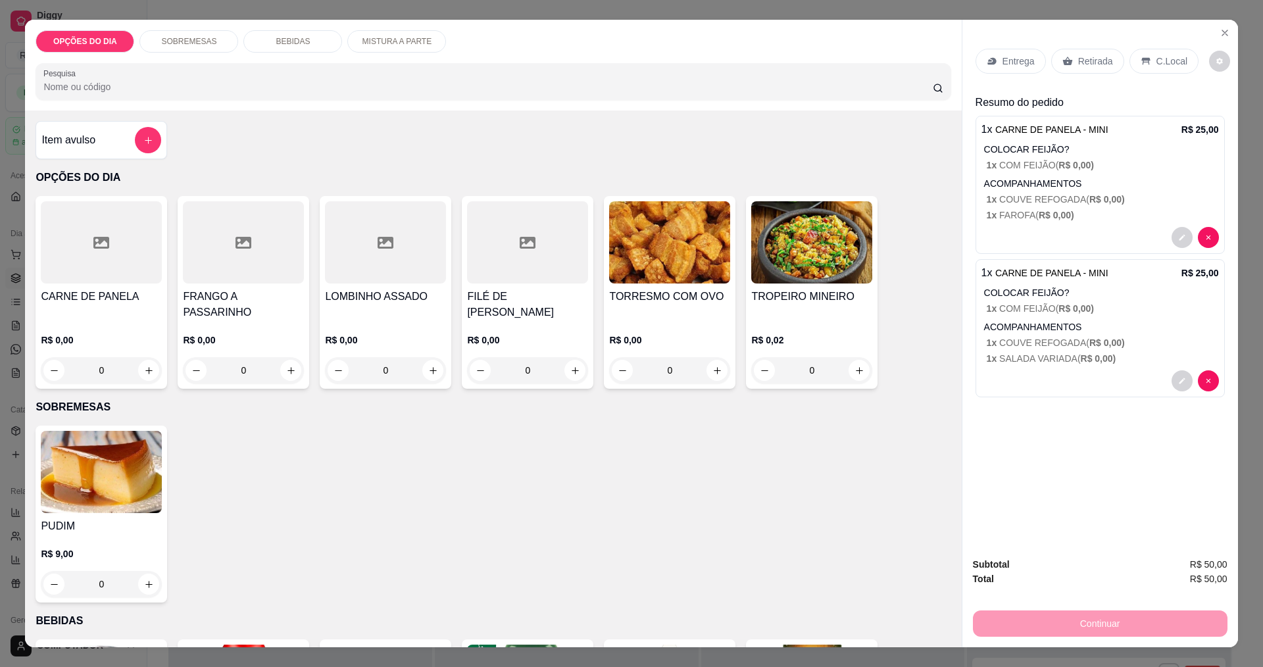
click at [427, 365] on div "0" at bounding box center [385, 370] width 121 height 26
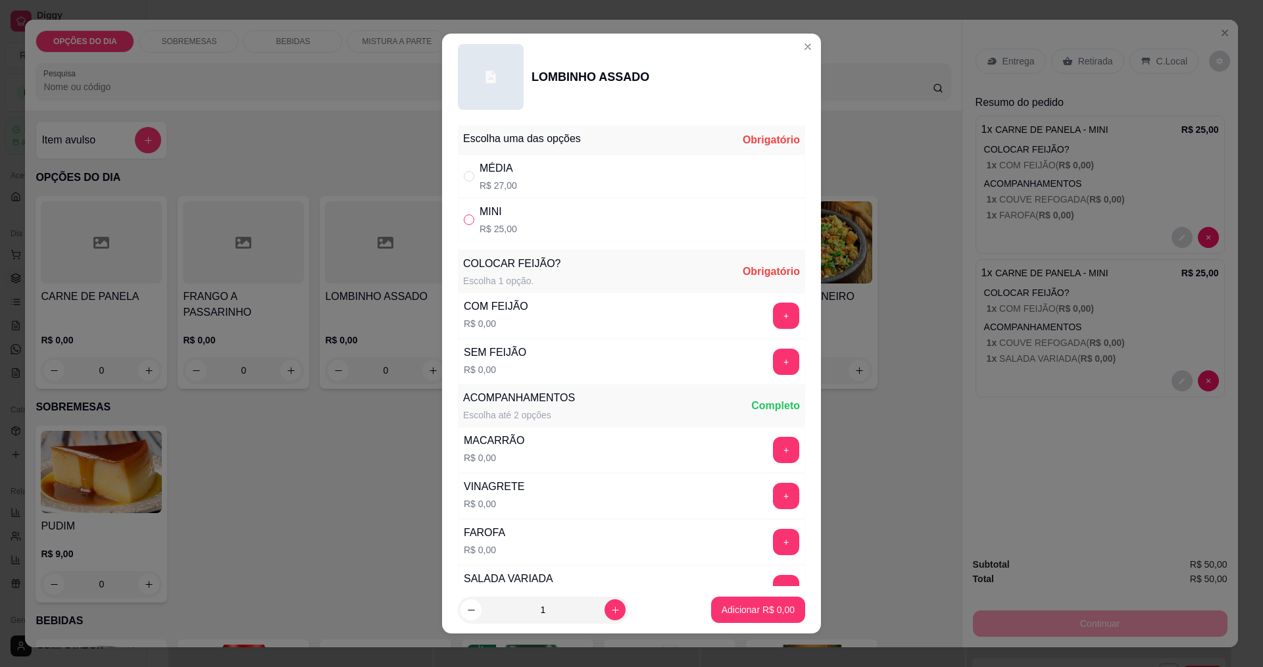
click at [464, 214] on input "" at bounding box center [469, 219] width 11 height 11
radio input "true"
click at [773, 316] on button "+" at bounding box center [786, 316] width 26 height 26
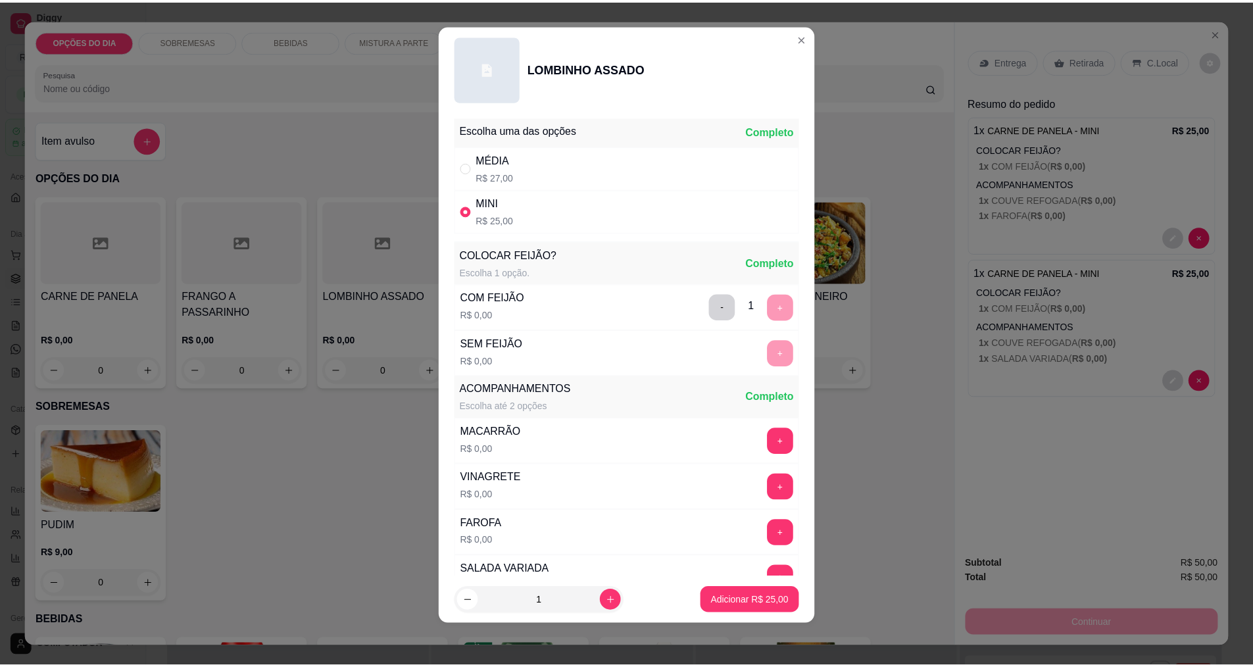
scroll to position [264, 0]
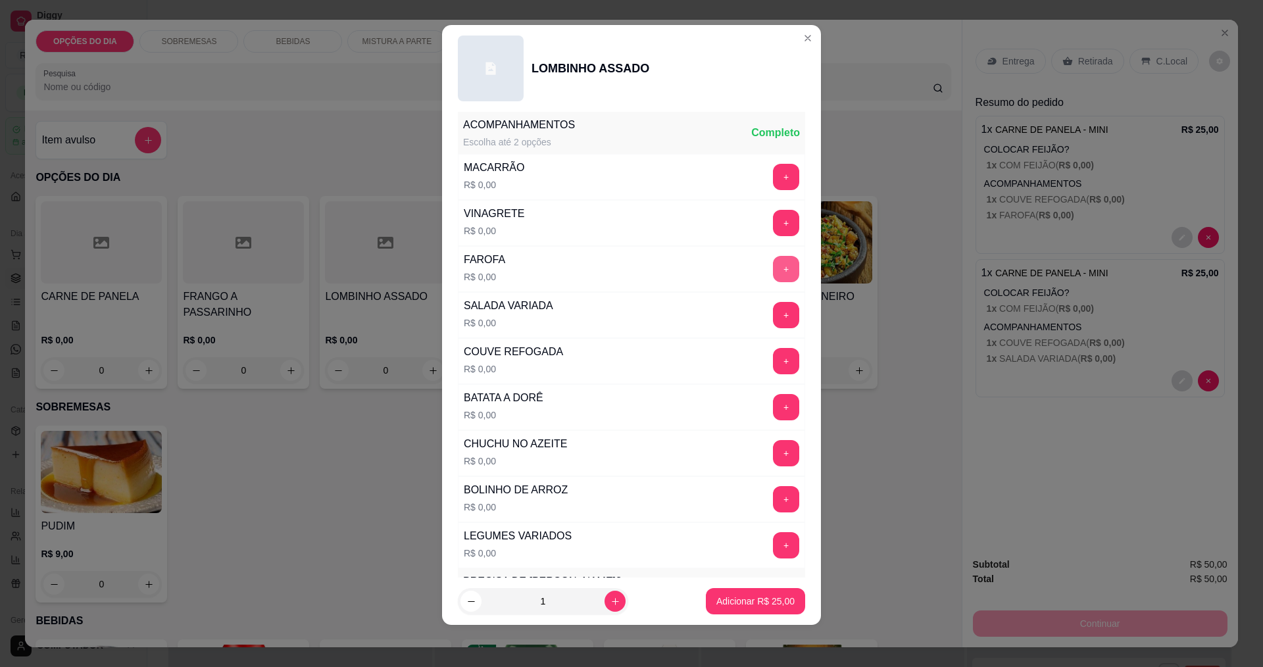
click at [773, 265] on button "+" at bounding box center [786, 269] width 26 height 26
click at [749, 603] on p "Adicionar R$ 25,00" at bounding box center [756, 601] width 76 height 13
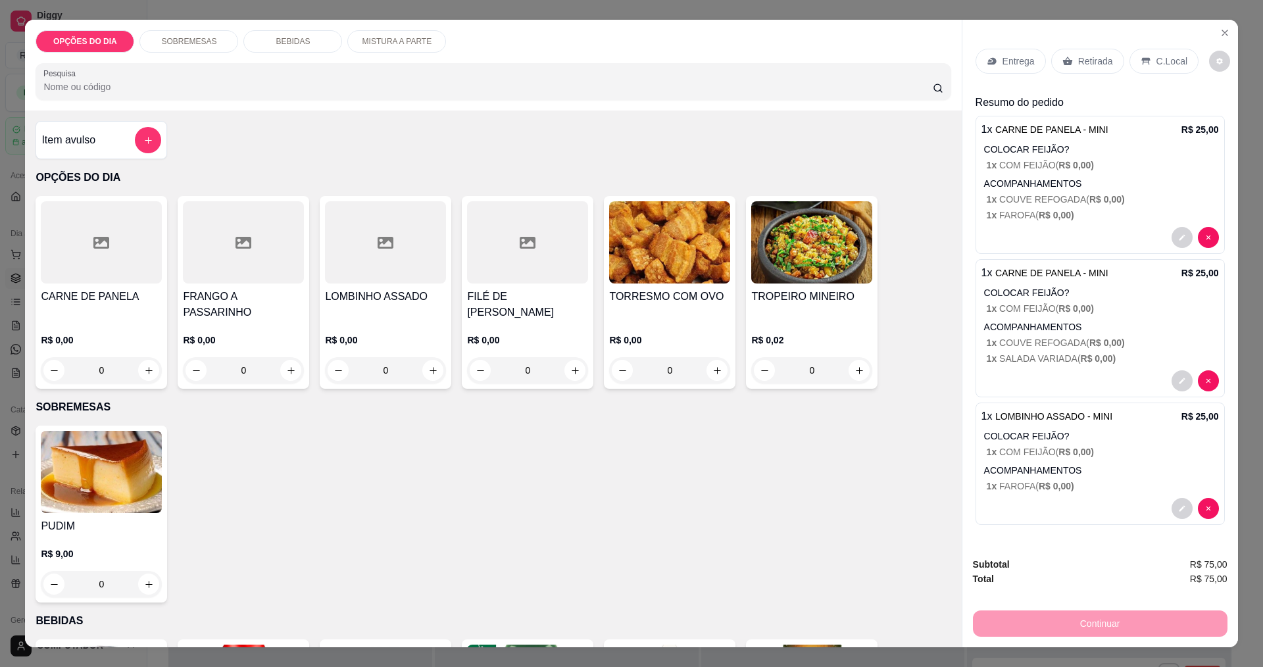
click at [991, 57] on icon at bounding box center [992, 61] width 11 height 11
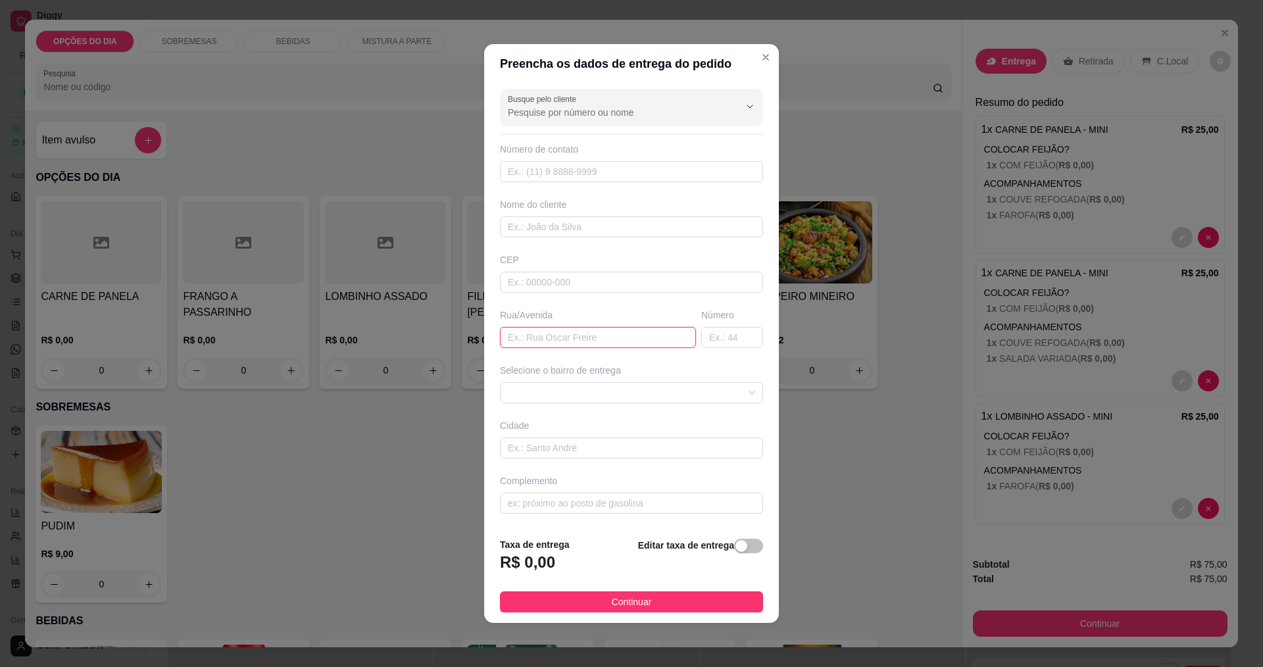
click at [609, 339] on input "text" at bounding box center [598, 337] width 196 height 21
type input "[PERSON_NAME]"
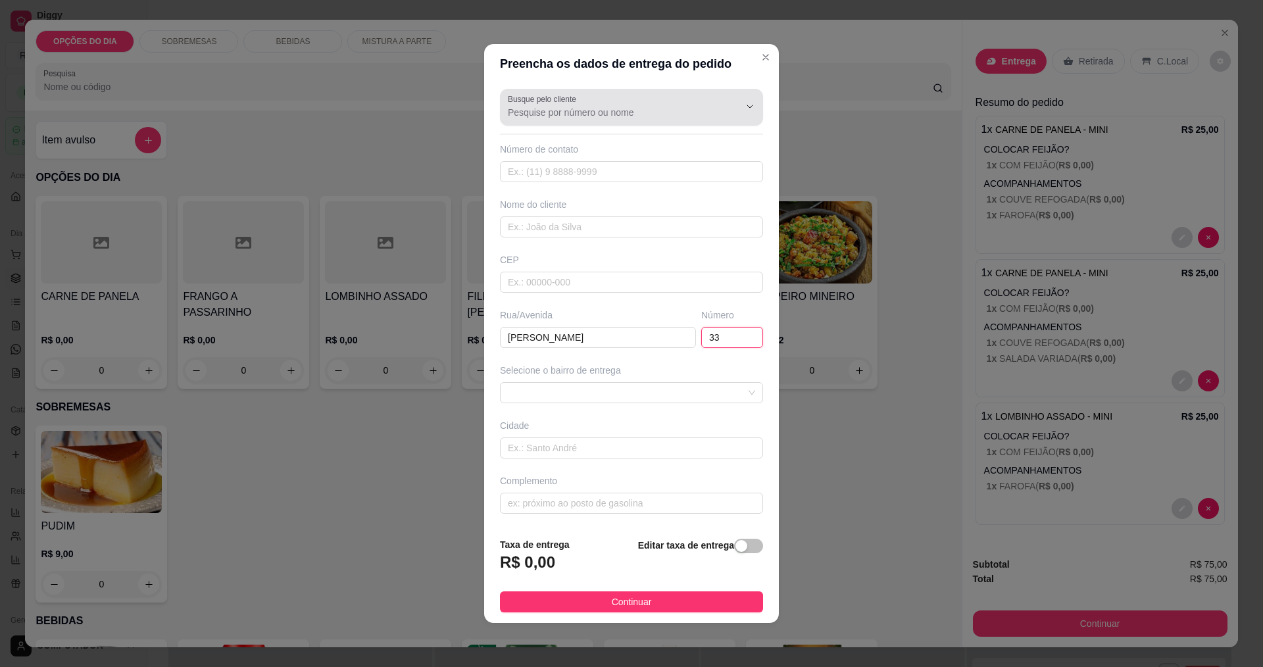
type input "33"
click at [638, 107] on input "Busque pelo cliente" at bounding box center [613, 112] width 211 height 13
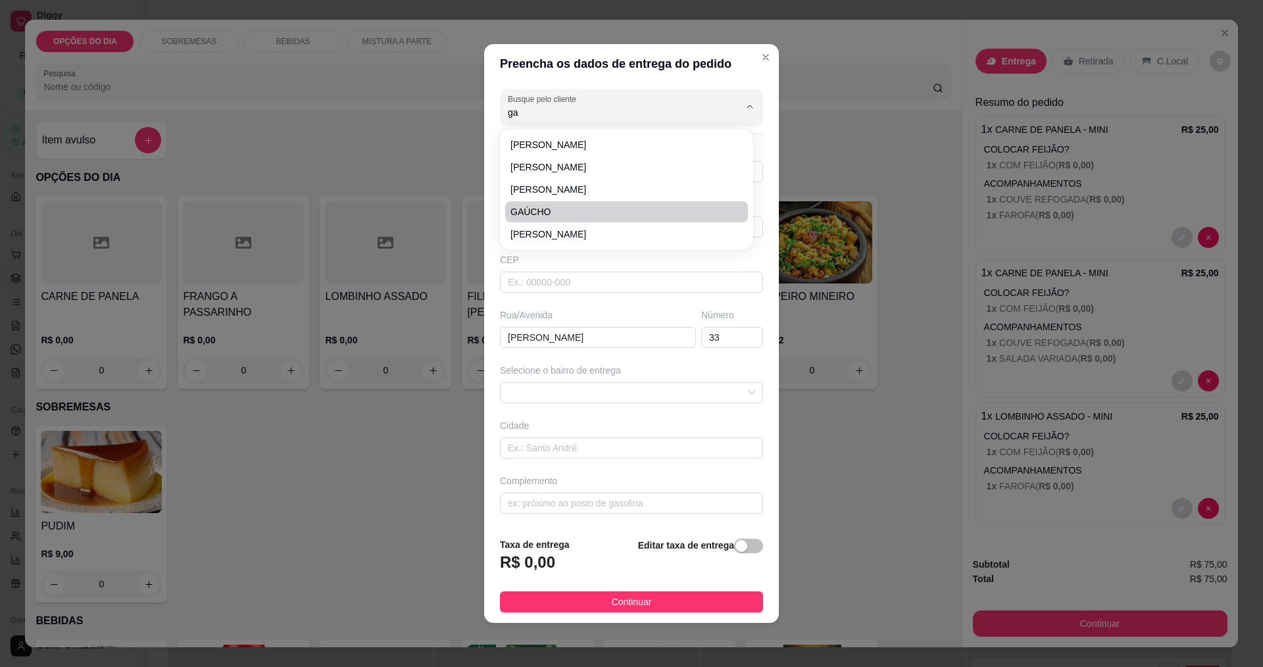
click at [532, 211] on span "GAÚCHO" at bounding box center [620, 211] width 219 height 13
type input "GAÚCHO"
type input "12988166003"
type input "GAÚCHO"
type input "[PERSON_NAME]"
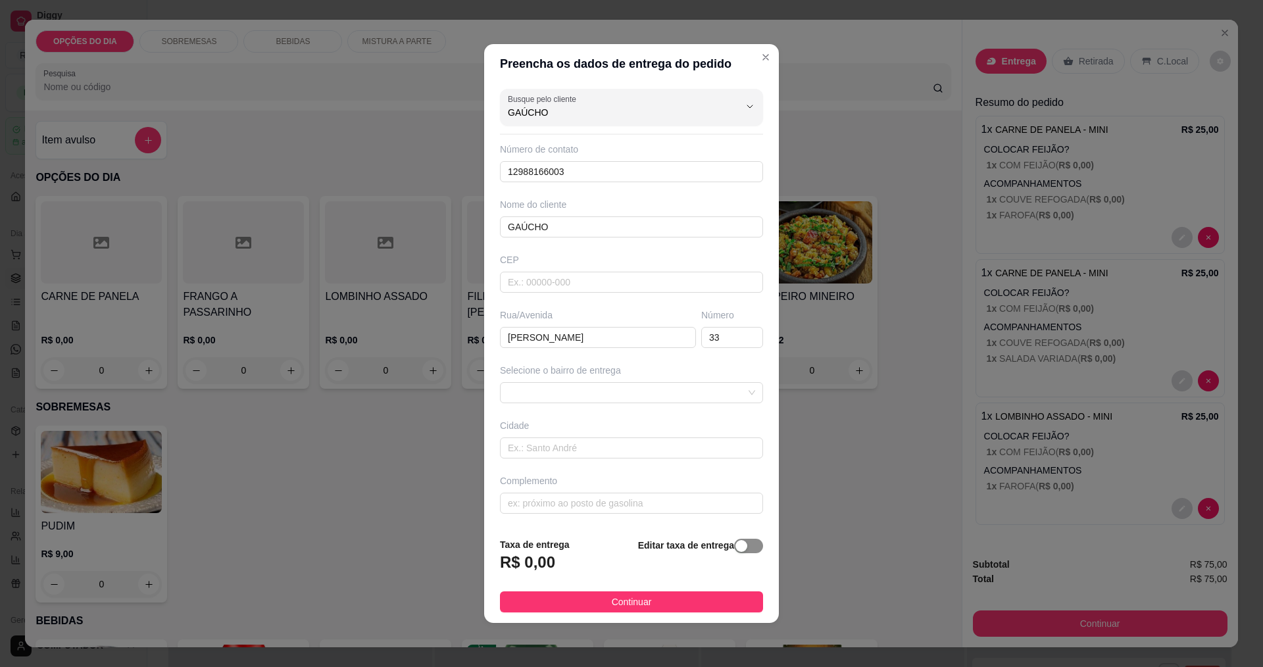
type input "GAÚCHO"
click at [736, 545] on div "button" at bounding box center [742, 546] width 12 height 12
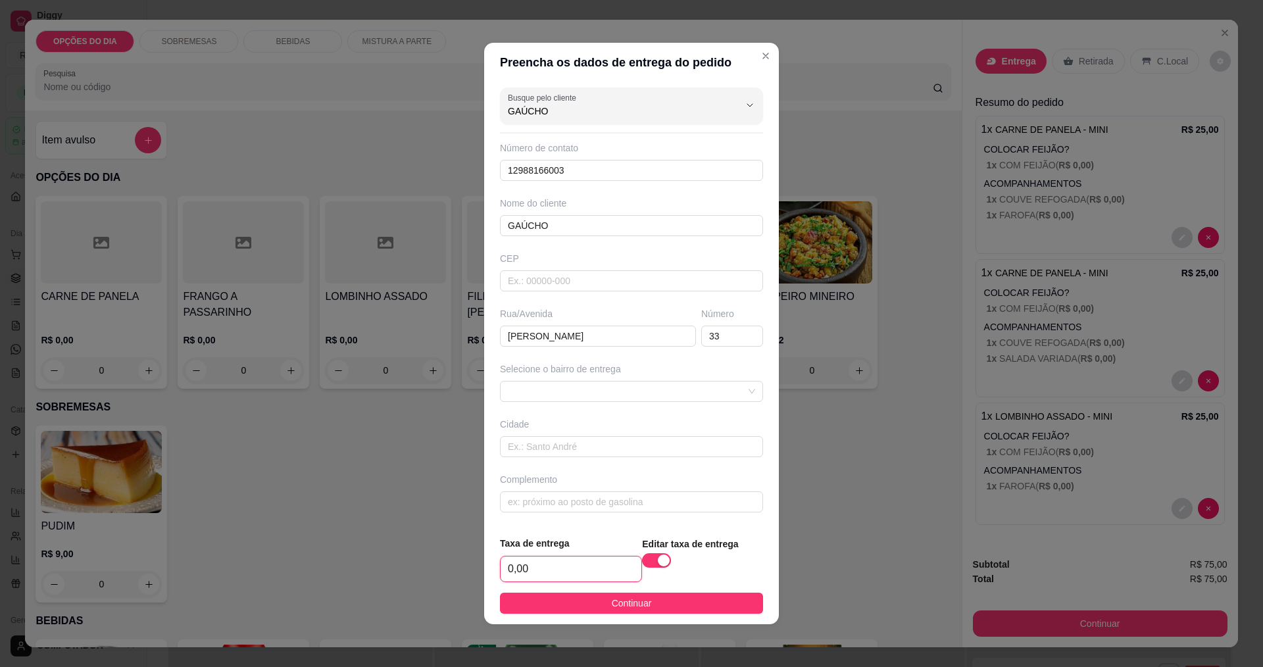
click at [552, 566] on input "0,00" at bounding box center [571, 569] width 141 height 25
type input "22,00"
click at [628, 605] on span "Continuar" at bounding box center [632, 603] width 40 height 14
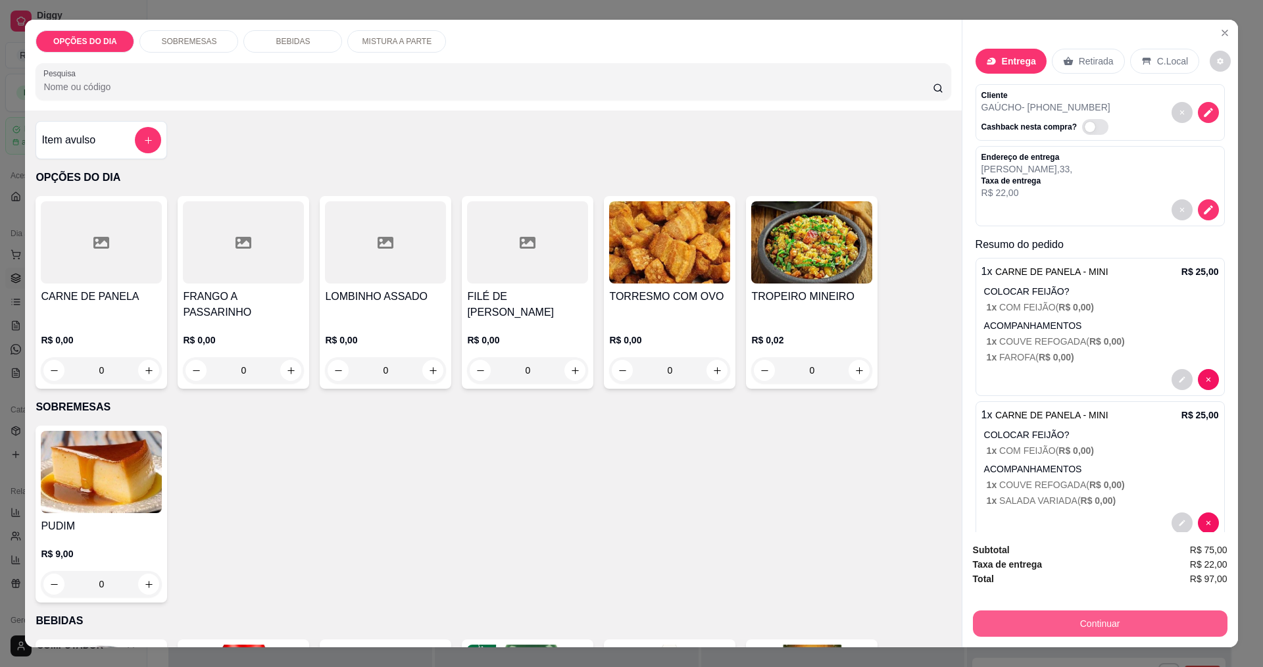
click at [1186, 616] on button "Continuar" at bounding box center [1100, 624] width 255 height 26
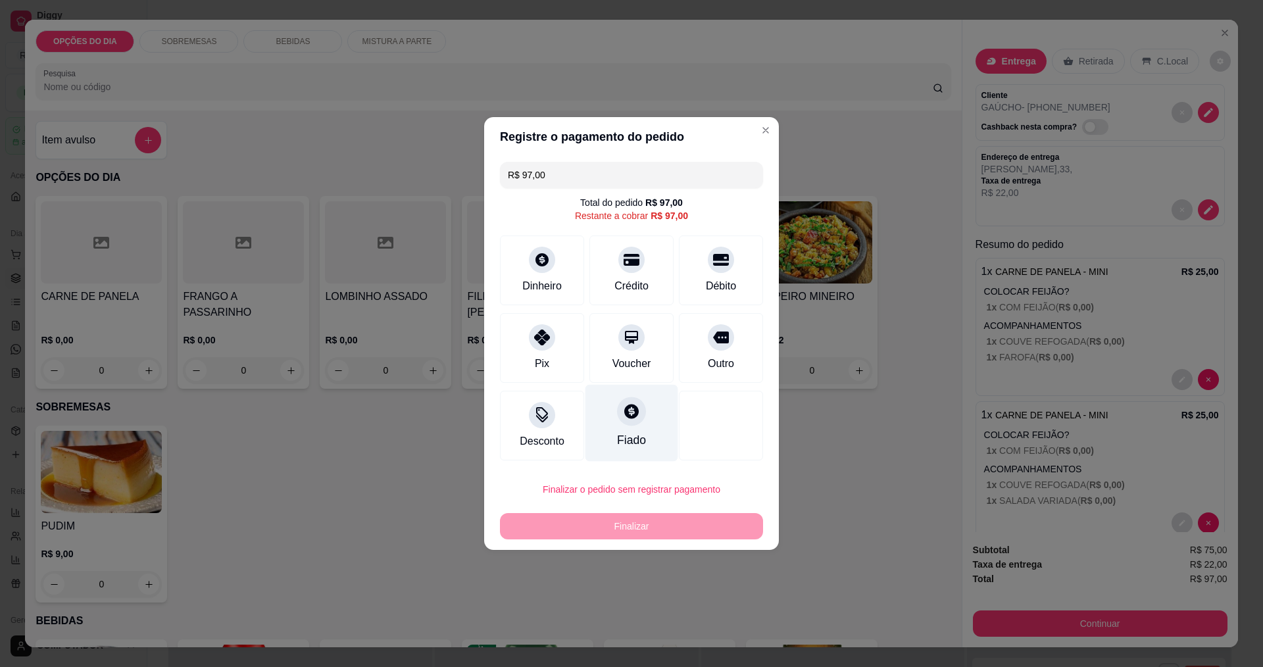
click at [639, 427] on div "Fiado" at bounding box center [632, 423] width 93 height 77
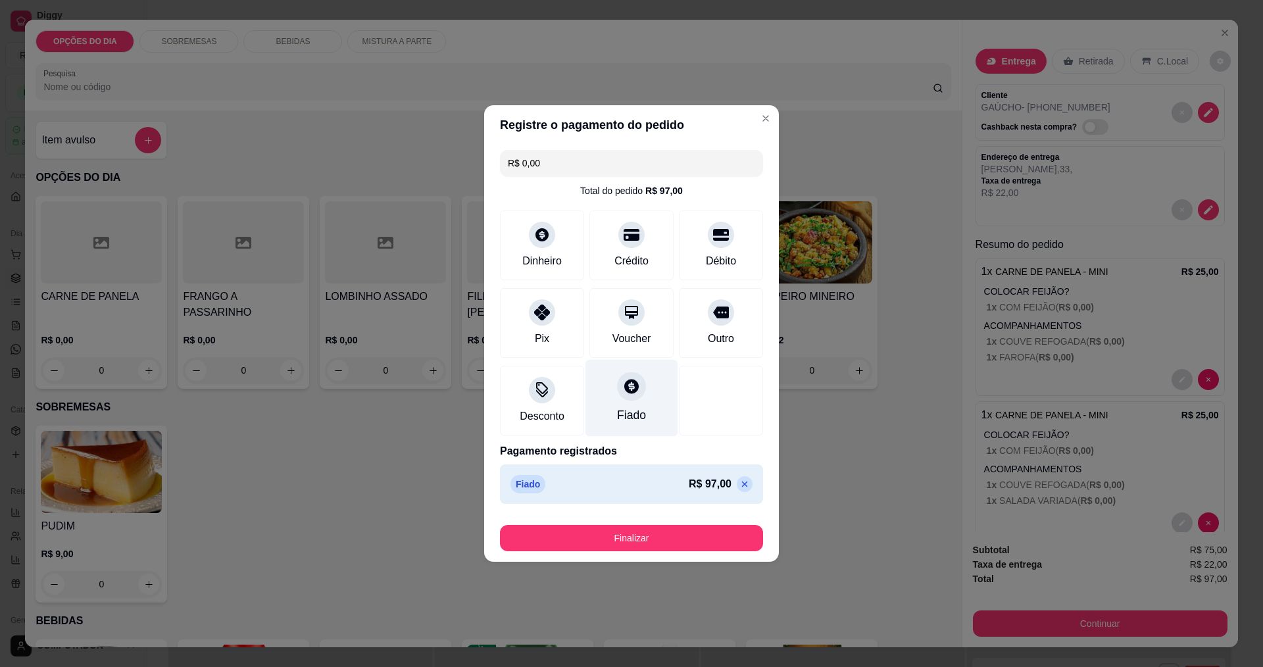
type input "R$ 0,00"
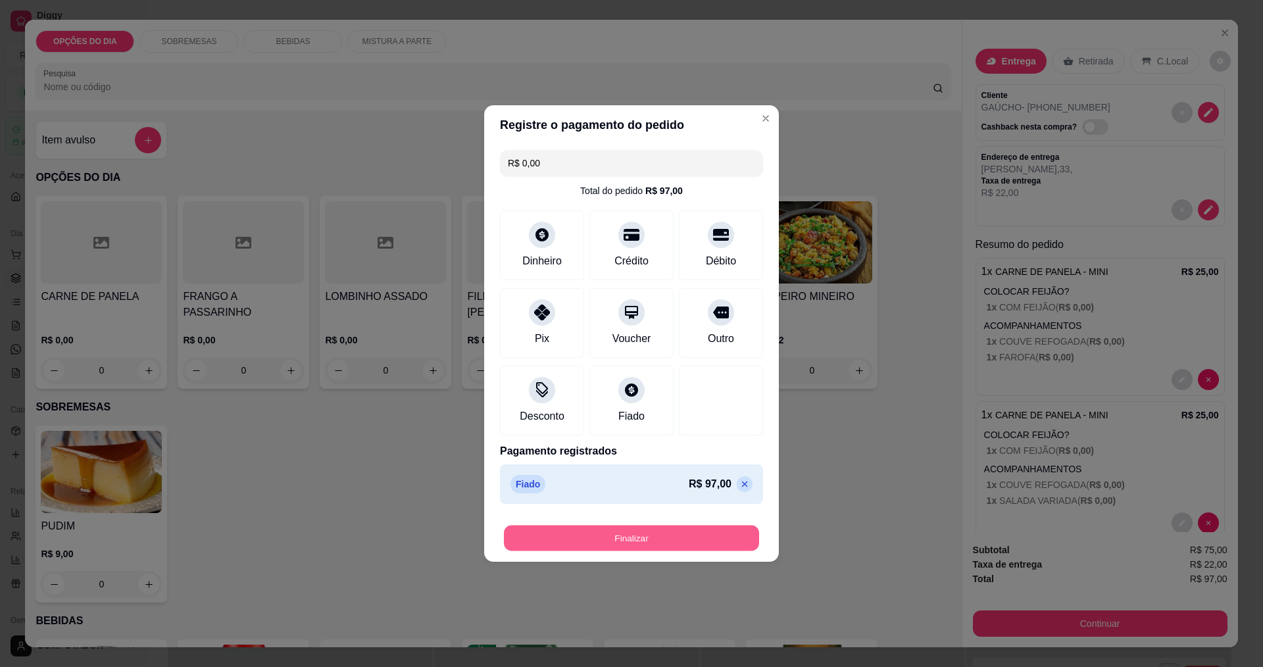
click at [658, 533] on button "Finalizar" at bounding box center [631, 539] width 255 height 26
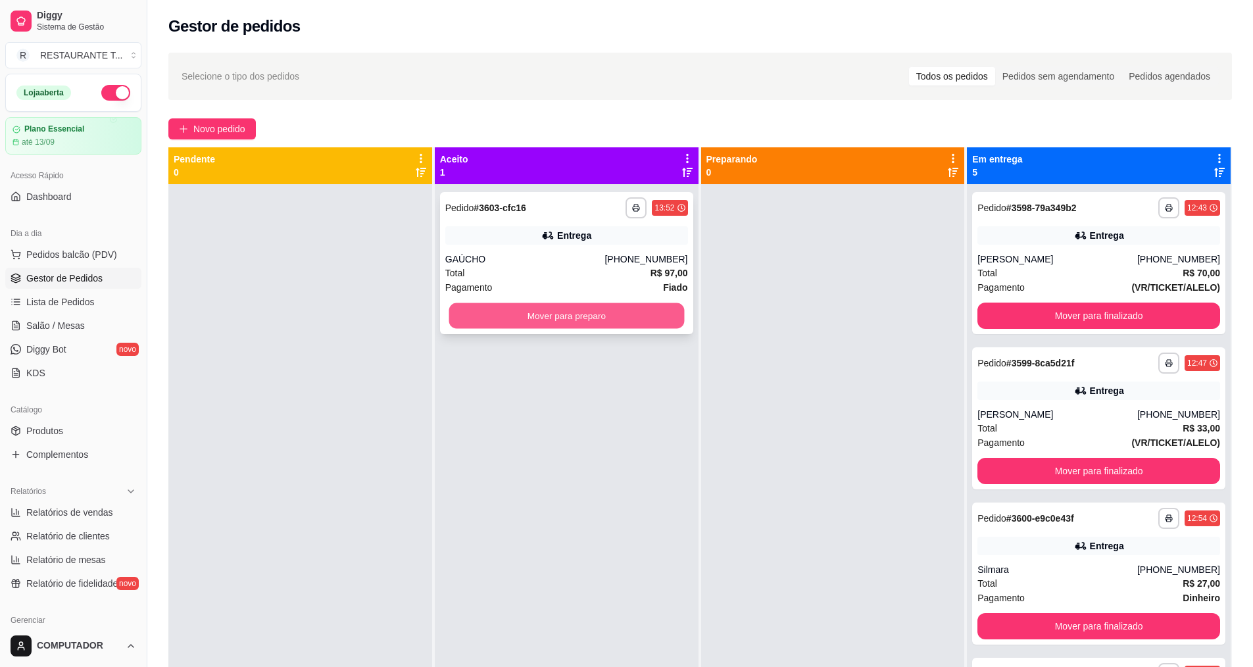
click at [582, 319] on button "Mover para preparo" at bounding box center [567, 316] width 236 height 26
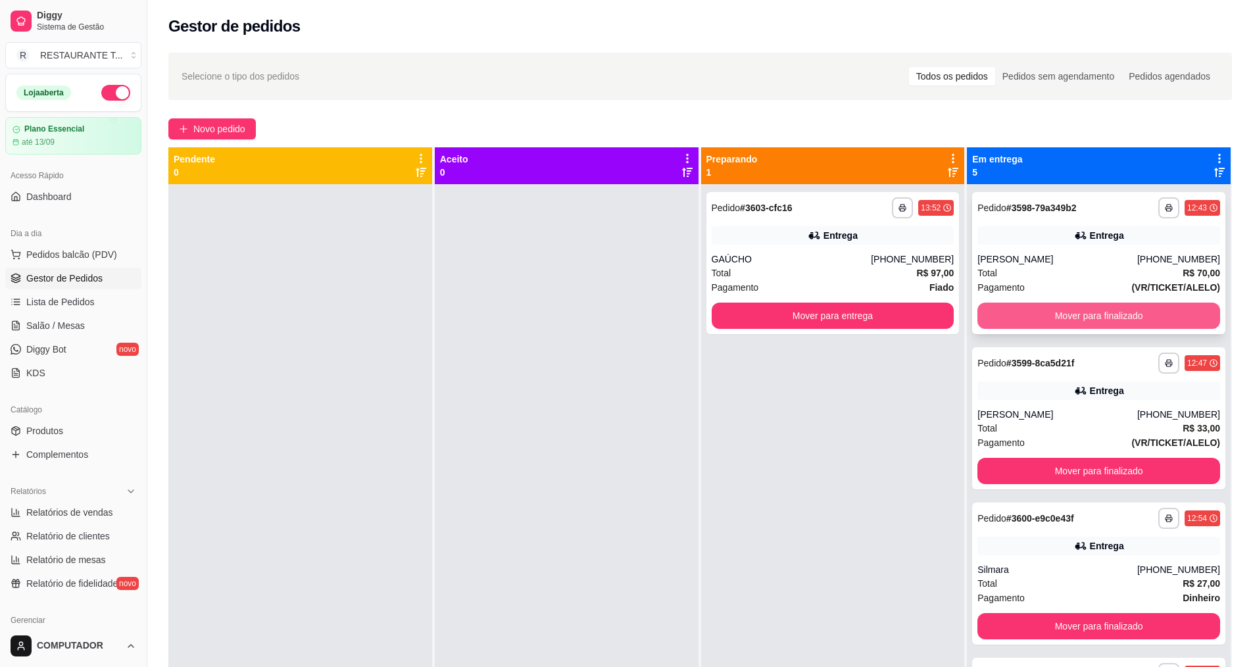
click at [1106, 308] on button "Mover para finalizado" at bounding box center [1099, 316] width 243 height 26
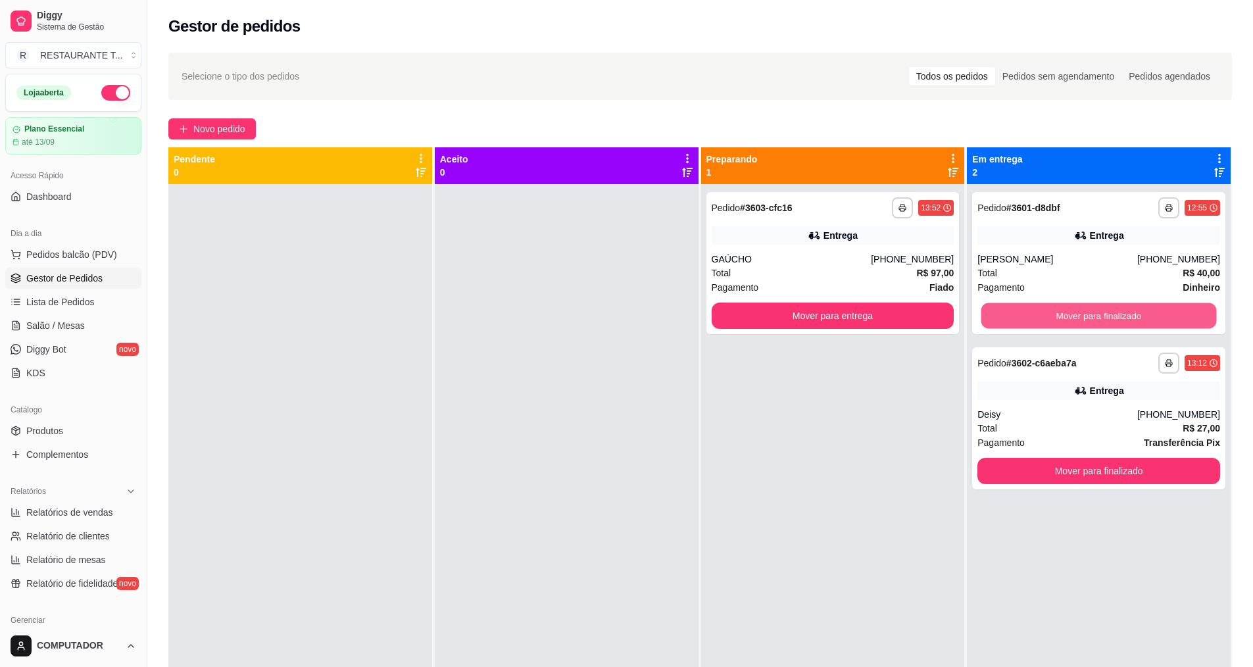
click at [1106, 308] on button "Mover para finalizado" at bounding box center [1100, 316] width 236 height 26
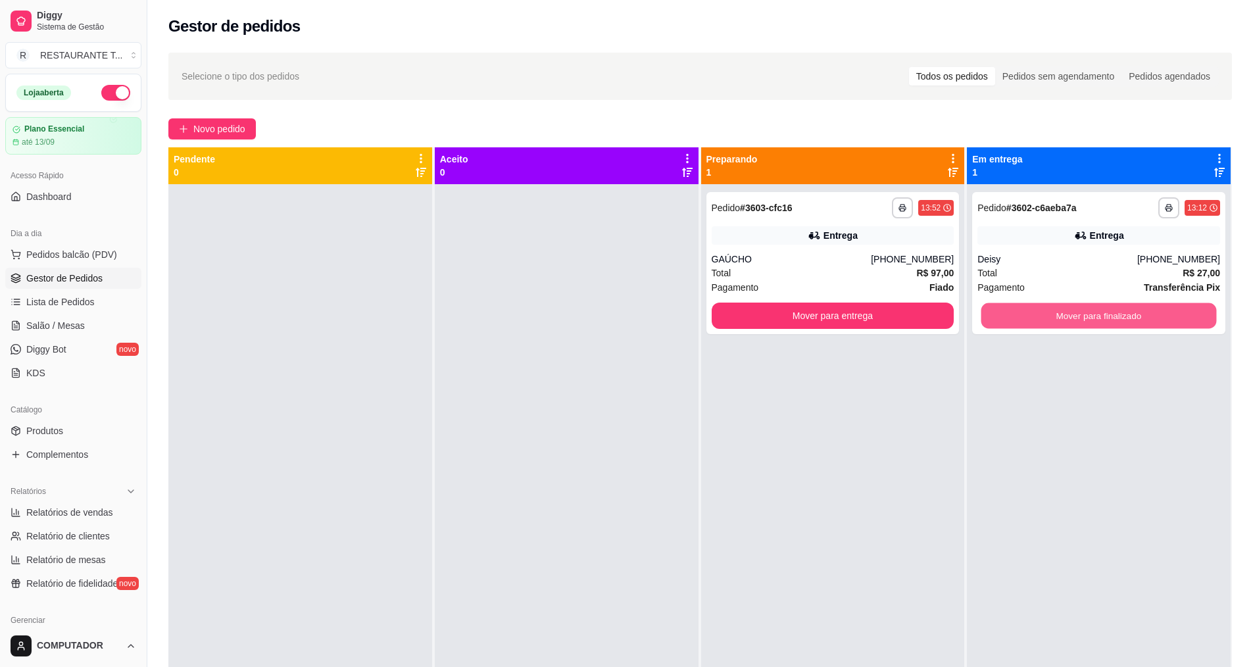
click at [1106, 308] on button "Mover para finalizado" at bounding box center [1100, 316] width 236 height 26
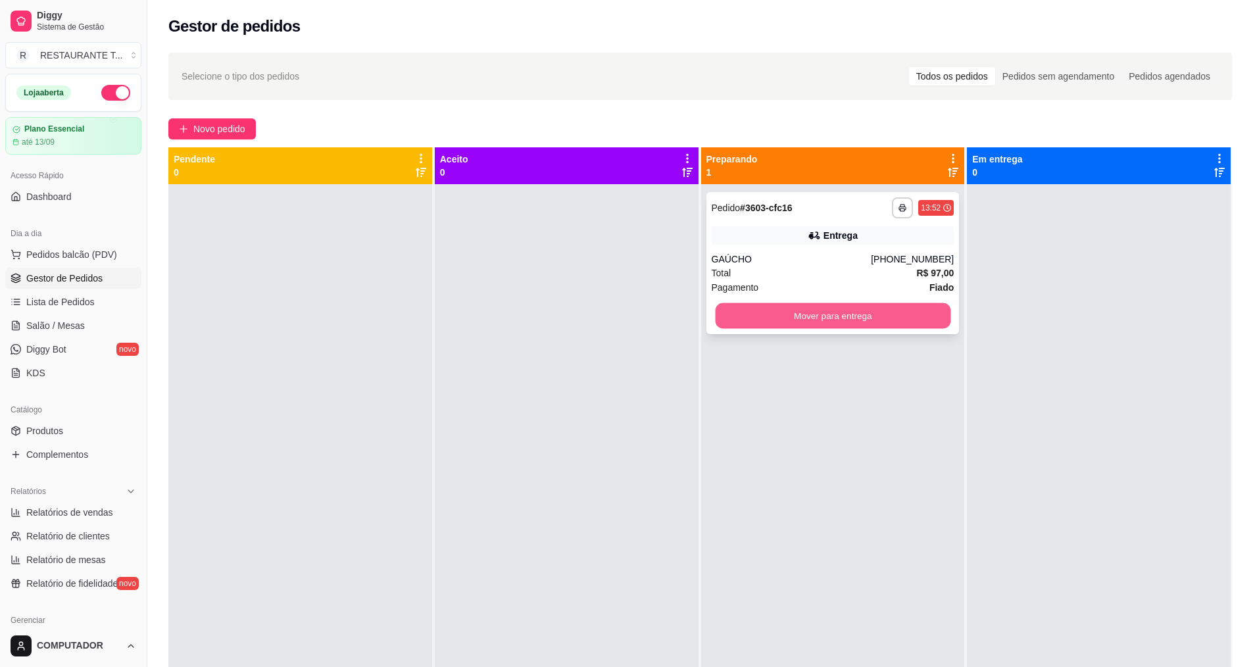
click at [807, 308] on button "Mover para entrega" at bounding box center [833, 316] width 236 height 26
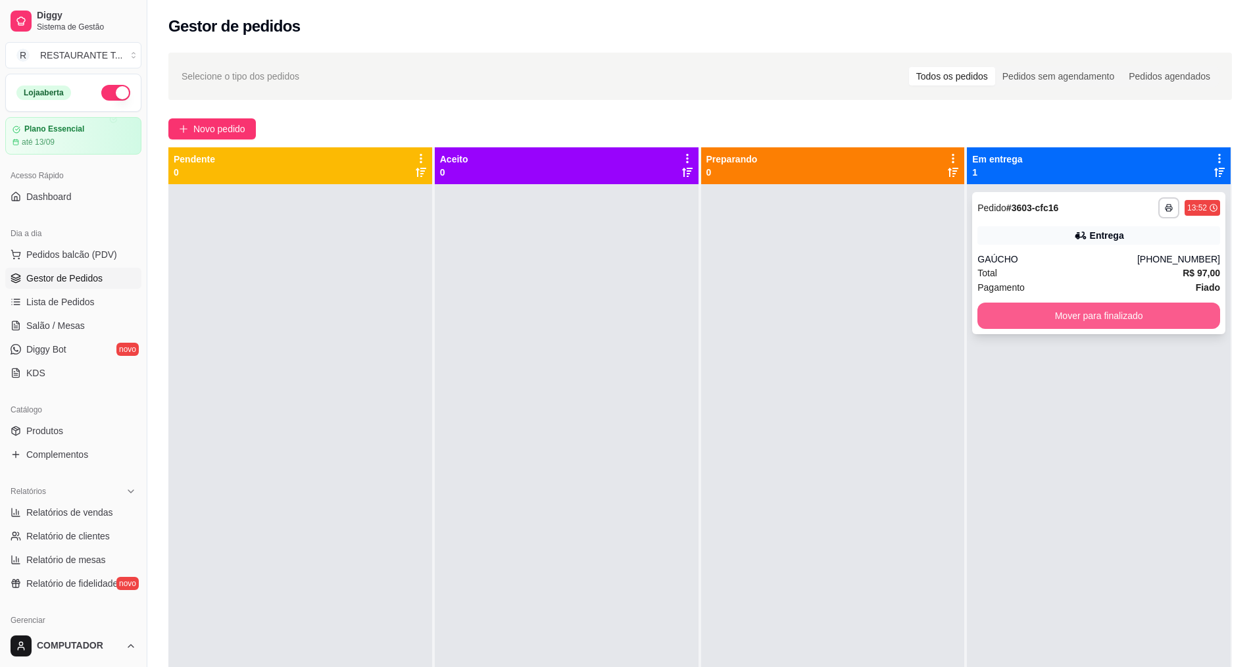
click at [1086, 317] on button "Mover para finalizado" at bounding box center [1099, 316] width 243 height 26
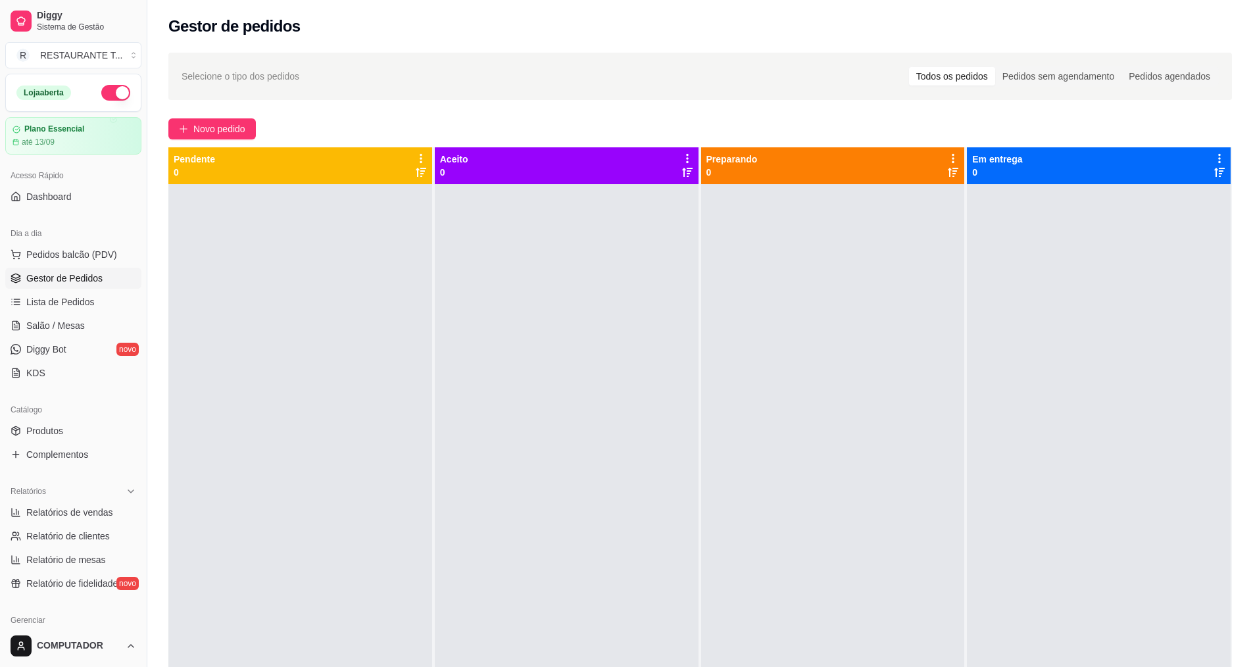
click at [111, 90] on button "button" at bounding box center [115, 93] width 29 height 16
click at [99, 518] on span "Relatórios de vendas" at bounding box center [69, 512] width 87 height 13
select select "ALL"
select select "0"
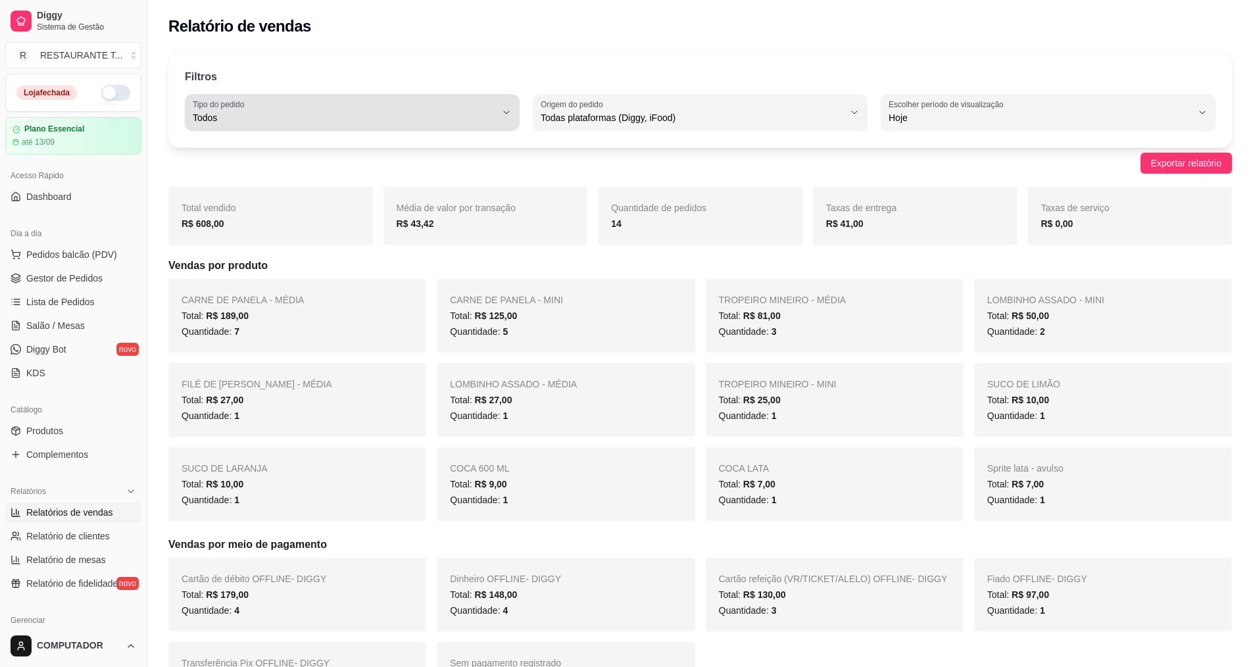
click at [238, 93] on div "Filtros ALL Tipo do pedido Todos Entrega Retirada Mesa Consumo local Tipo do pe…" at bounding box center [700, 100] width 1064 height 95
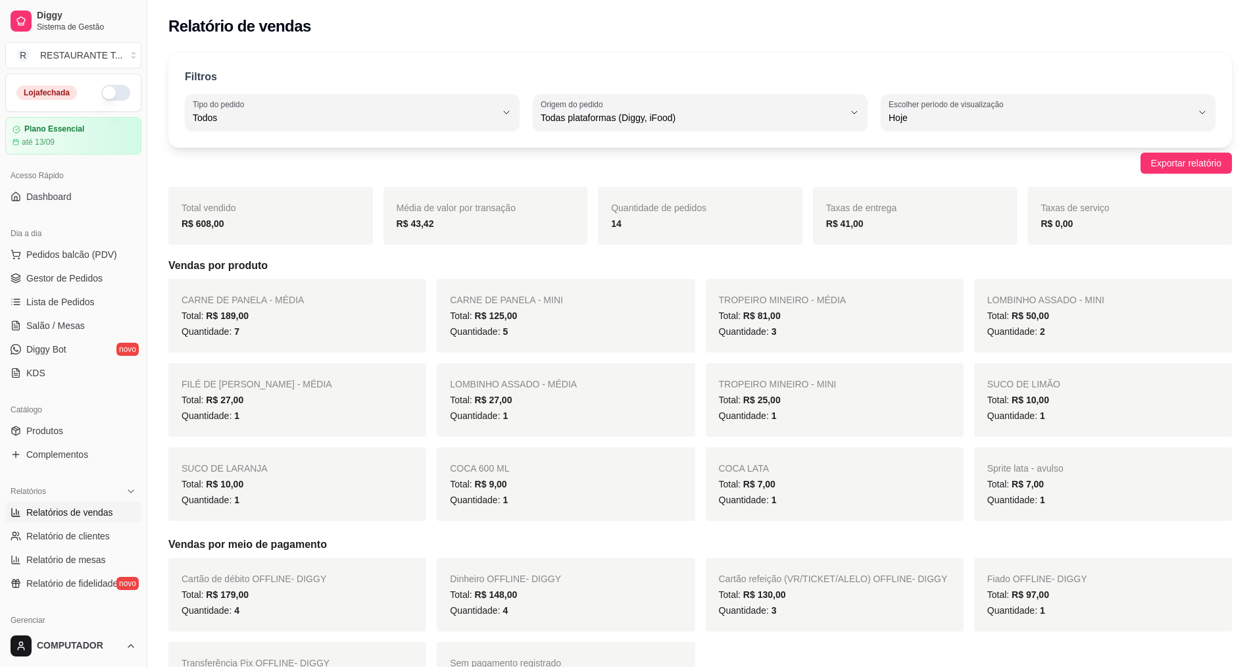
click at [247, 111] on span "Todos" at bounding box center [344, 117] width 303 height 13
click at [258, 168] on span "Entrega" at bounding box center [346, 170] width 289 height 13
type input "DELIVERY"
select select "DELIVERY"
